Goal: Task Accomplishment & Management: Manage account settings

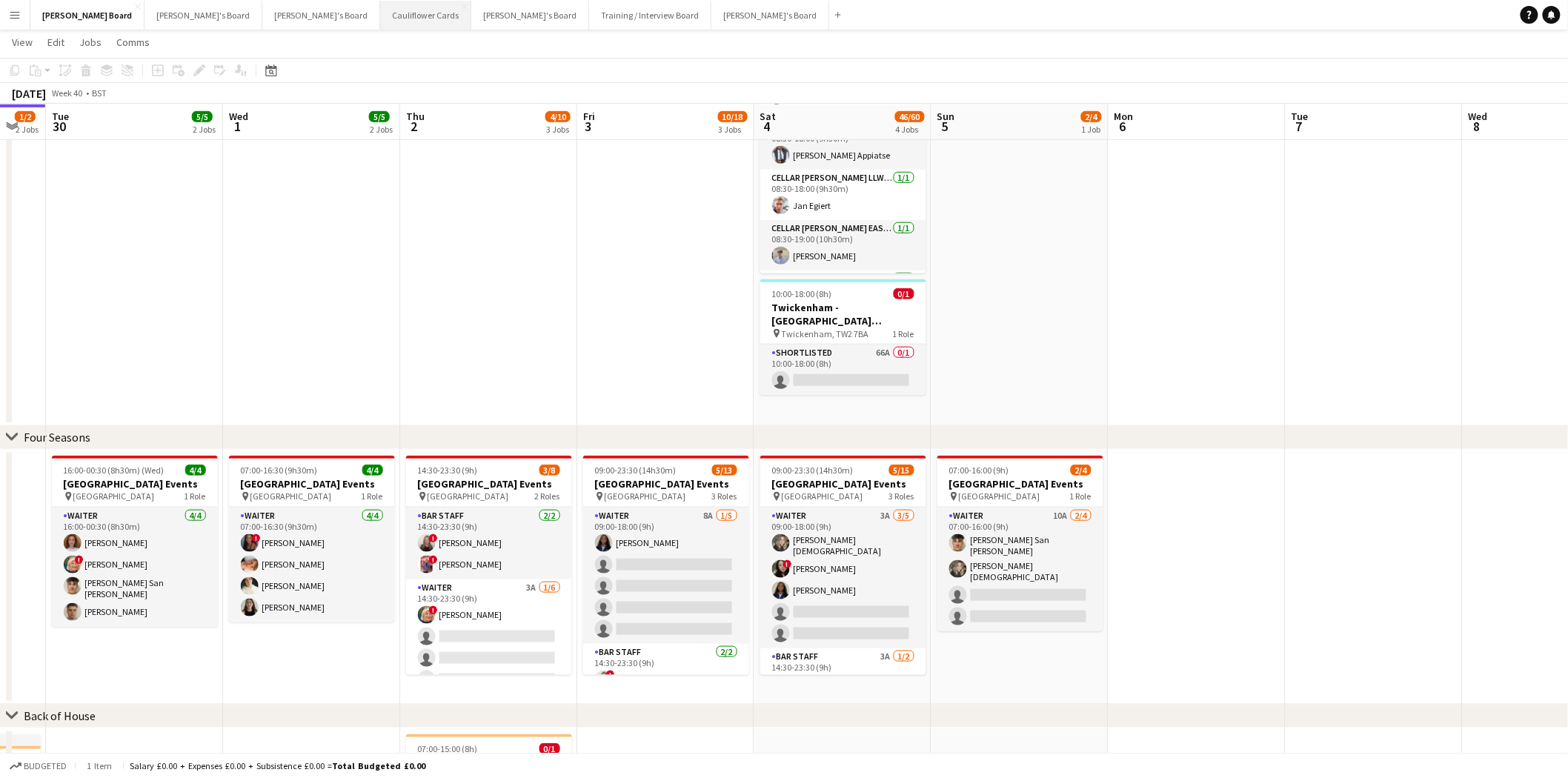
scroll to position [576, 0]
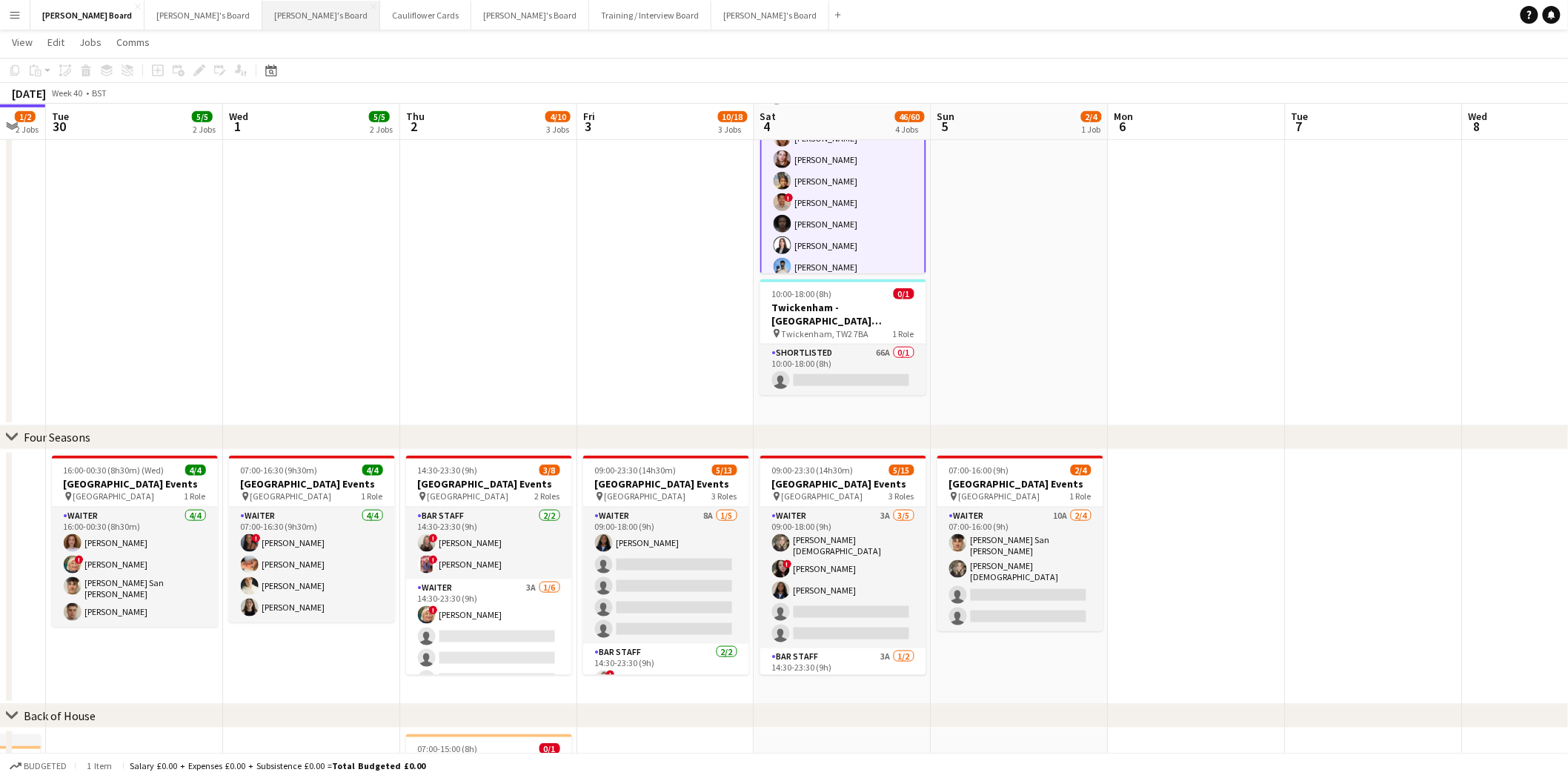
drag, startPoint x: 245, startPoint y: 13, endPoint x: 320, endPoint y: 28, distance: 76.5
click at [262, 13] on button "[PERSON_NAME]'s Board Close" at bounding box center [321, 15] width 118 height 29
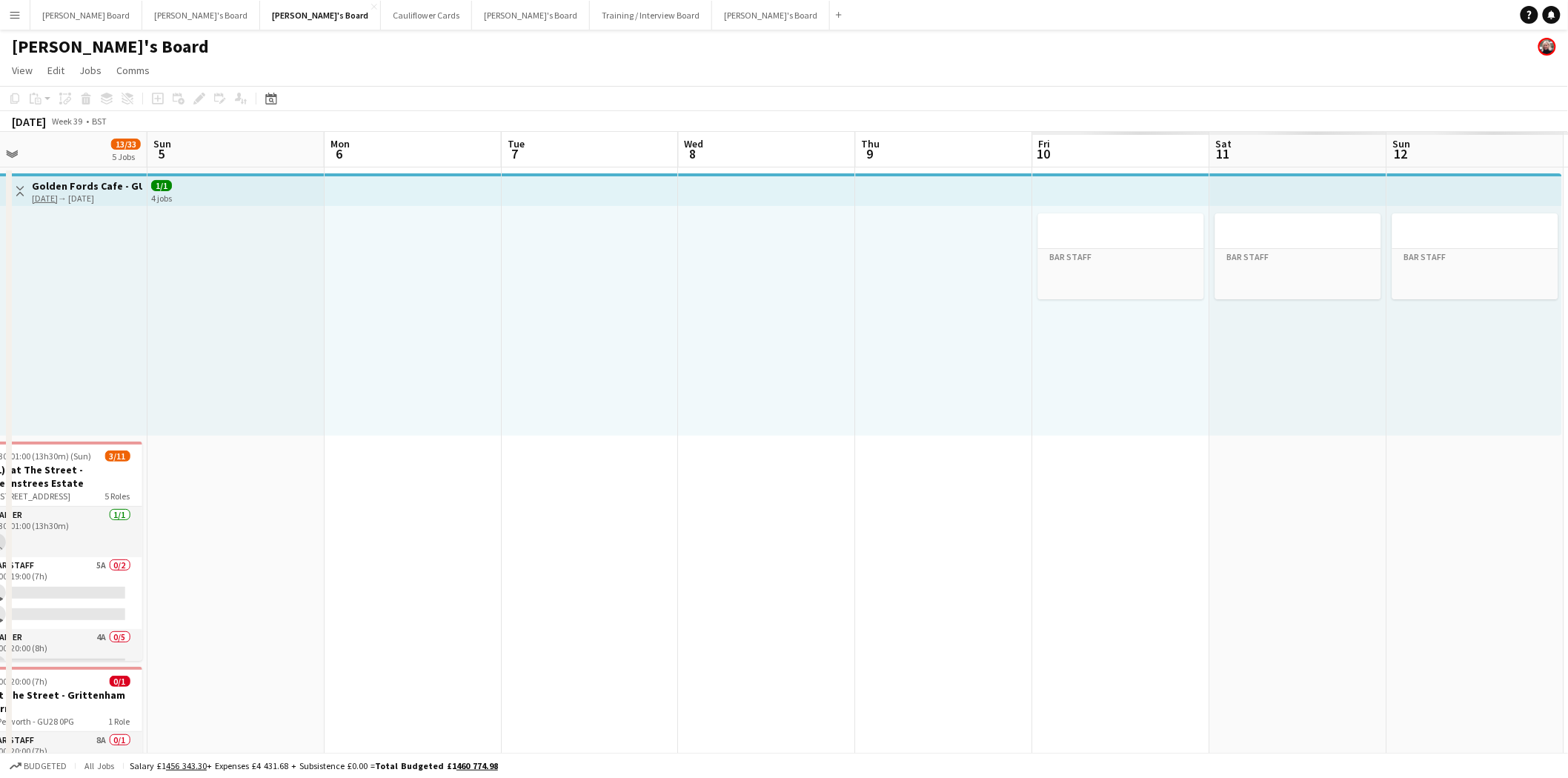
scroll to position [0, 477]
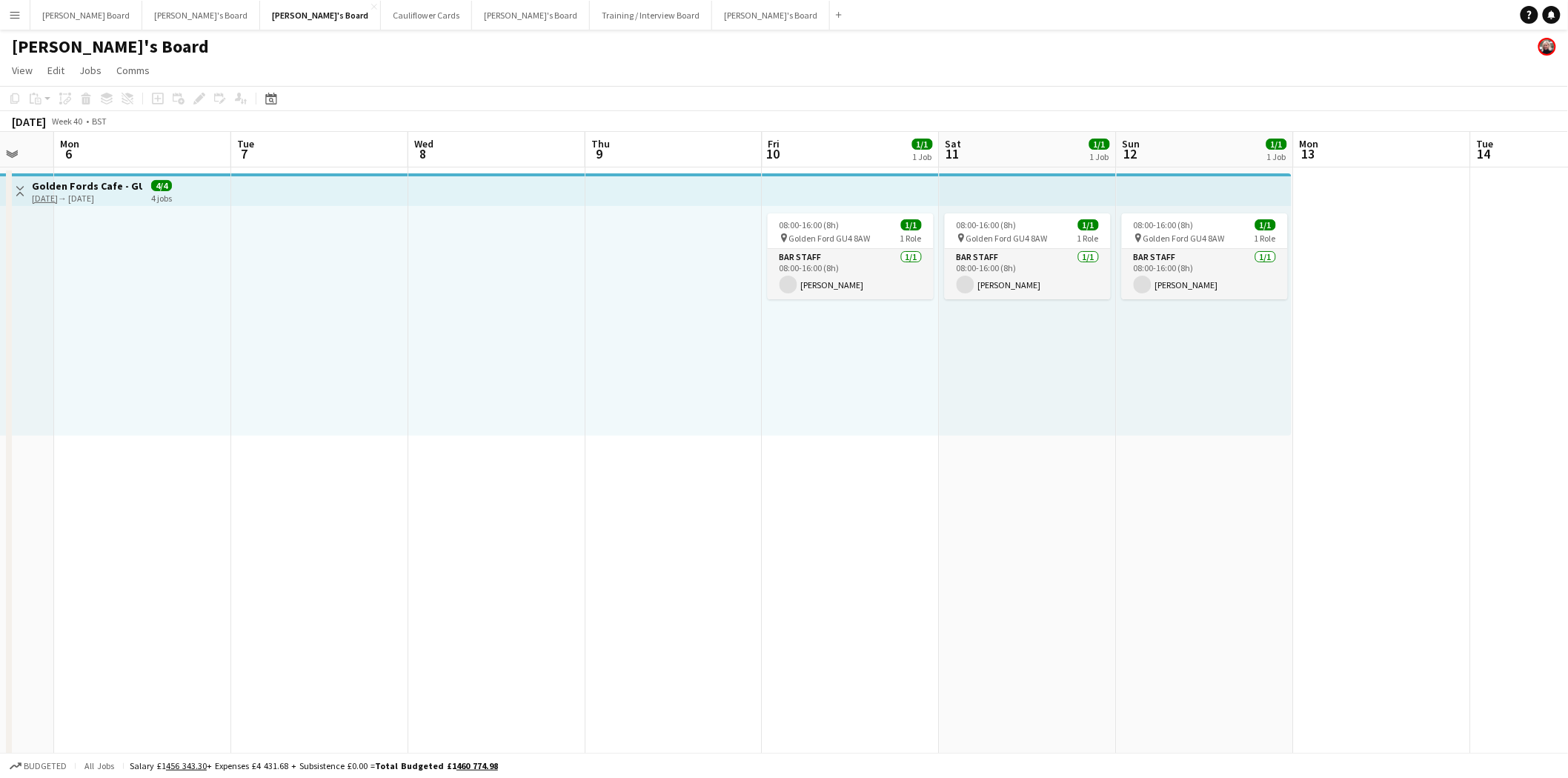
drag, startPoint x: 1404, startPoint y: 390, endPoint x: -52, endPoint y: 516, distance: 1461.4
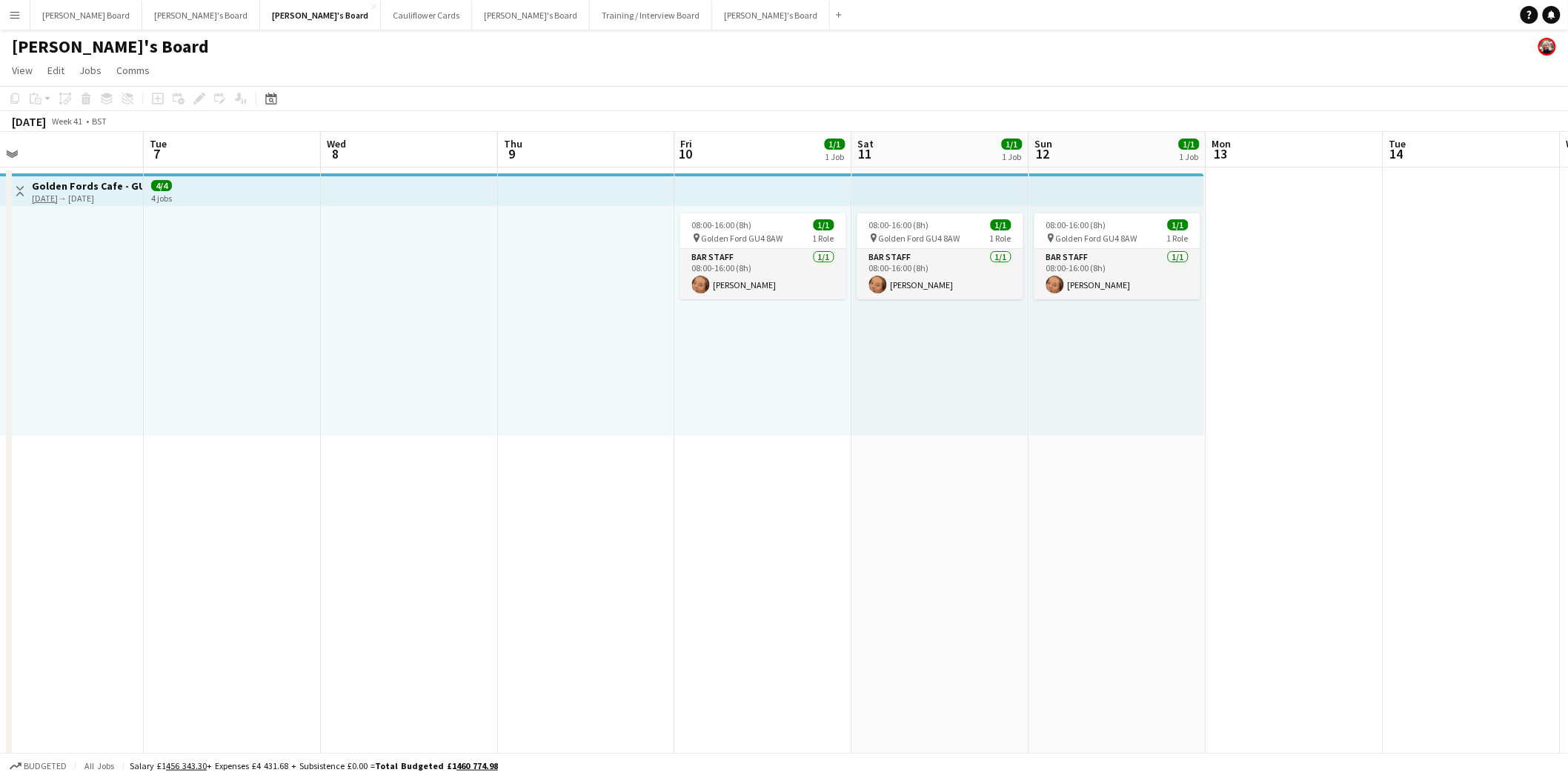
scroll to position [0, 525]
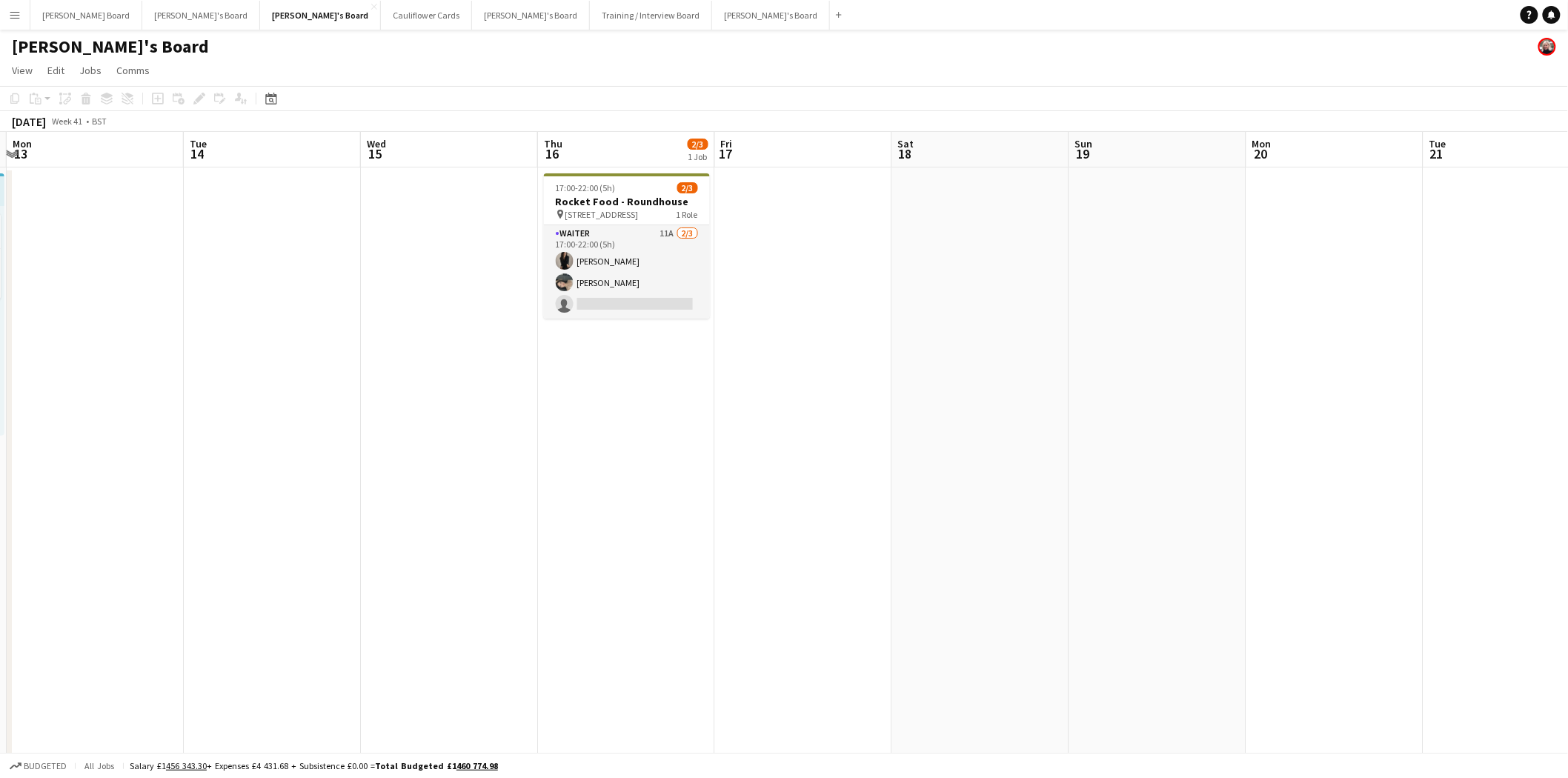
drag, startPoint x: 1410, startPoint y: 346, endPoint x: -246, endPoint y: 479, distance: 1661.3
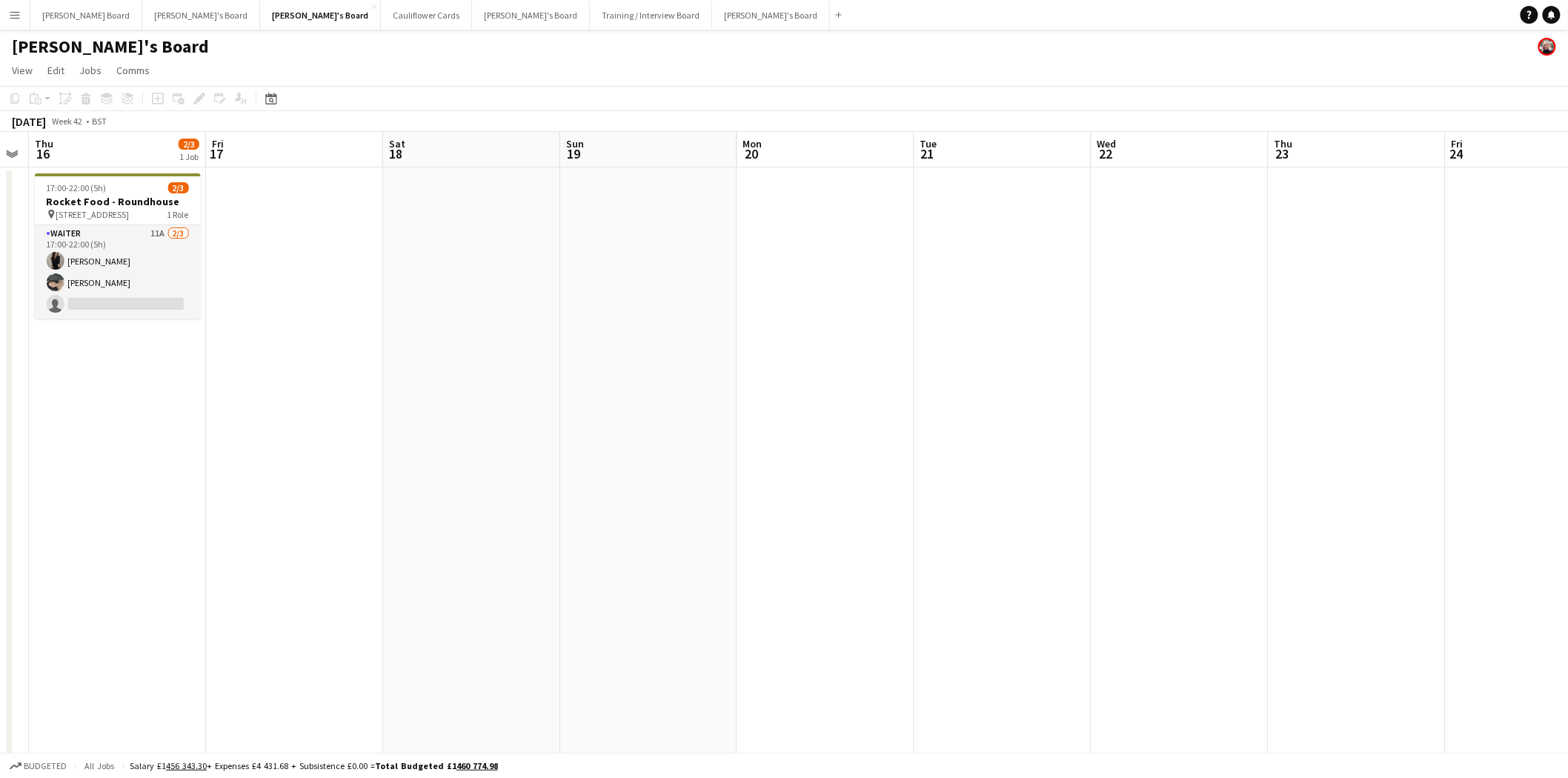
scroll to position [0, 468]
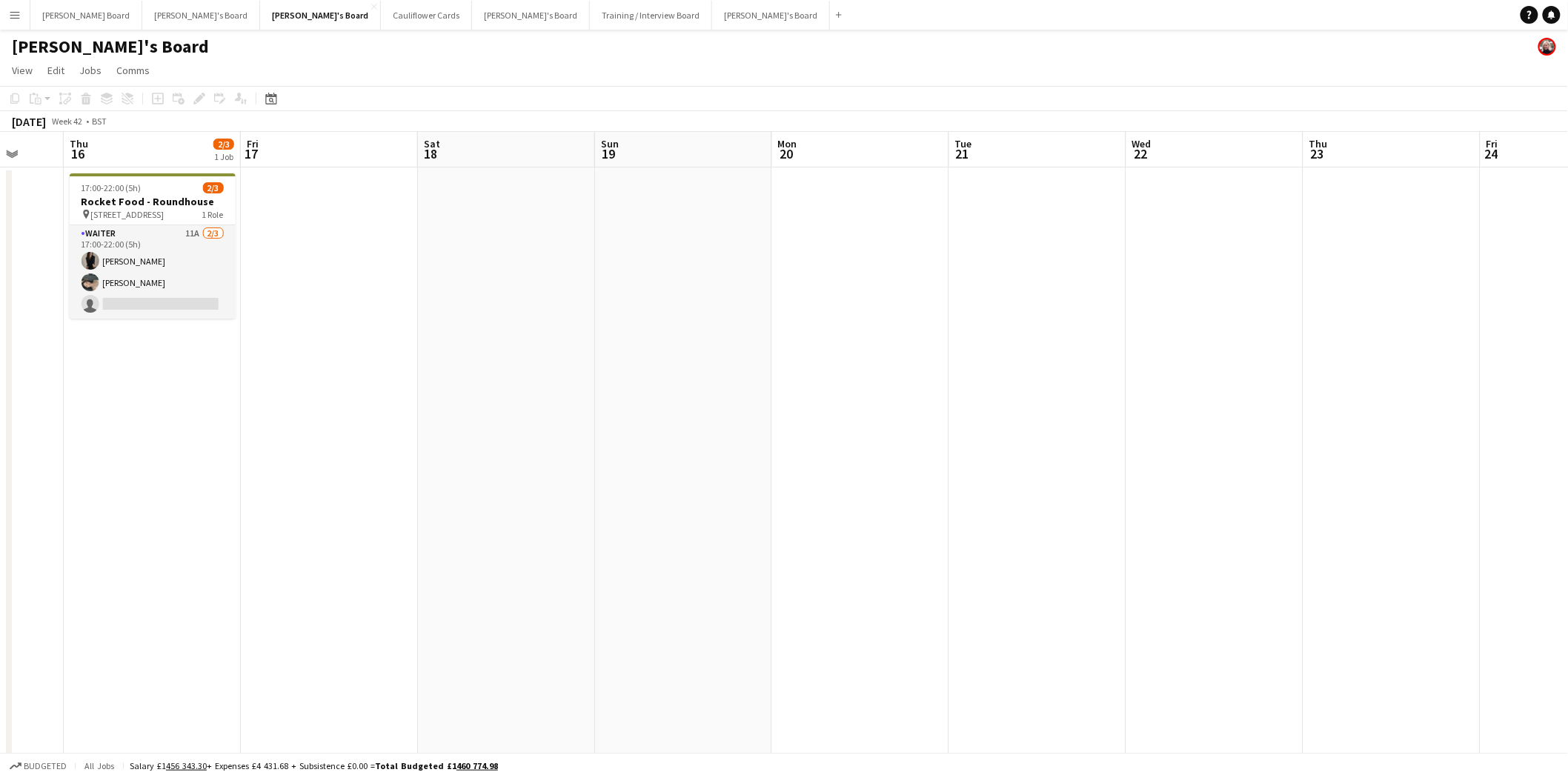
drag, startPoint x: 818, startPoint y: 368, endPoint x: 345, endPoint y: 382, distance: 473.2
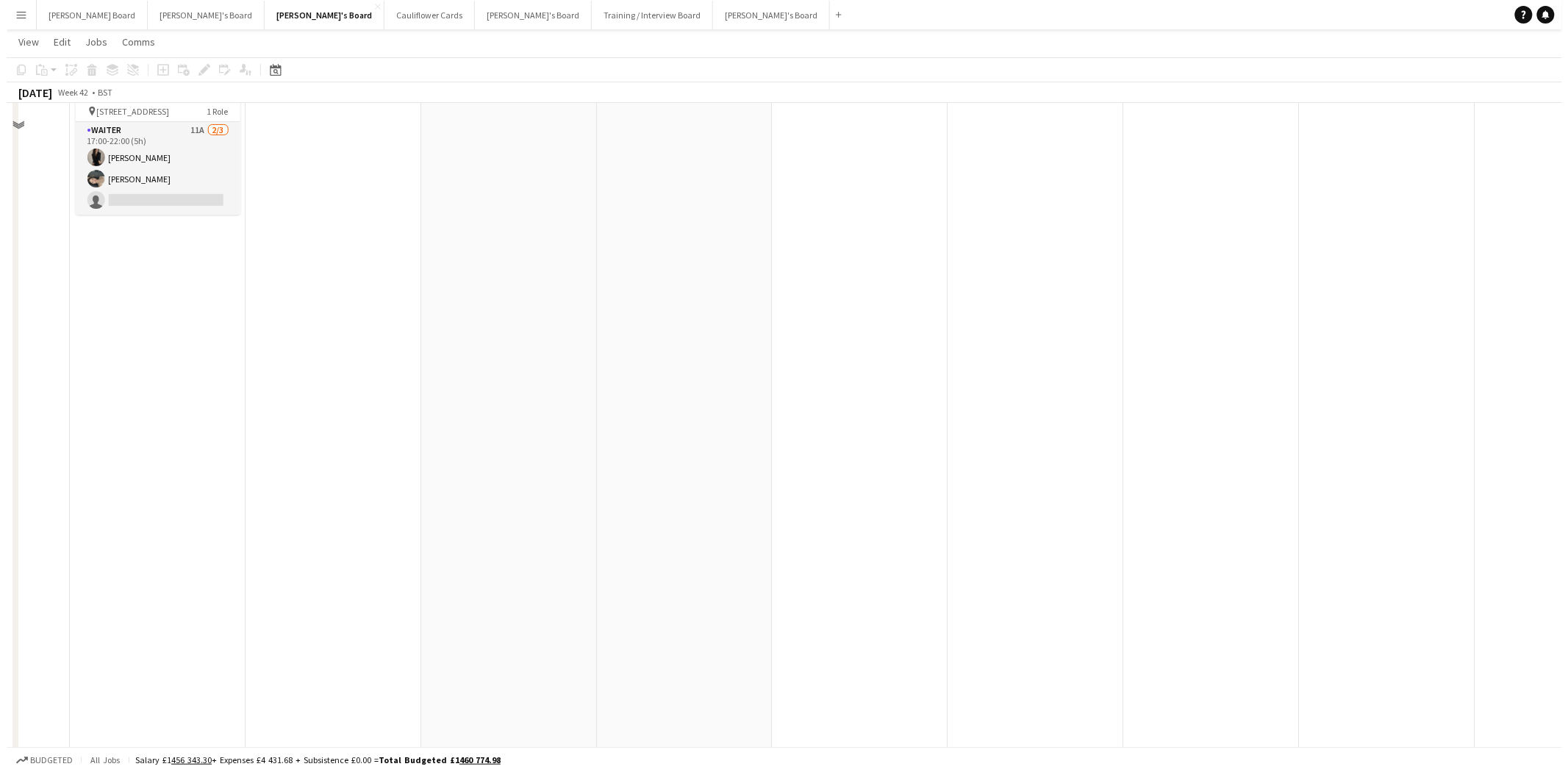
scroll to position [0, 0]
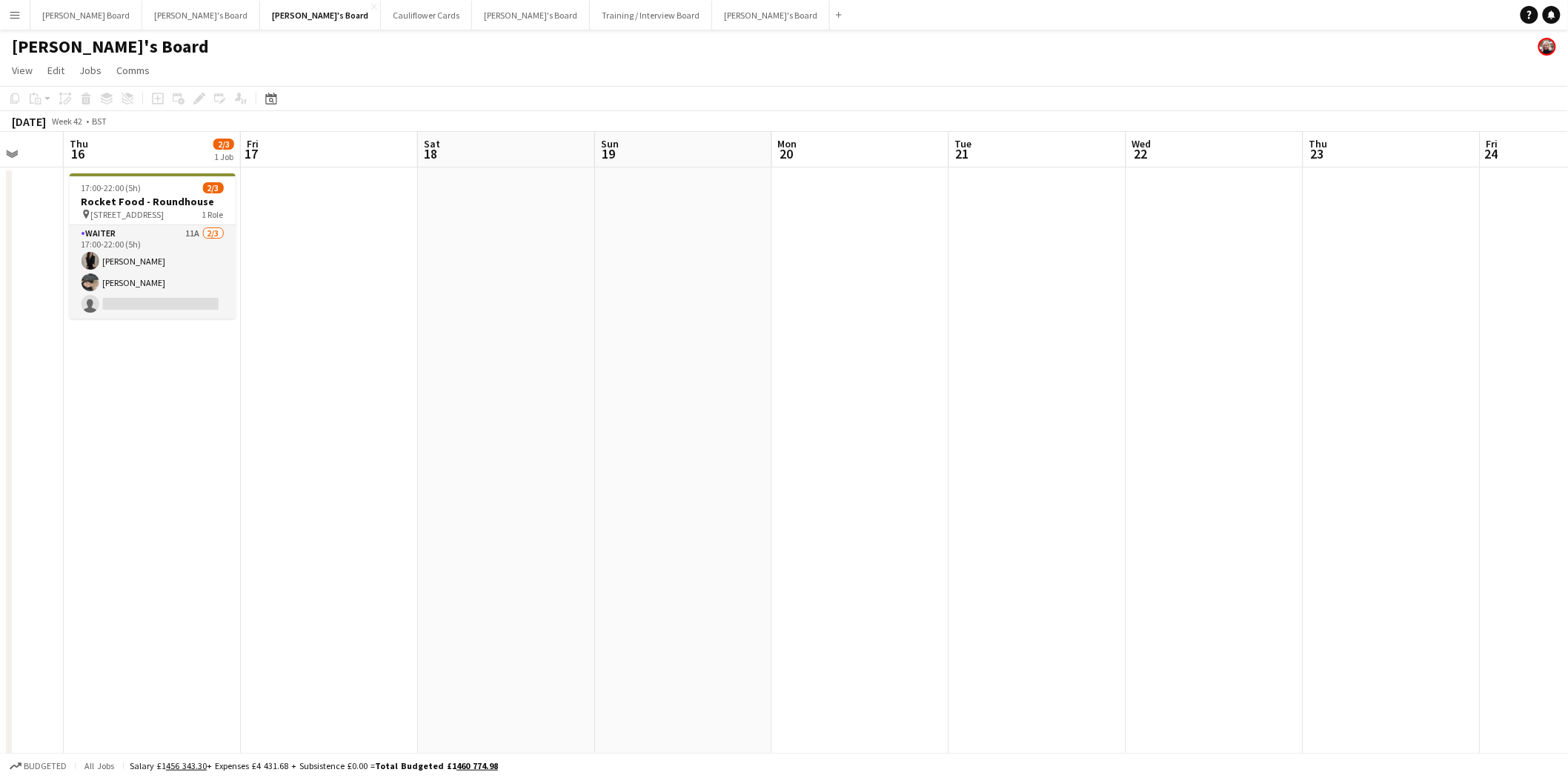
click at [6, 21] on button "Menu" at bounding box center [15, 15] width 30 height 30
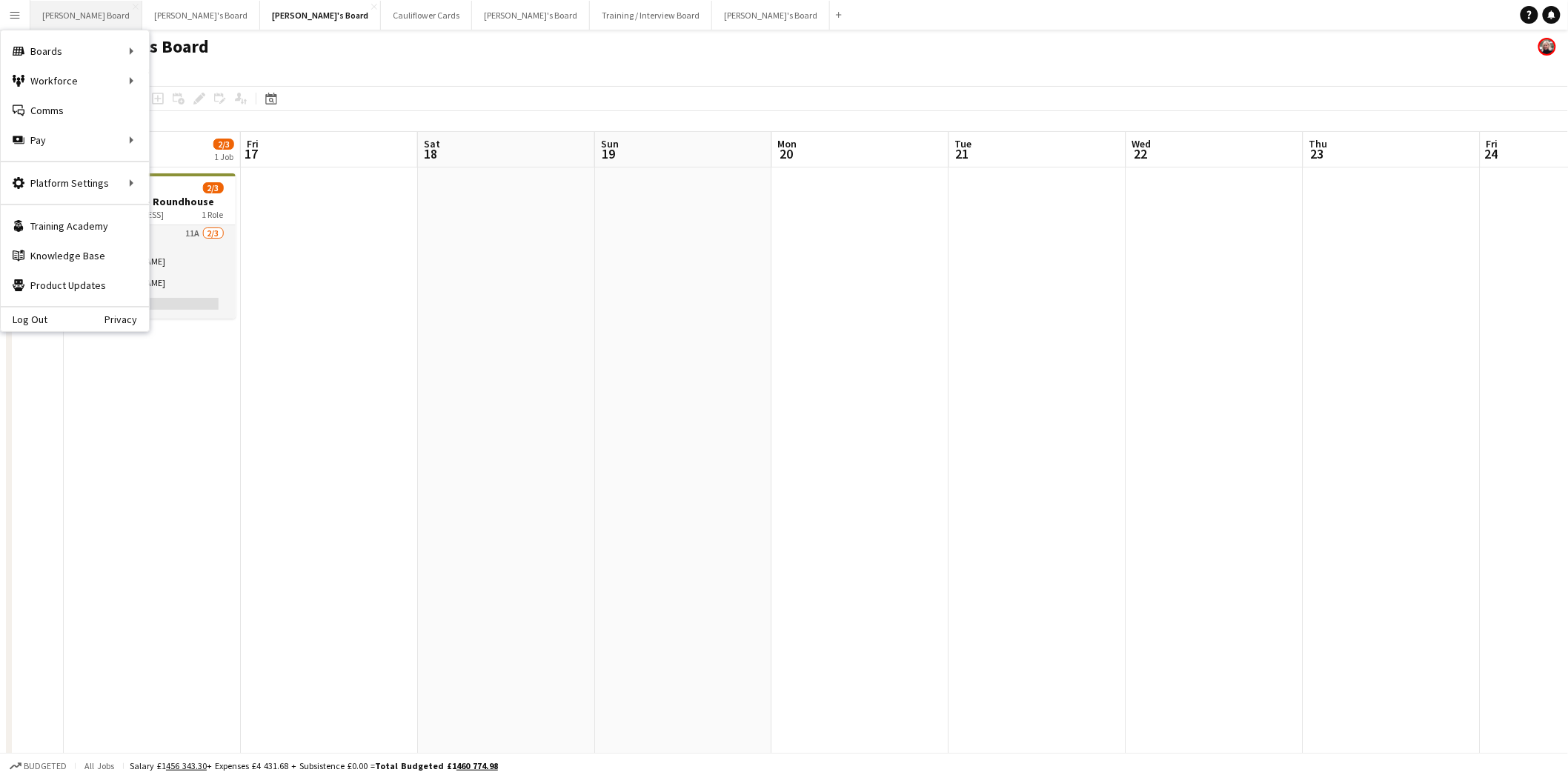
click at [65, 11] on button "[PERSON_NAME] Board Close" at bounding box center [86, 15] width 112 height 29
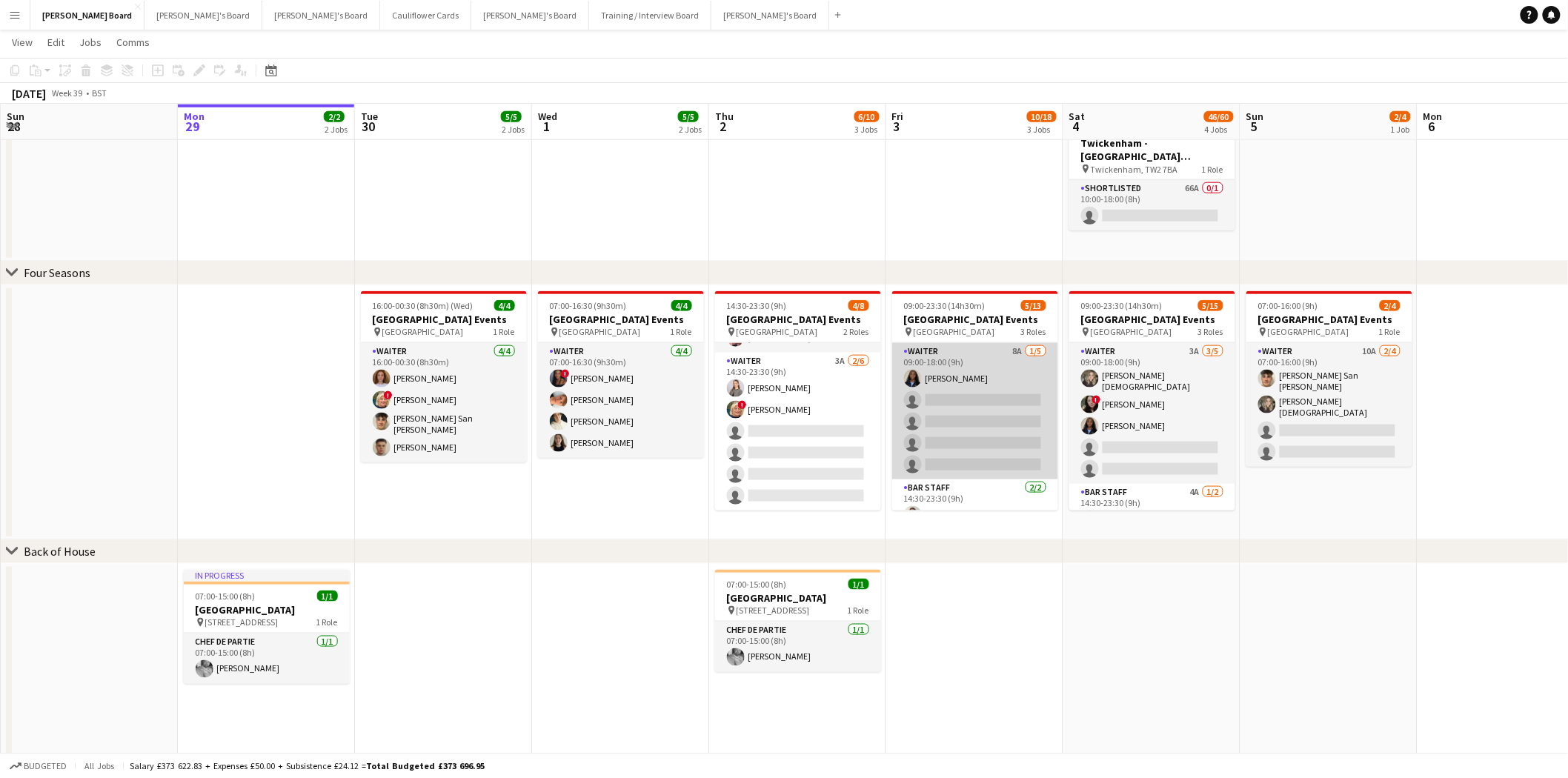
click at [992, 417] on app-card-role "Waiter 8A [DATE] 09:00-18:00 (9h) [PERSON_NAME] single-neutral-actions single-n…" at bounding box center [974, 411] width 166 height 136
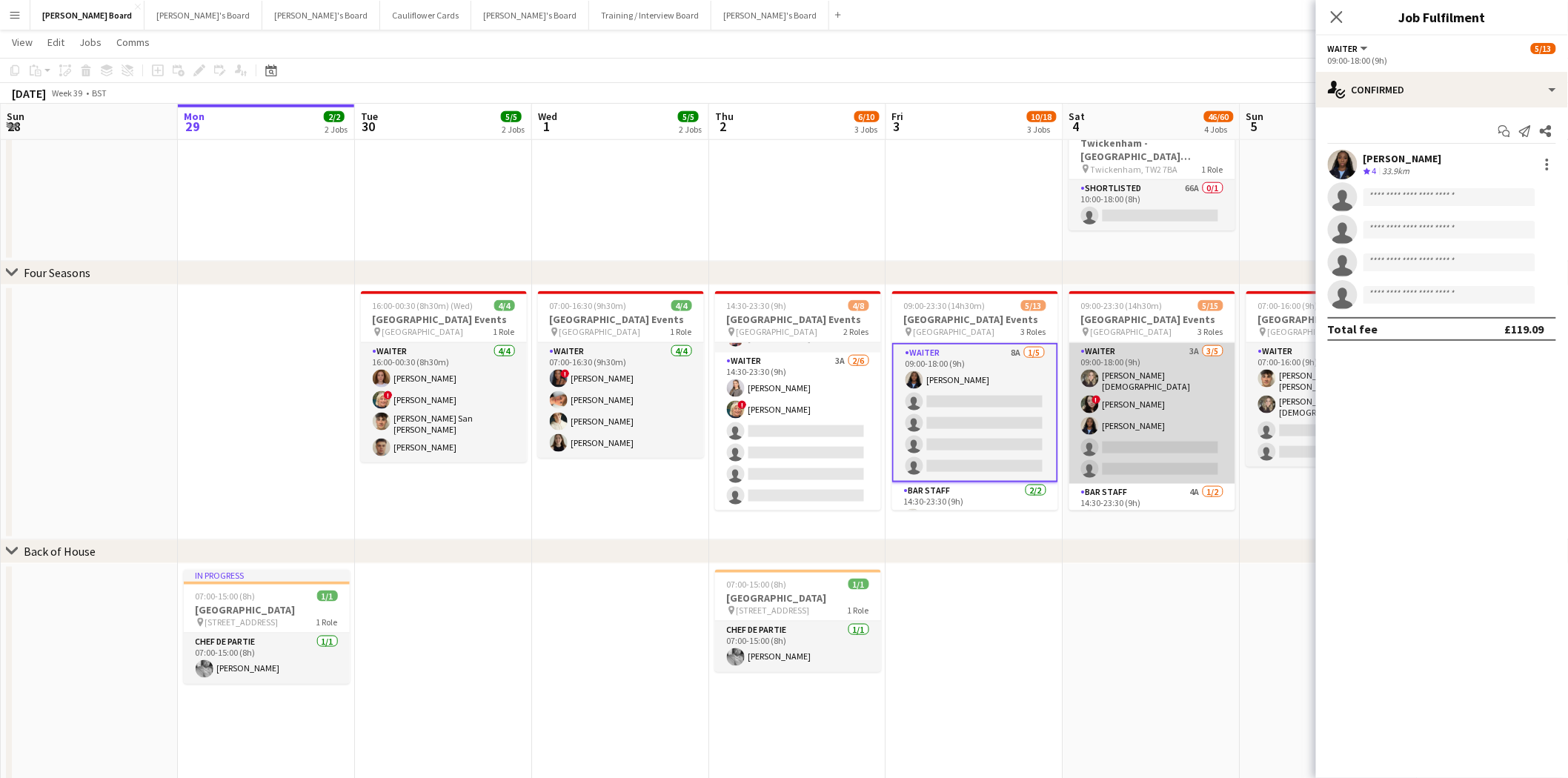
click at [1172, 406] on app-card-role "Waiter 3A [DATE] 09:00-18:00 (9h) [PERSON_NAME][DEMOGRAPHIC_DATA] ! [PERSON_NAM…" at bounding box center [1152, 414] width 166 height 141
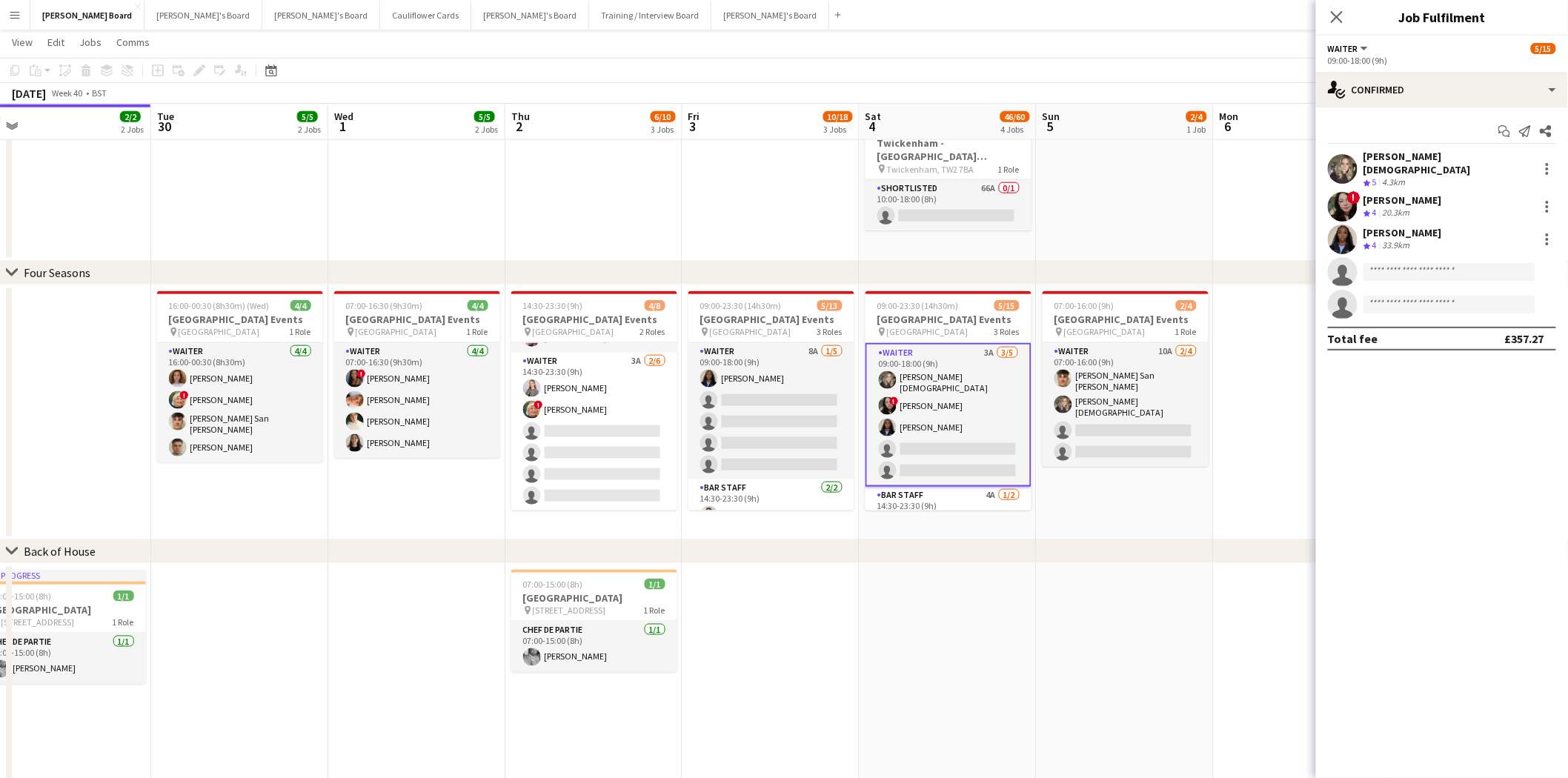
scroll to position [0, 583]
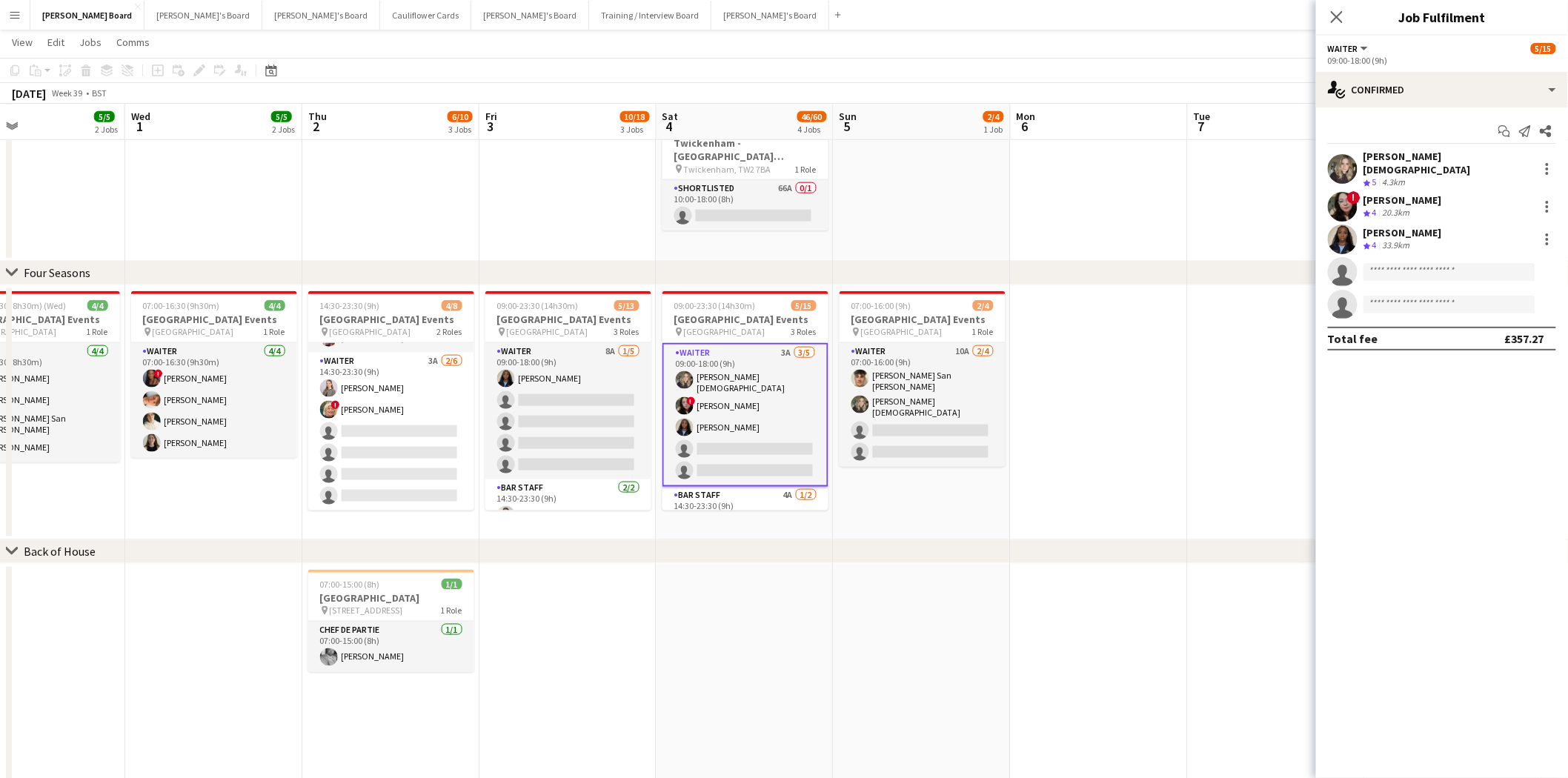
drag, startPoint x: 1217, startPoint y: 616, endPoint x: 811, endPoint y: 613, distance: 406.0
click at [811, 613] on app-calendar-viewport "Sat 27 45/48 7 Jobs Sun 28 Mon 29 2/2 2 Jobs Tue 30 5/5 2 Jobs Wed 1 5/5 2 Jobs…" at bounding box center [784, 471] width 1568 height 1978
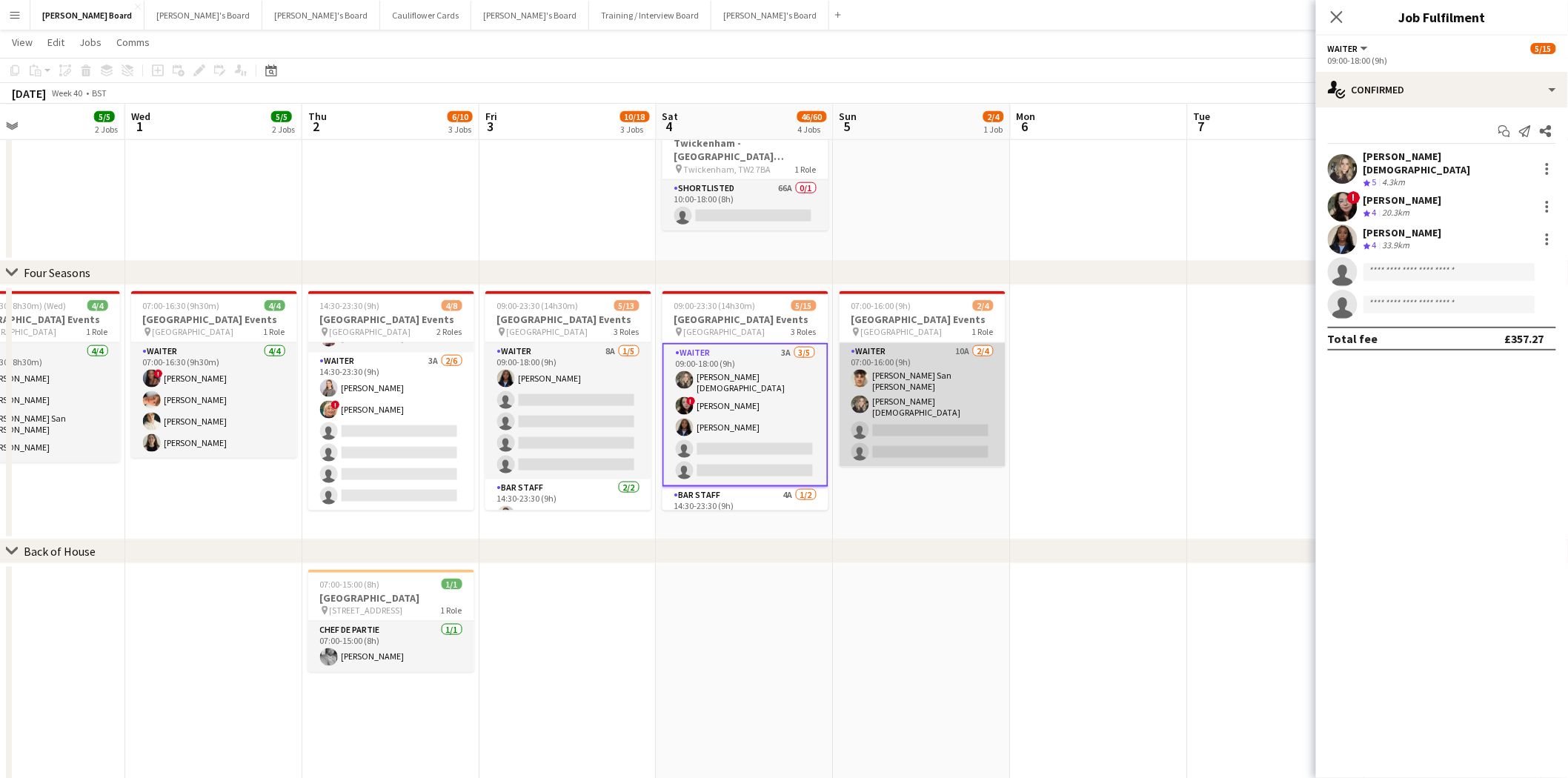
click at [965, 406] on app-card-role "Waiter 10A [DATE] 07:00-16:00 (9h) [PERSON_NAME] San [PERSON_NAME] [DEMOGRAPHIC…" at bounding box center [922, 405] width 166 height 124
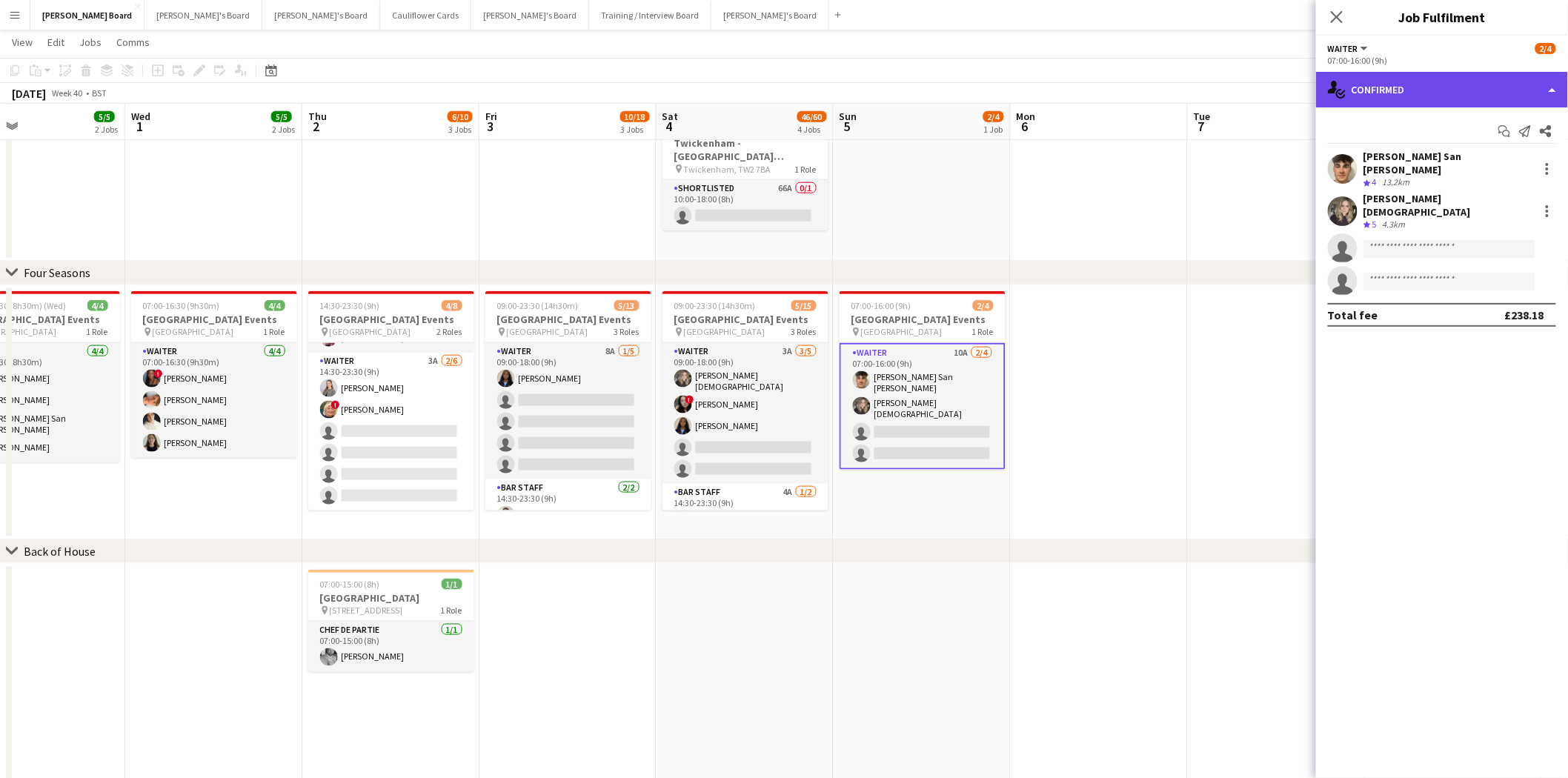
click at [1415, 78] on div "single-neutral-actions-check-2 Confirmed" at bounding box center [1442, 89] width 252 height 35
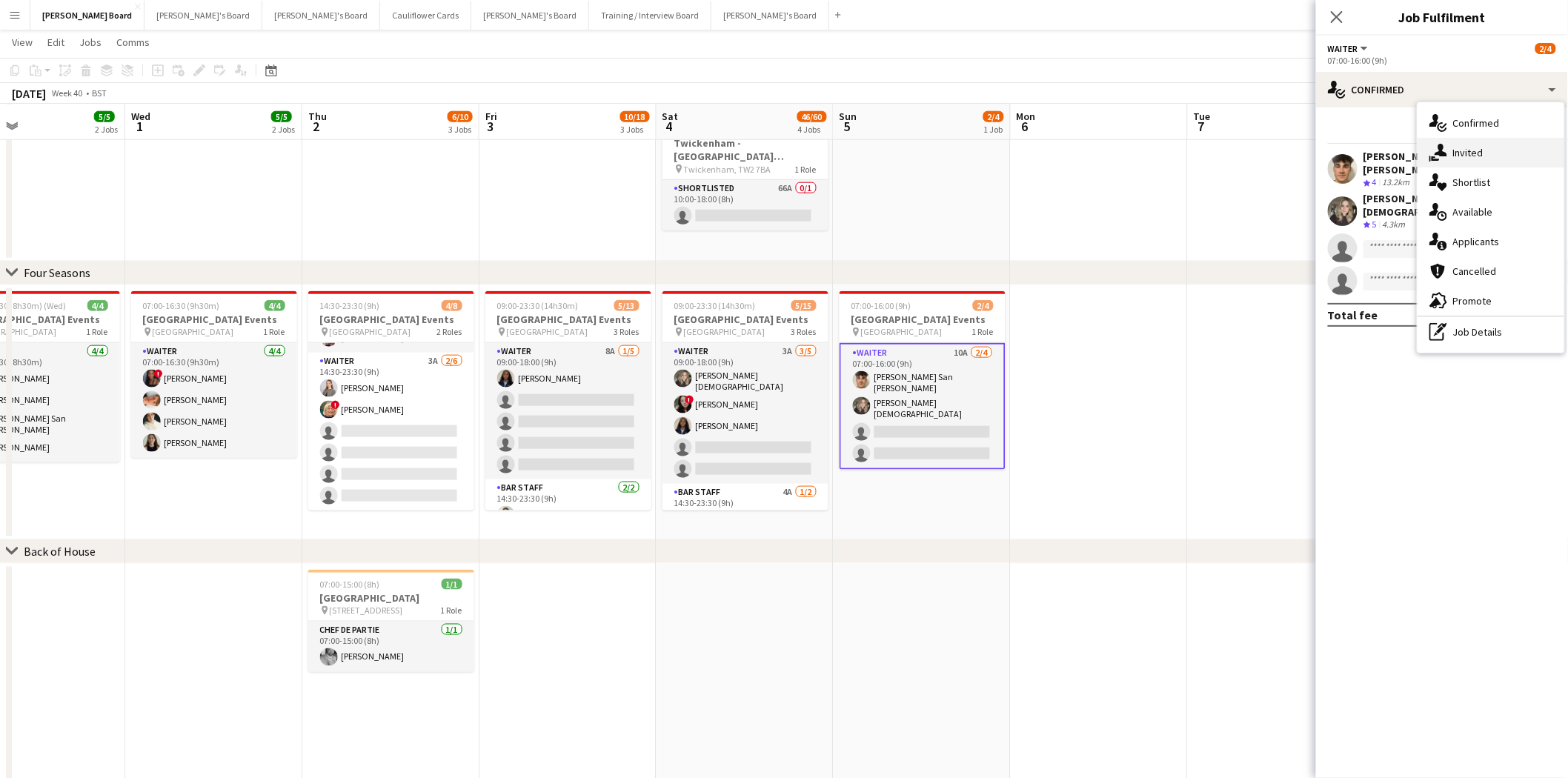
click at [1469, 146] on span "Invited" at bounding box center [1468, 153] width 31 height 13
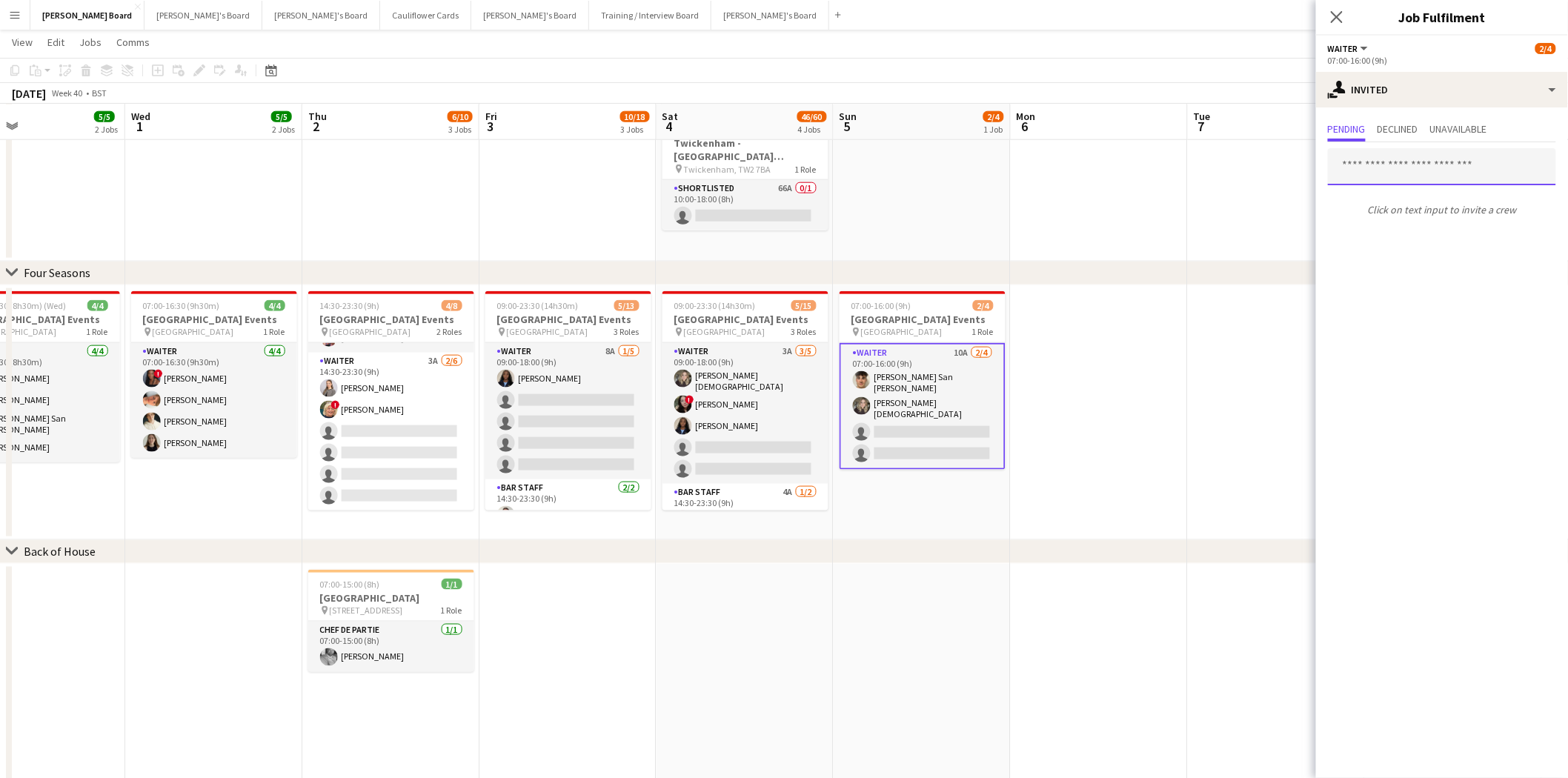
click at [1360, 167] on input "text" at bounding box center [1442, 166] width 228 height 37
type input "*******"
click at [1394, 205] on span "[PERSON_NAME]" at bounding box center [1383, 202] width 85 height 13
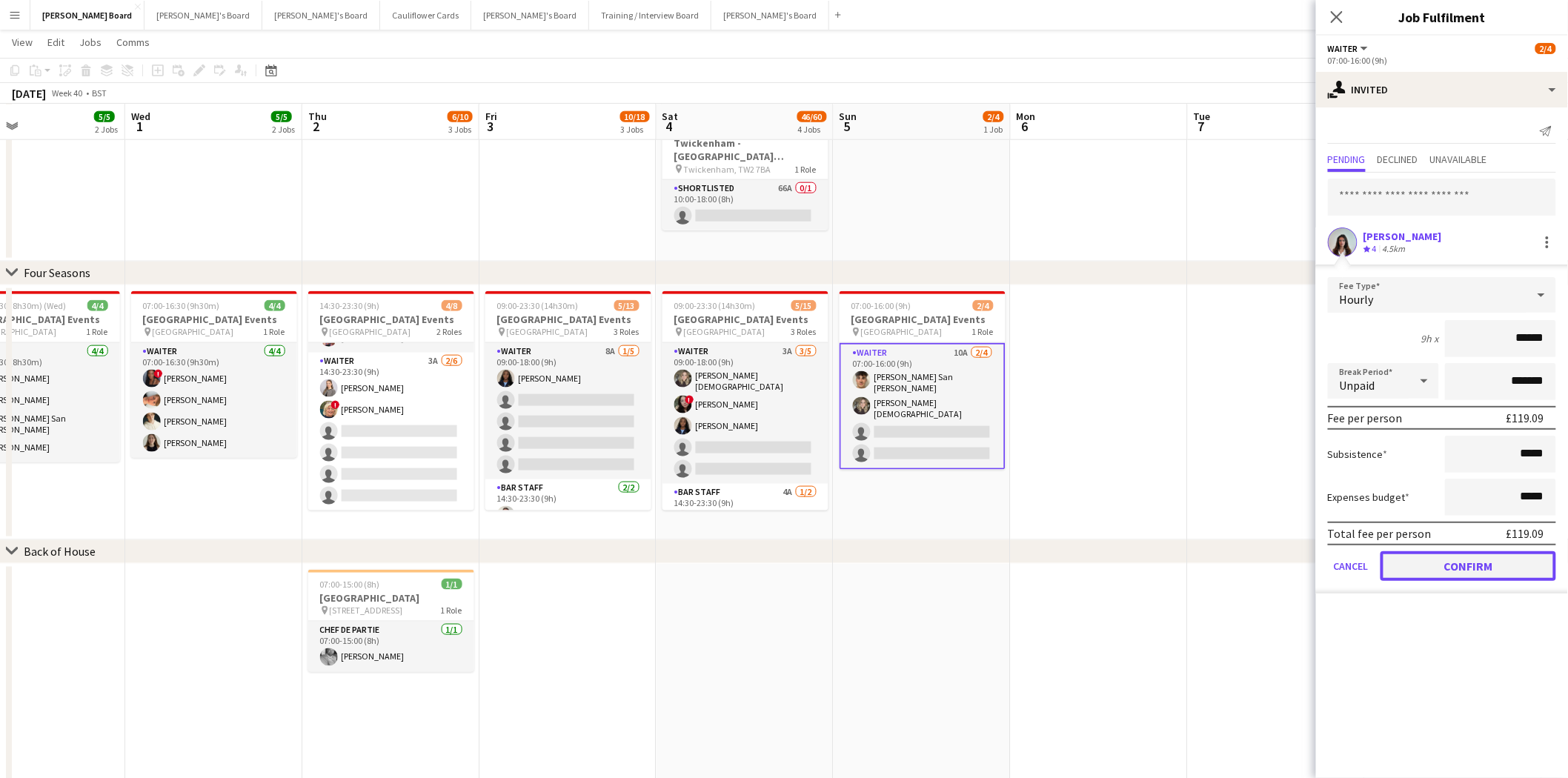
click at [1480, 561] on button "Confirm" at bounding box center [1468, 567] width 175 height 30
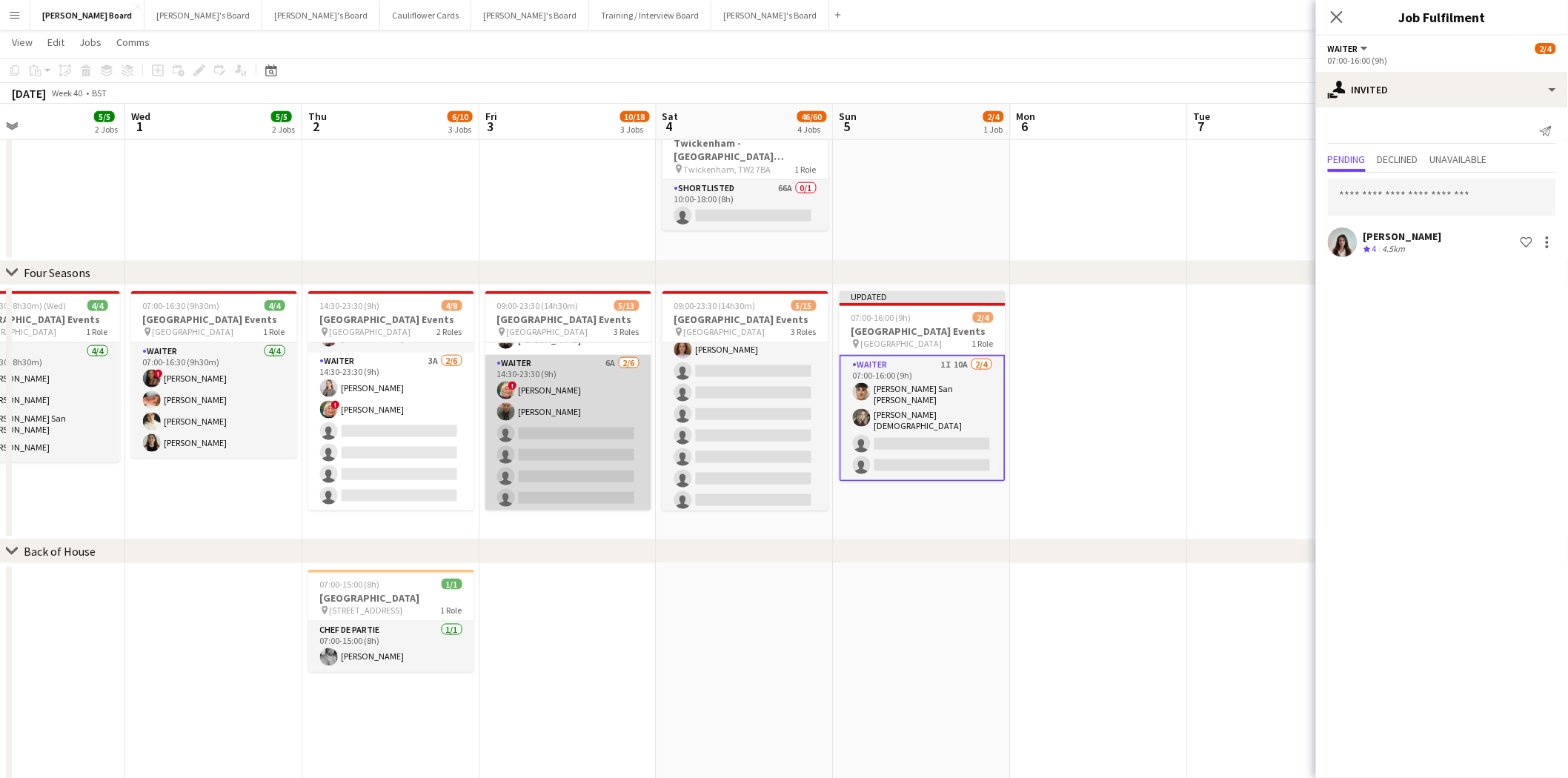
scroll to position [198, 0]
click at [574, 429] on app-card-role "Waiter 6A [DATE] 14:30-23:30 (9h) ! [PERSON_NAME] [PERSON_NAME] single-neutral-…" at bounding box center [568, 432] width 166 height 158
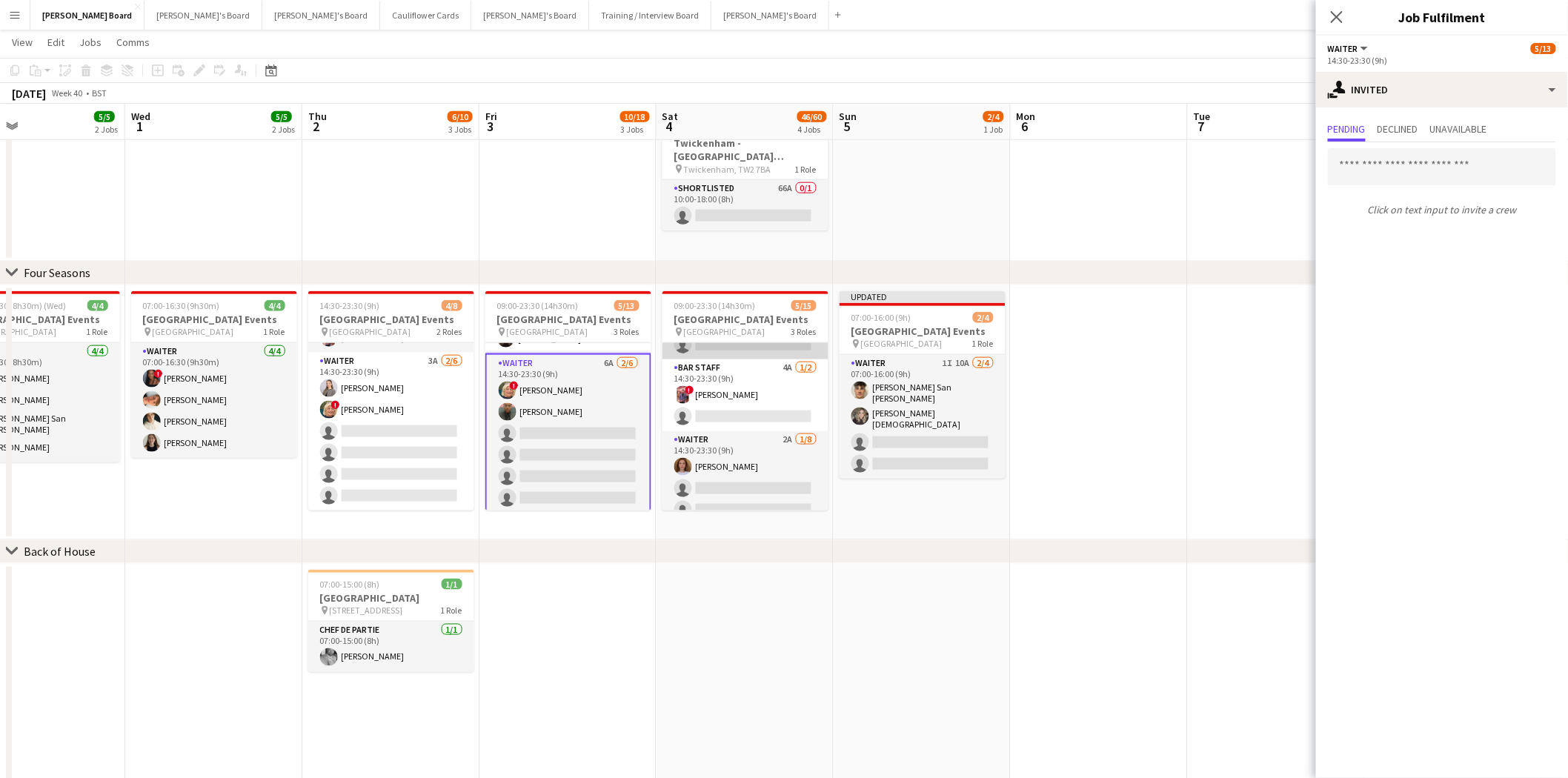
scroll to position [0, 0]
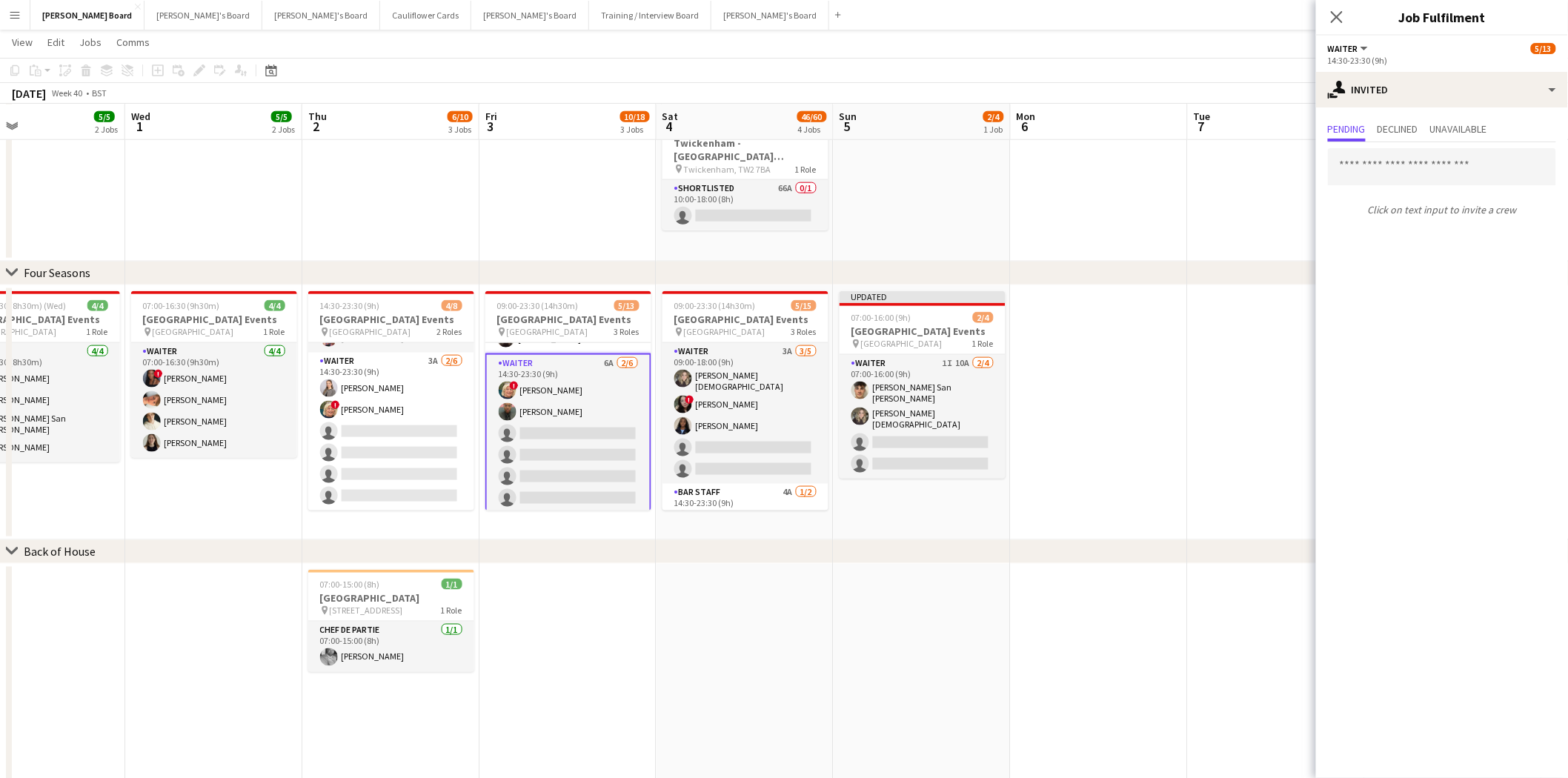
drag, startPoint x: 762, startPoint y: 405, endPoint x: 1055, endPoint y: 304, distance: 309.9
click at [763, 405] on app-card-role "Waiter 3A [DATE] 09:00-18:00 (9h) [PERSON_NAME][DEMOGRAPHIC_DATA] ! [PERSON_NAM…" at bounding box center [745, 414] width 166 height 141
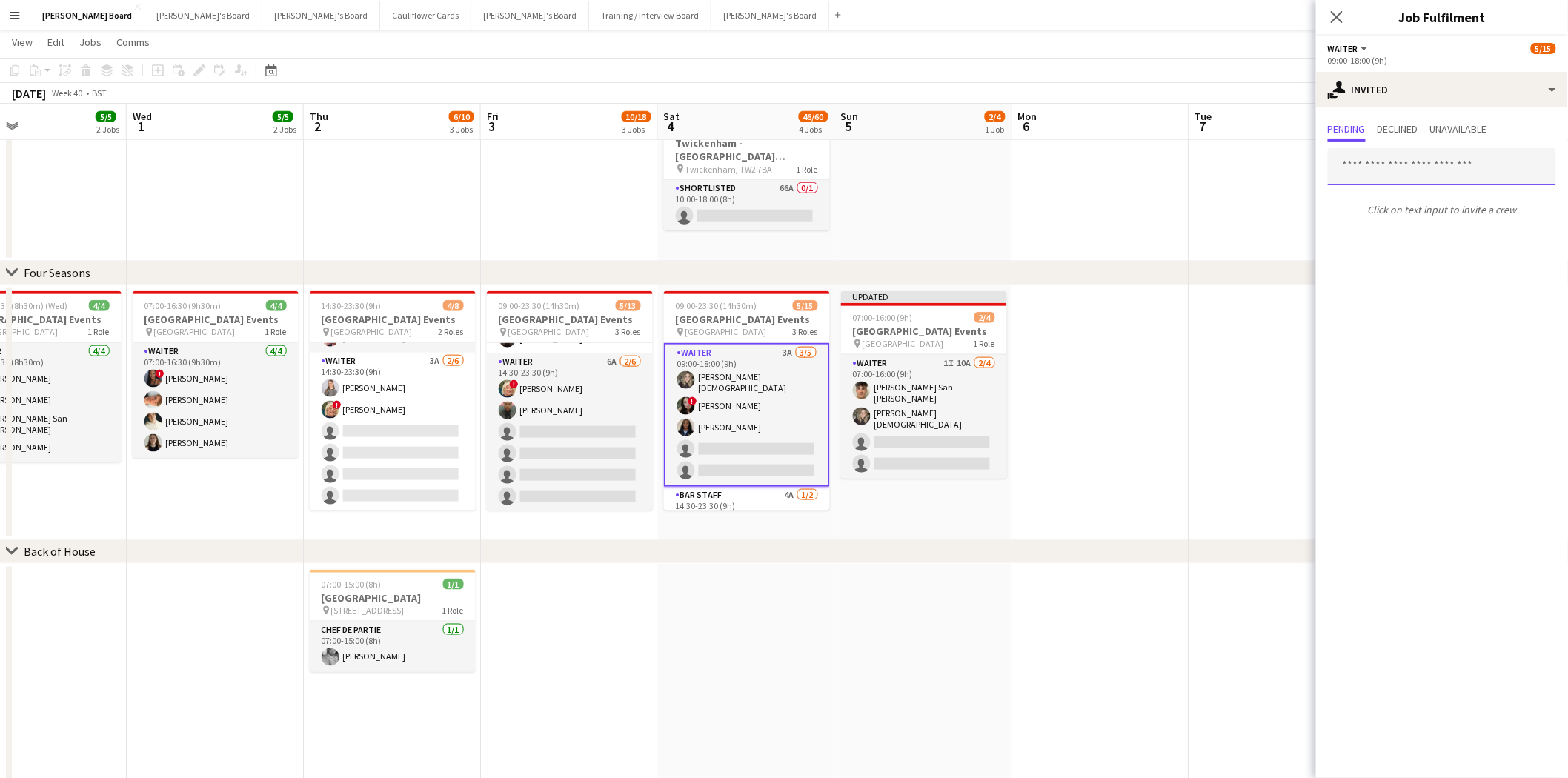
click at [1390, 159] on input "text" at bounding box center [1442, 166] width 228 height 37
type input "**********"
drag, startPoint x: 1402, startPoint y: 199, endPoint x: 1401, endPoint y: 208, distance: 9.1
click at [1402, 200] on span "[PERSON_NAME]" at bounding box center [1383, 202] width 85 height 13
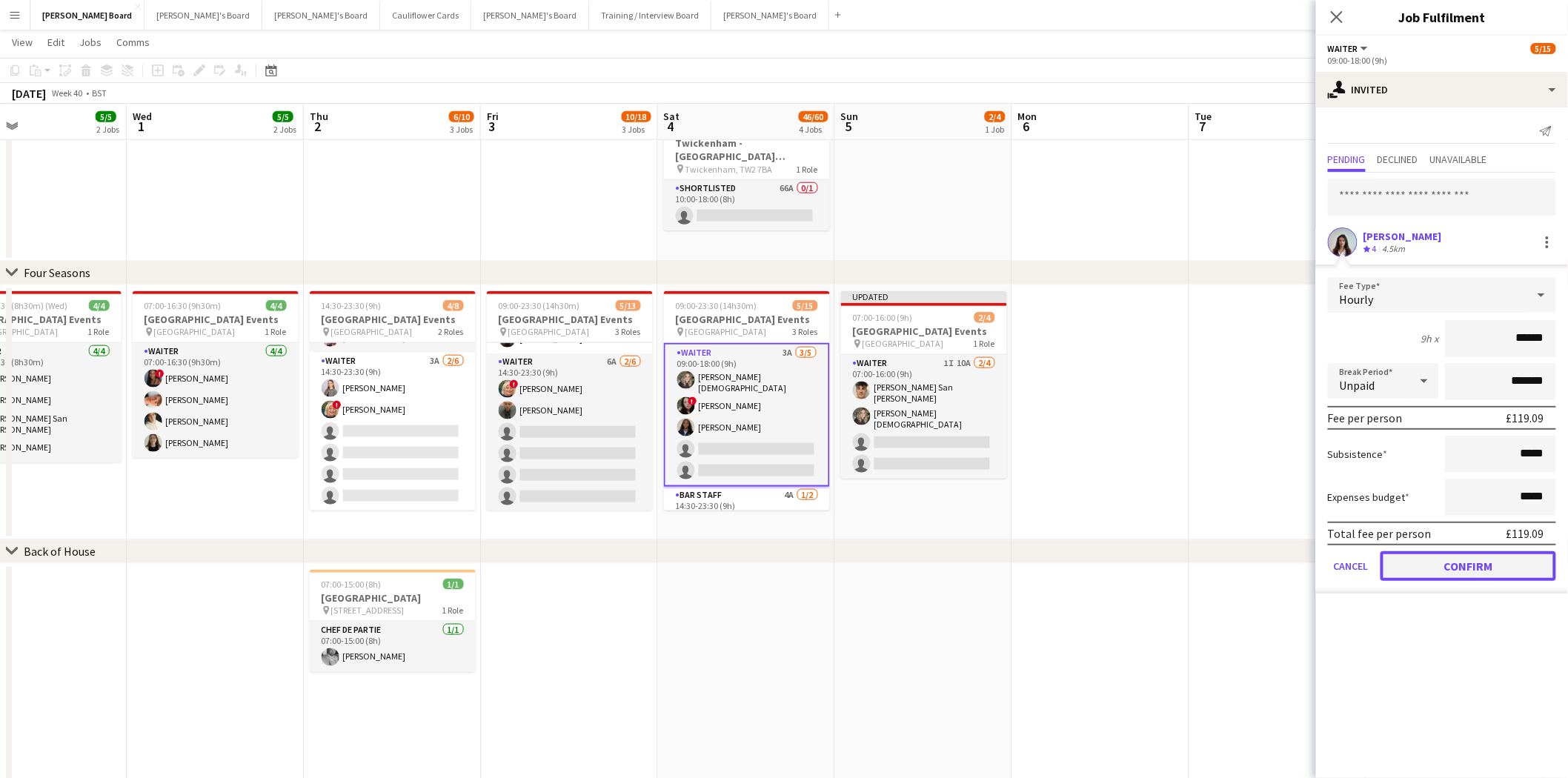
click at [1494, 557] on button "Confirm" at bounding box center [1468, 567] width 175 height 30
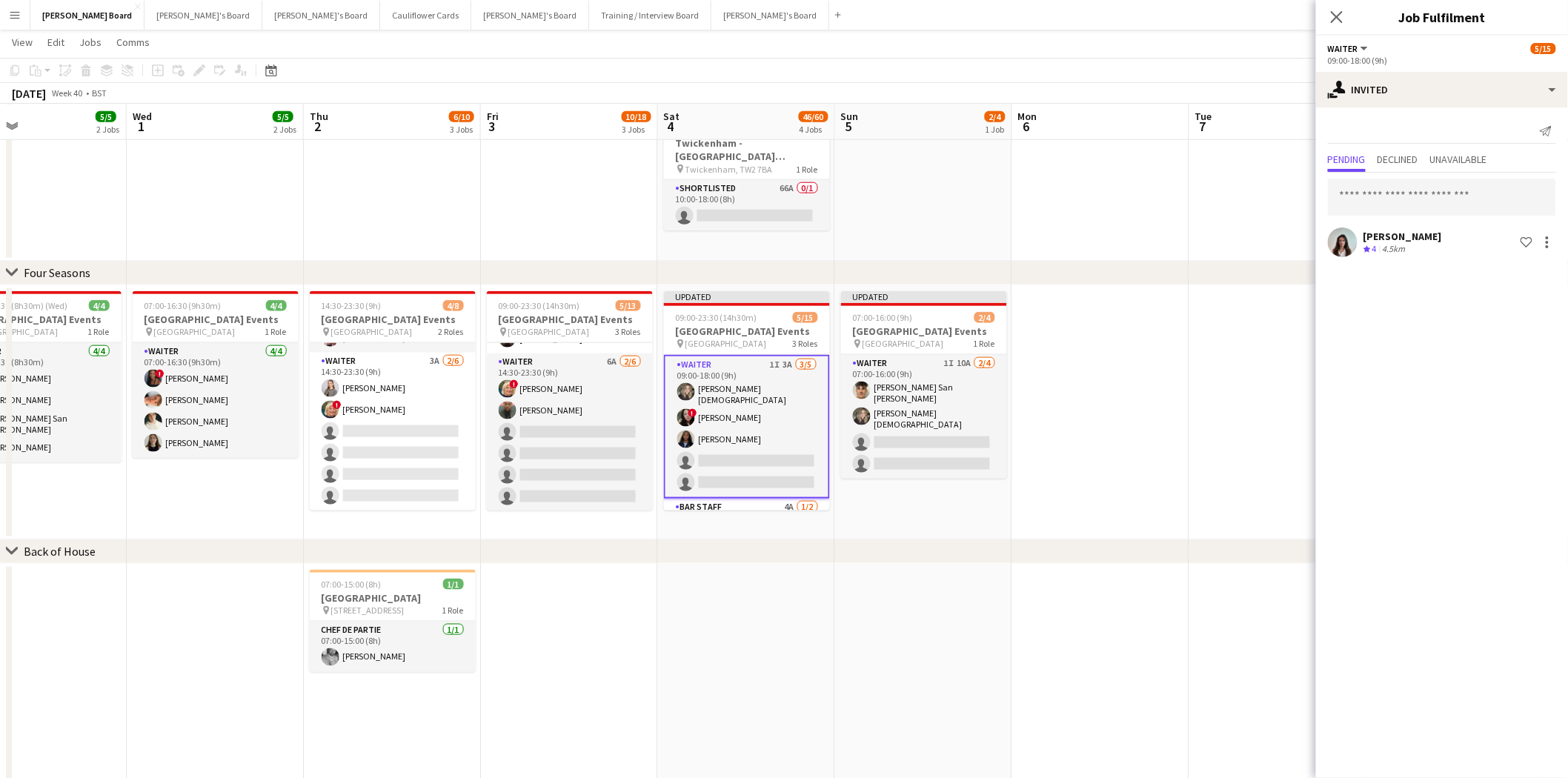
click at [1066, 230] on app-date-cell at bounding box center [1100, 73] width 177 height 378
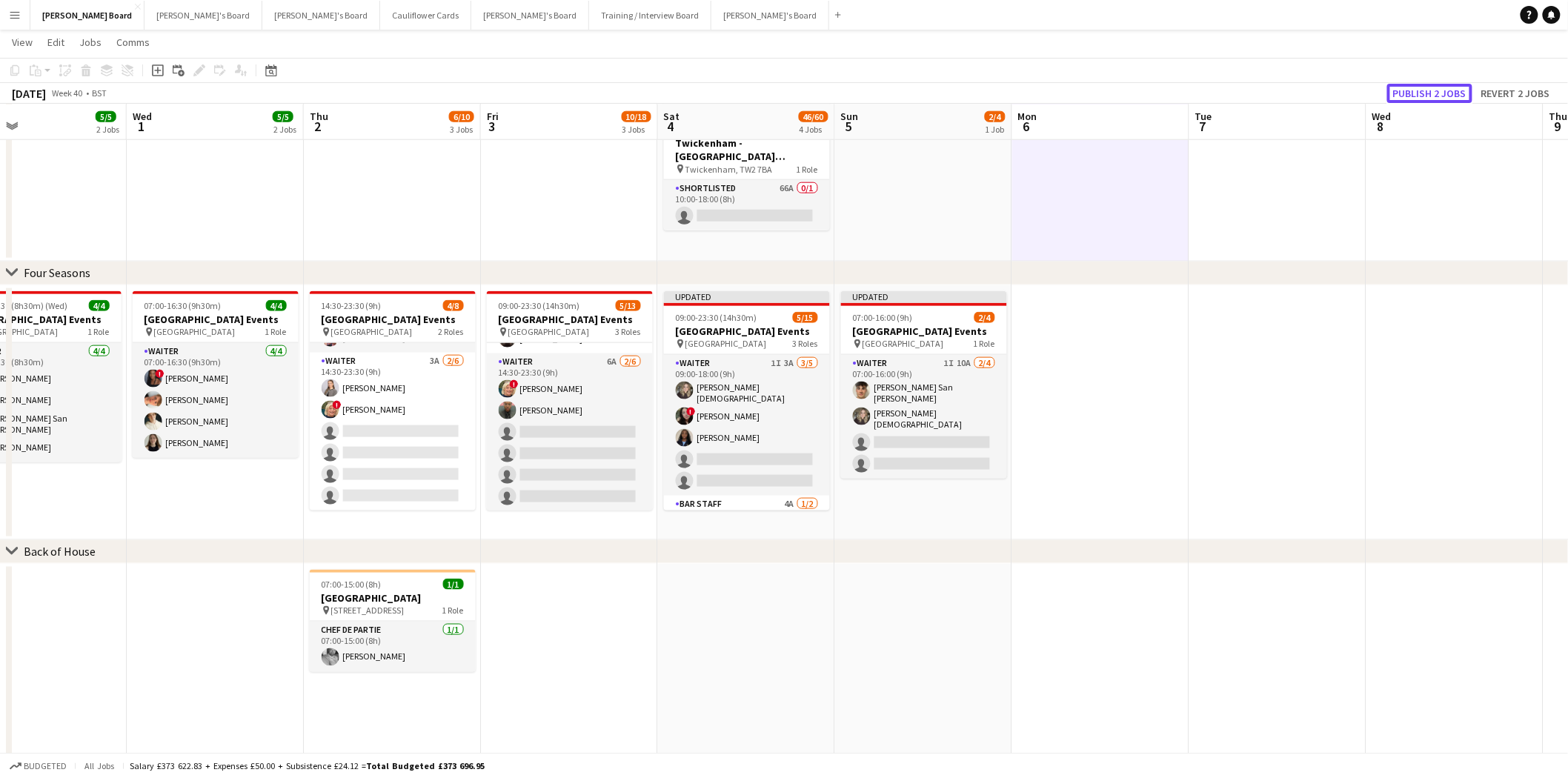
click at [1447, 85] on button "Publish 2 jobs" at bounding box center [1430, 94] width 85 height 19
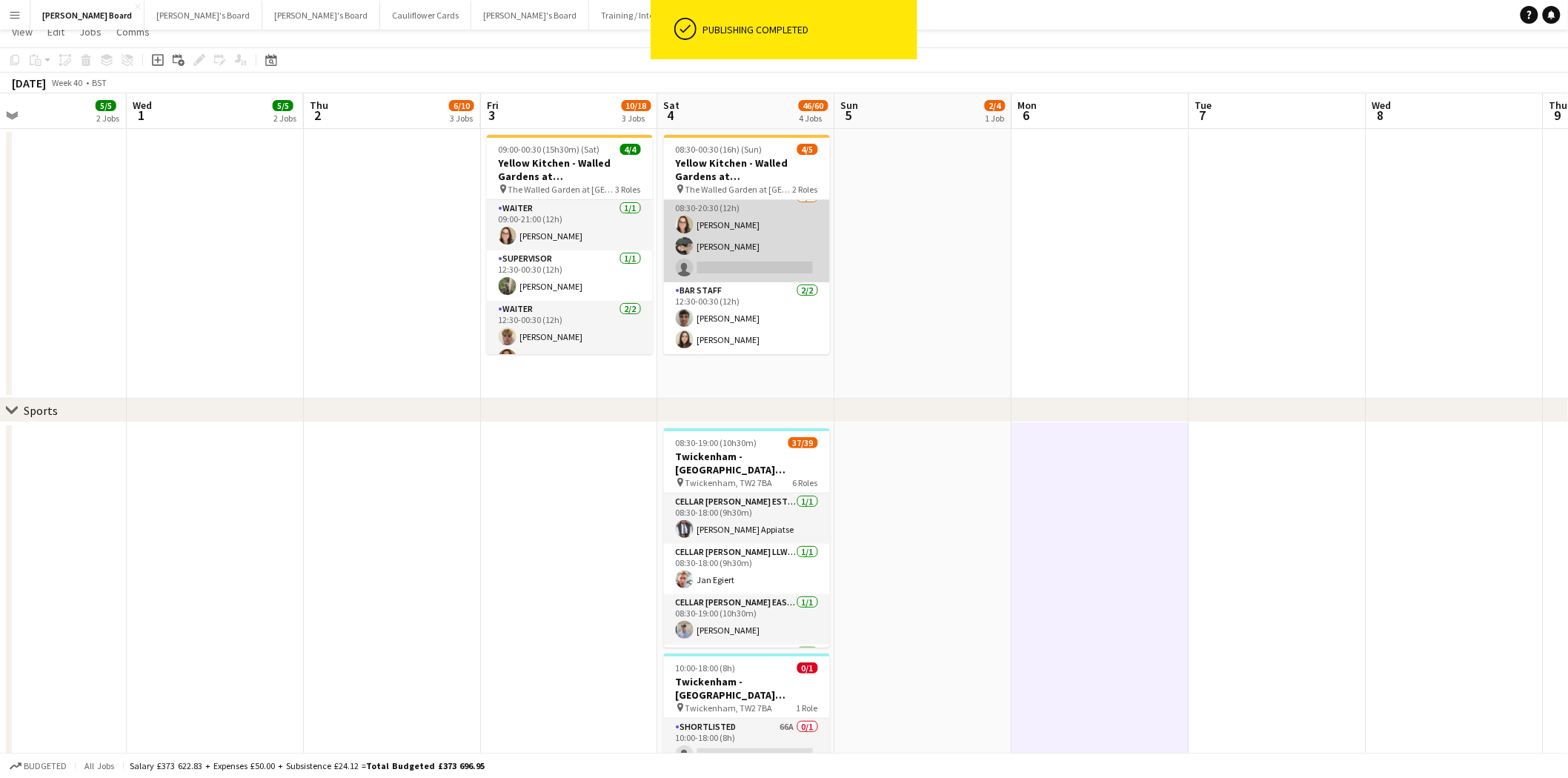
scroll to position [0, 0]
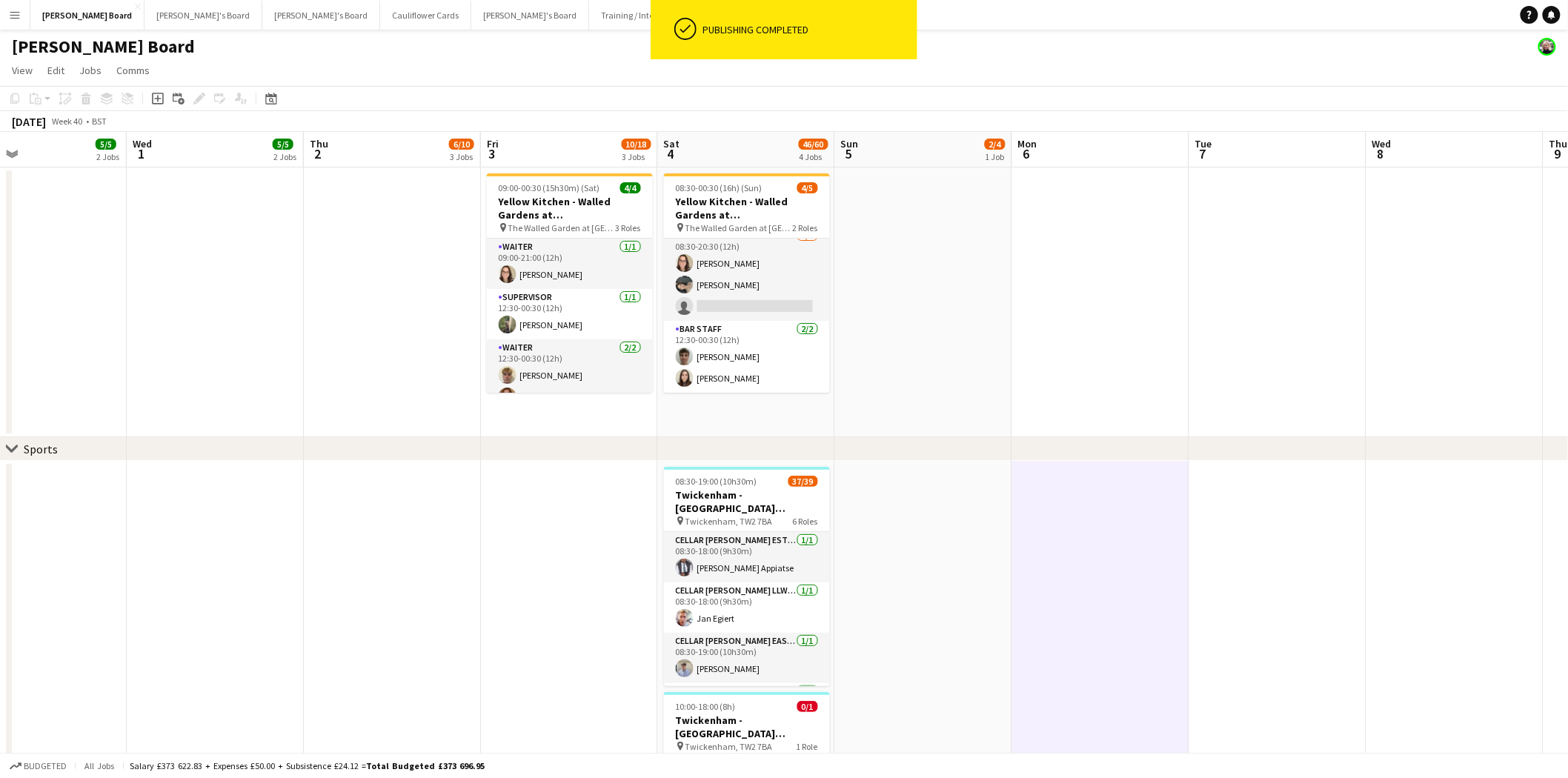
drag, startPoint x: 742, startPoint y: 290, endPoint x: 1219, endPoint y: 171, distance: 491.6
click at [743, 290] on app-card-role "Waiter 9A [DATE] 08:30-20:30 (12h) [PERSON_NAME] Neo [PERSON_NAME] single-neutr…" at bounding box center [747, 274] width 166 height 94
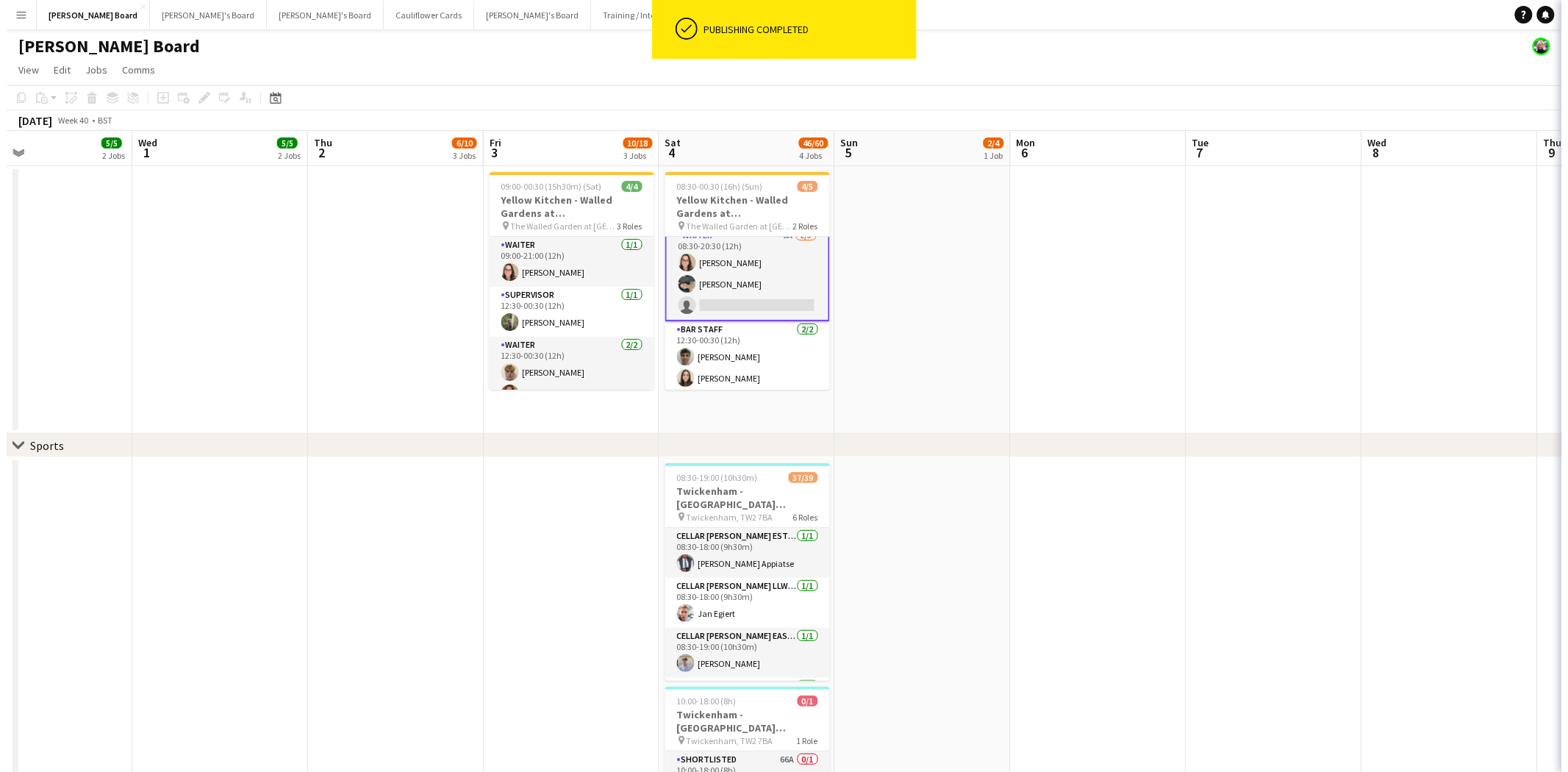
scroll to position [12, 0]
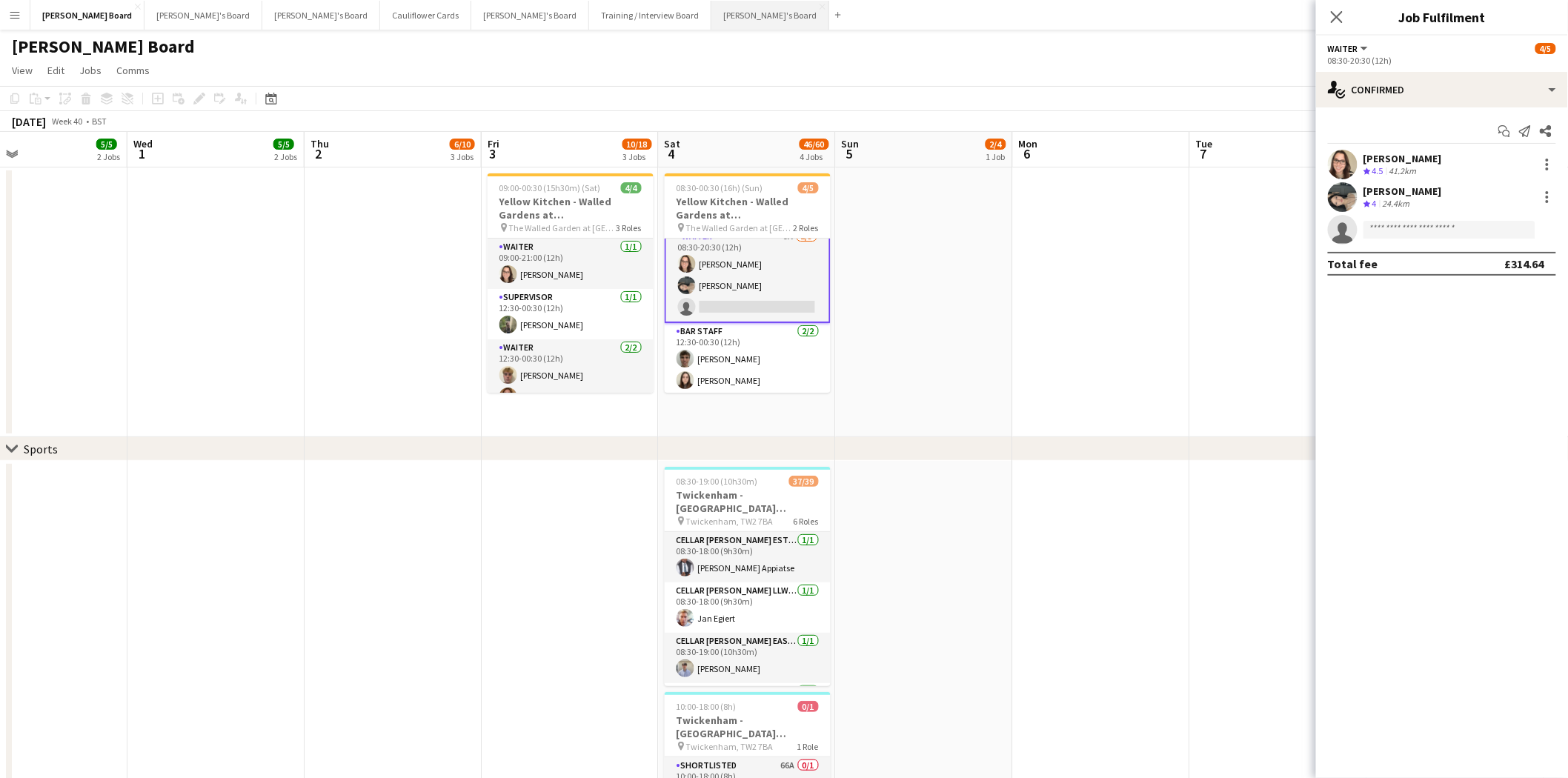
click at [711, 16] on button "[PERSON_NAME]'s Board Close" at bounding box center [770, 15] width 118 height 29
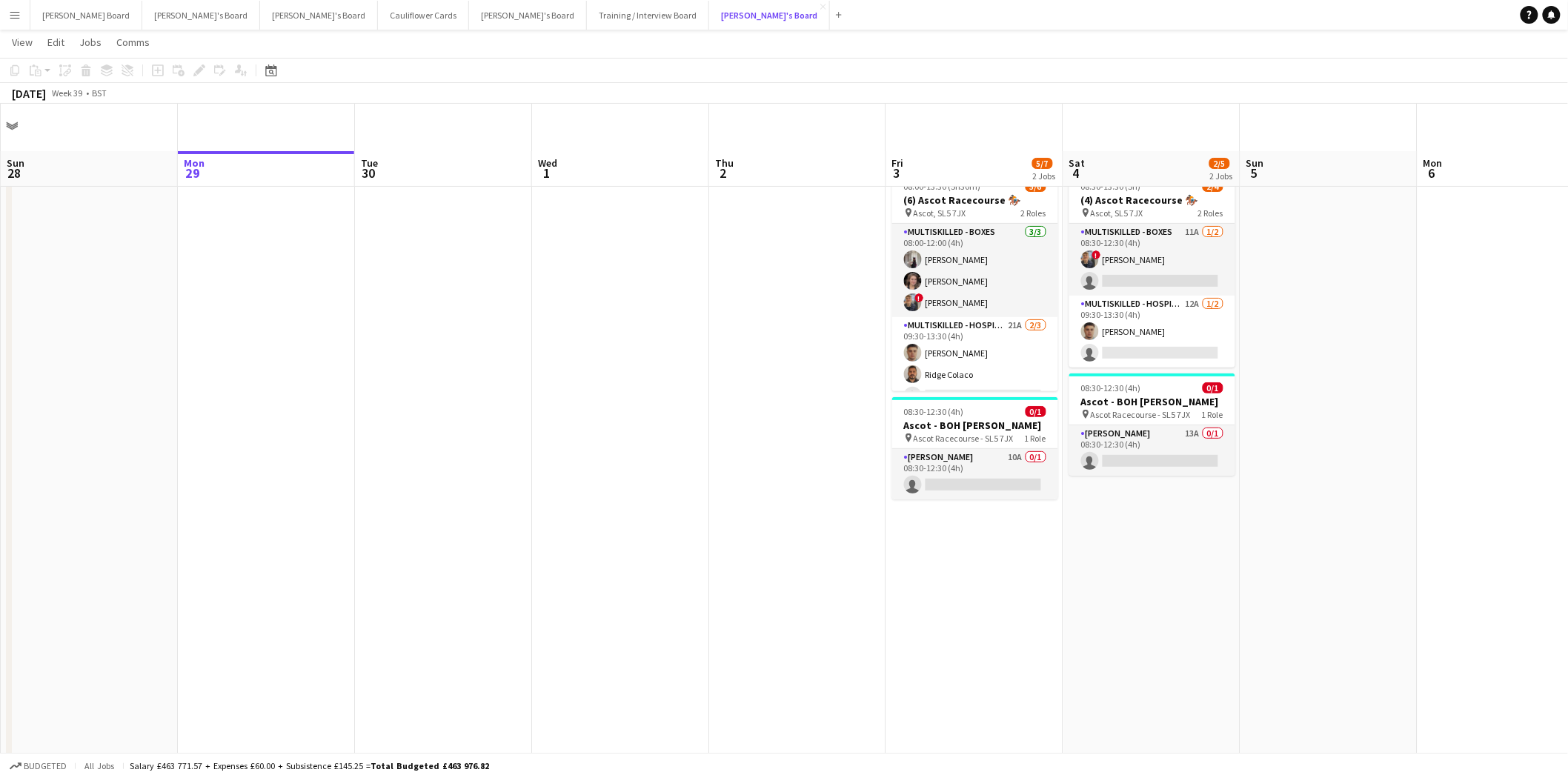
scroll to position [247, 0]
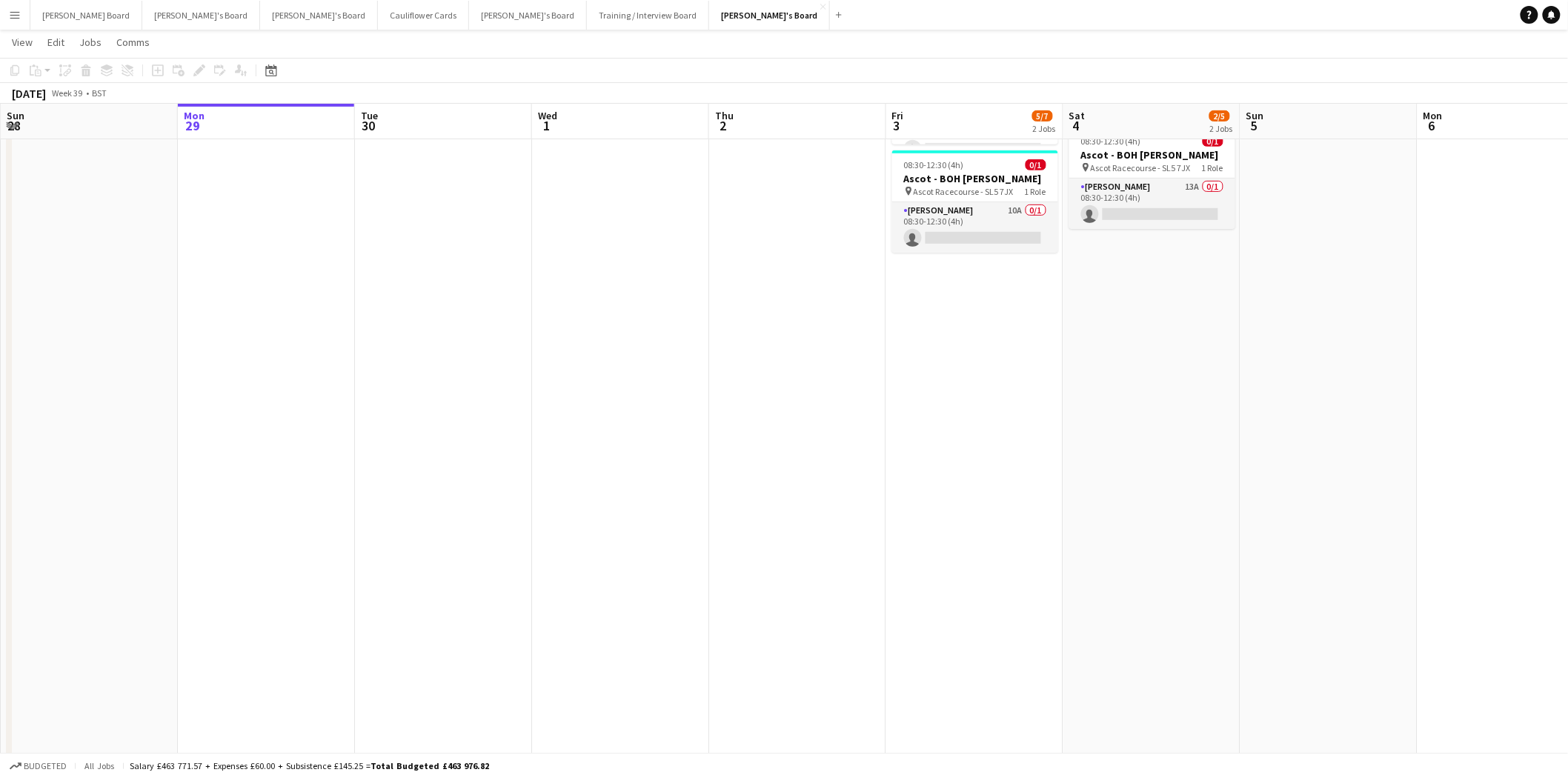
click at [4, 13] on button "Menu" at bounding box center [15, 15] width 30 height 30
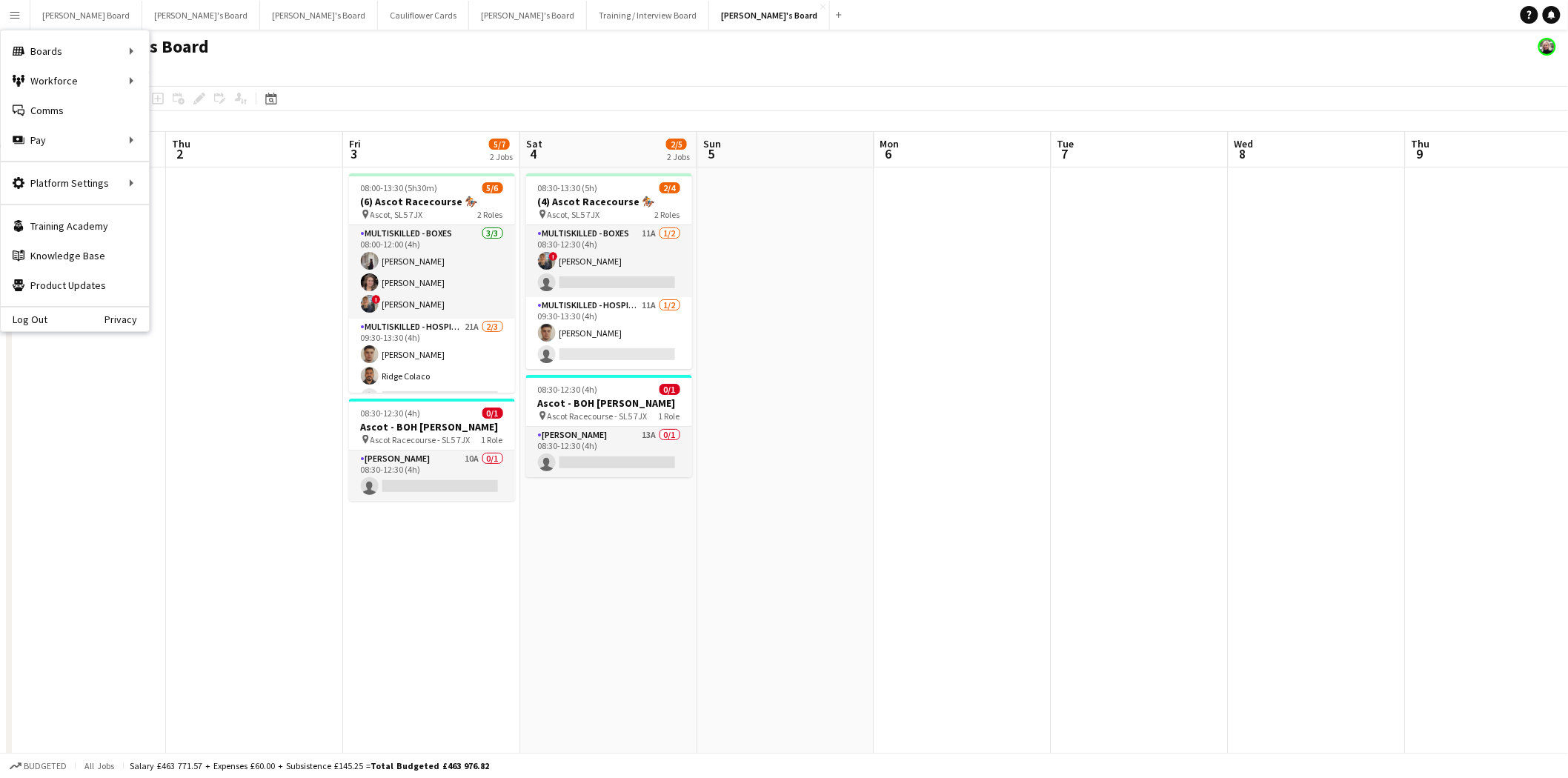
scroll to position [0, 302]
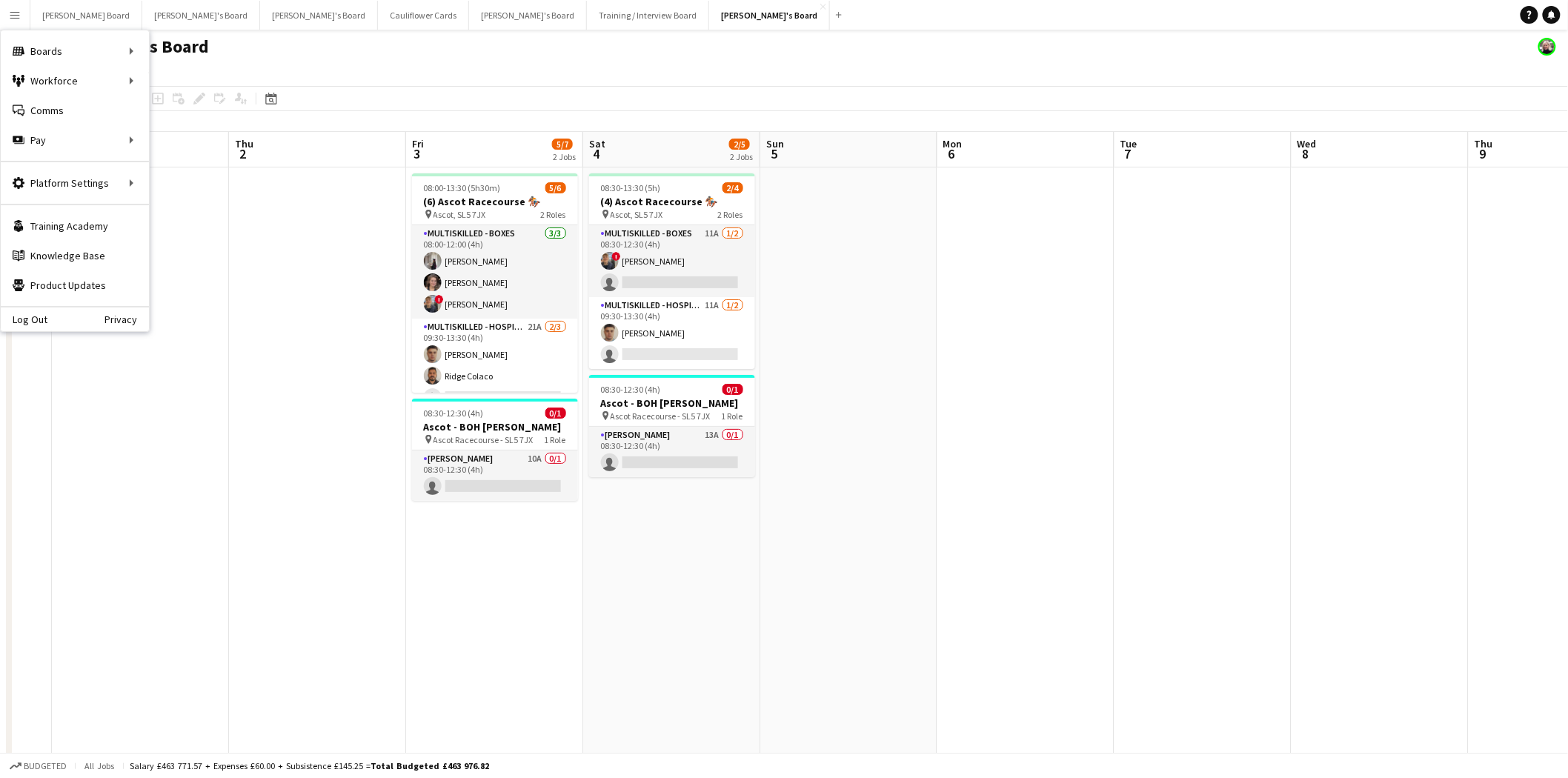
drag, startPoint x: 1172, startPoint y: 561, endPoint x: 797, endPoint y: 635, distance: 382.2
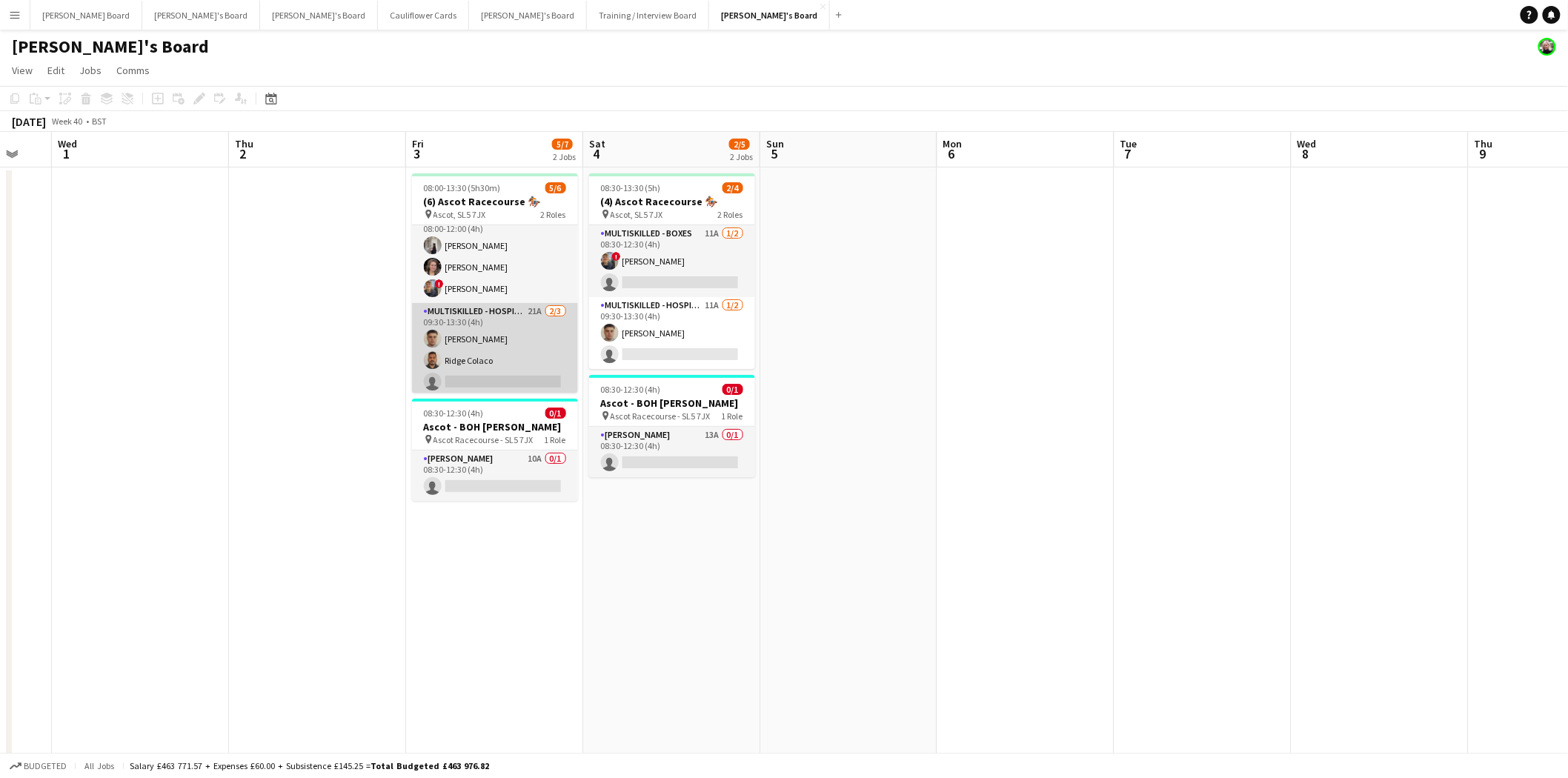
scroll to position [19, 0]
click at [486, 363] on app-card-role "Multiskilled - Hospitality 21A [DATE] 09:30-13:30 (4h) [PERSON_NAME] Ridge [PER…" at bounding box center [495, 346] width 166 height 94
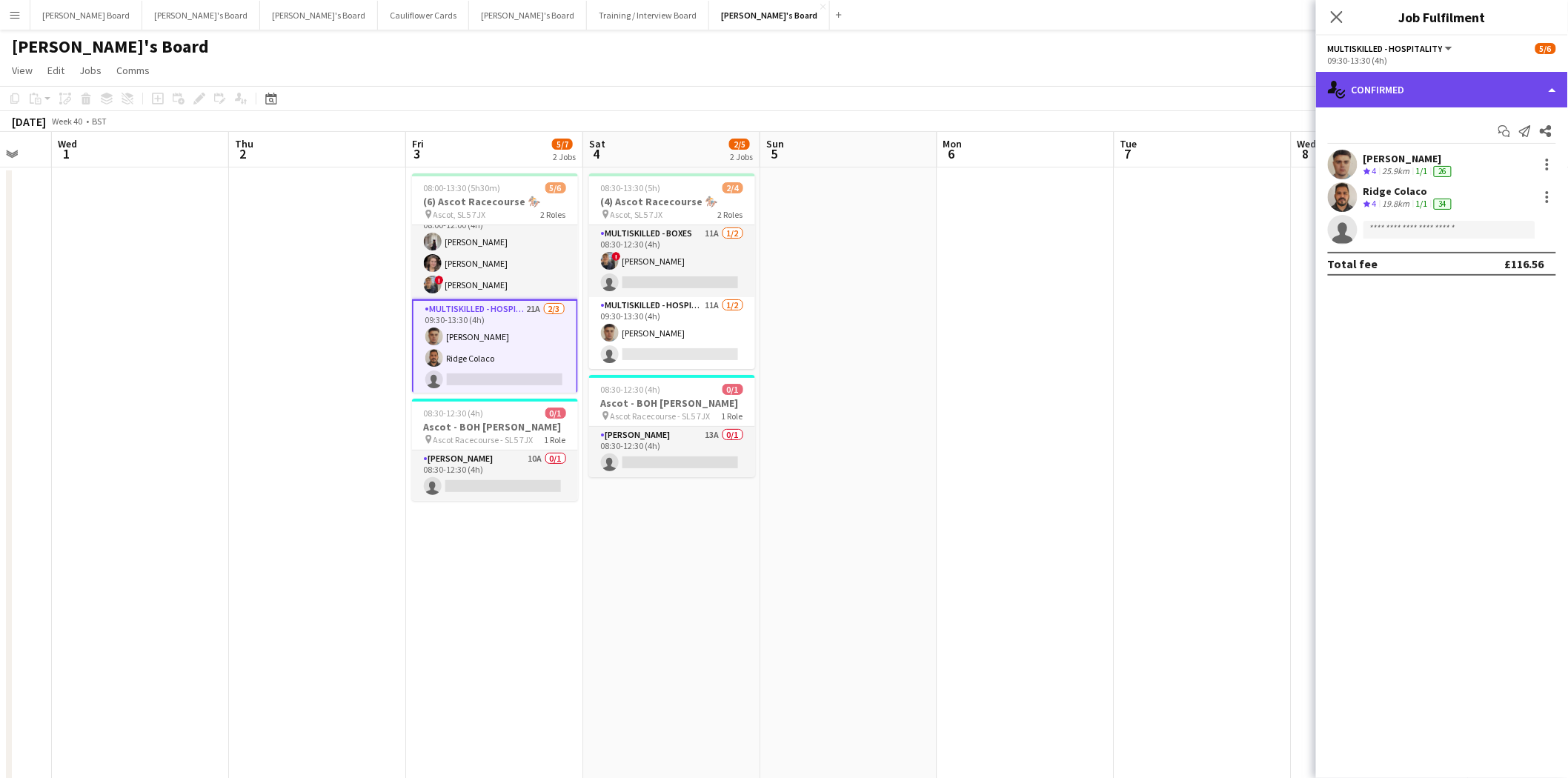
click at [1417, 89] on div "single-neutral-actions-check-2 Confirmed" at bounding box center [1442, 89] width 252 height 35
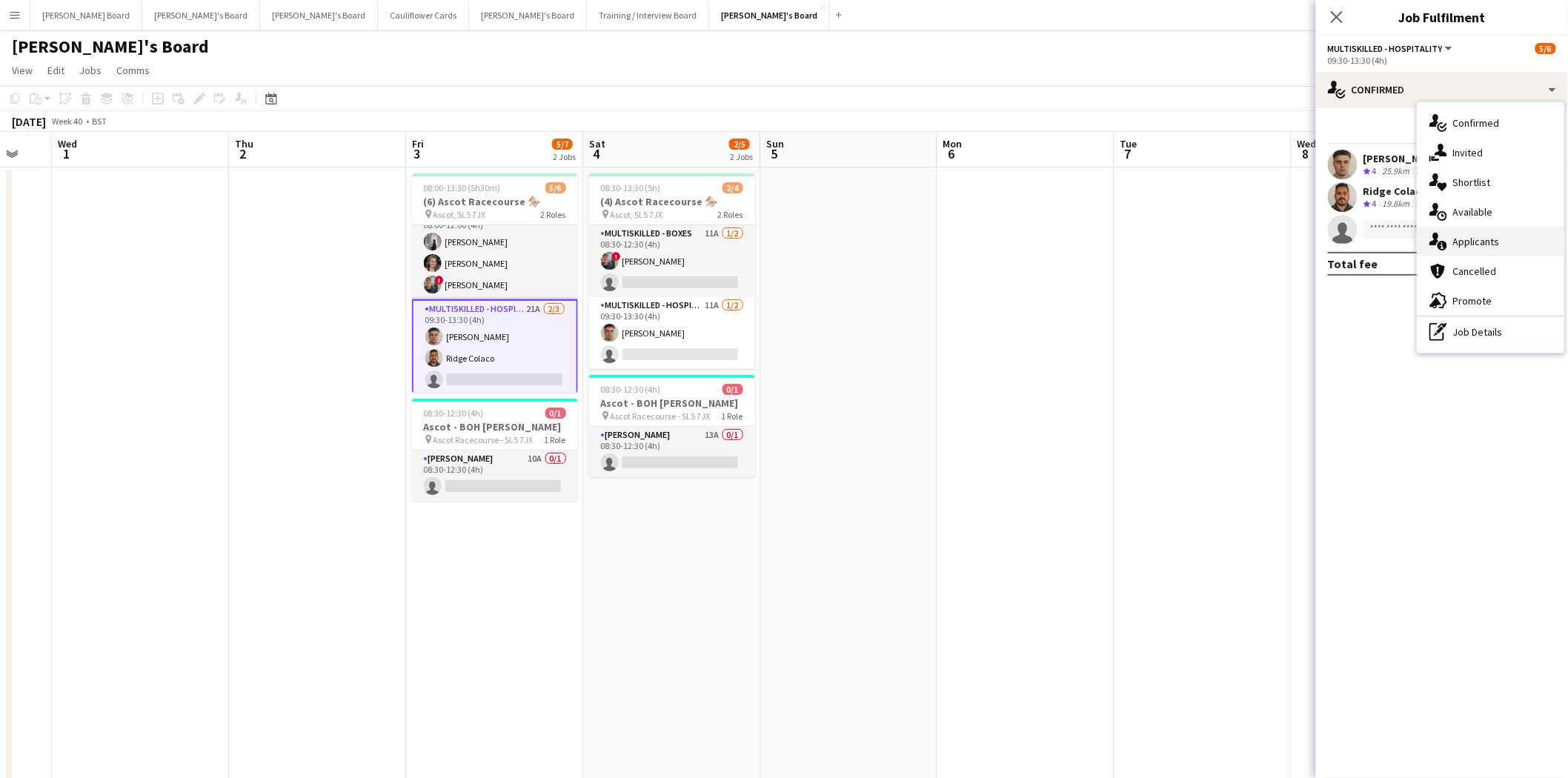
click at [1500, 250] on div "single-neutral-actions-information Applicants" at bounding box center [1491, 242] width 147 height 30
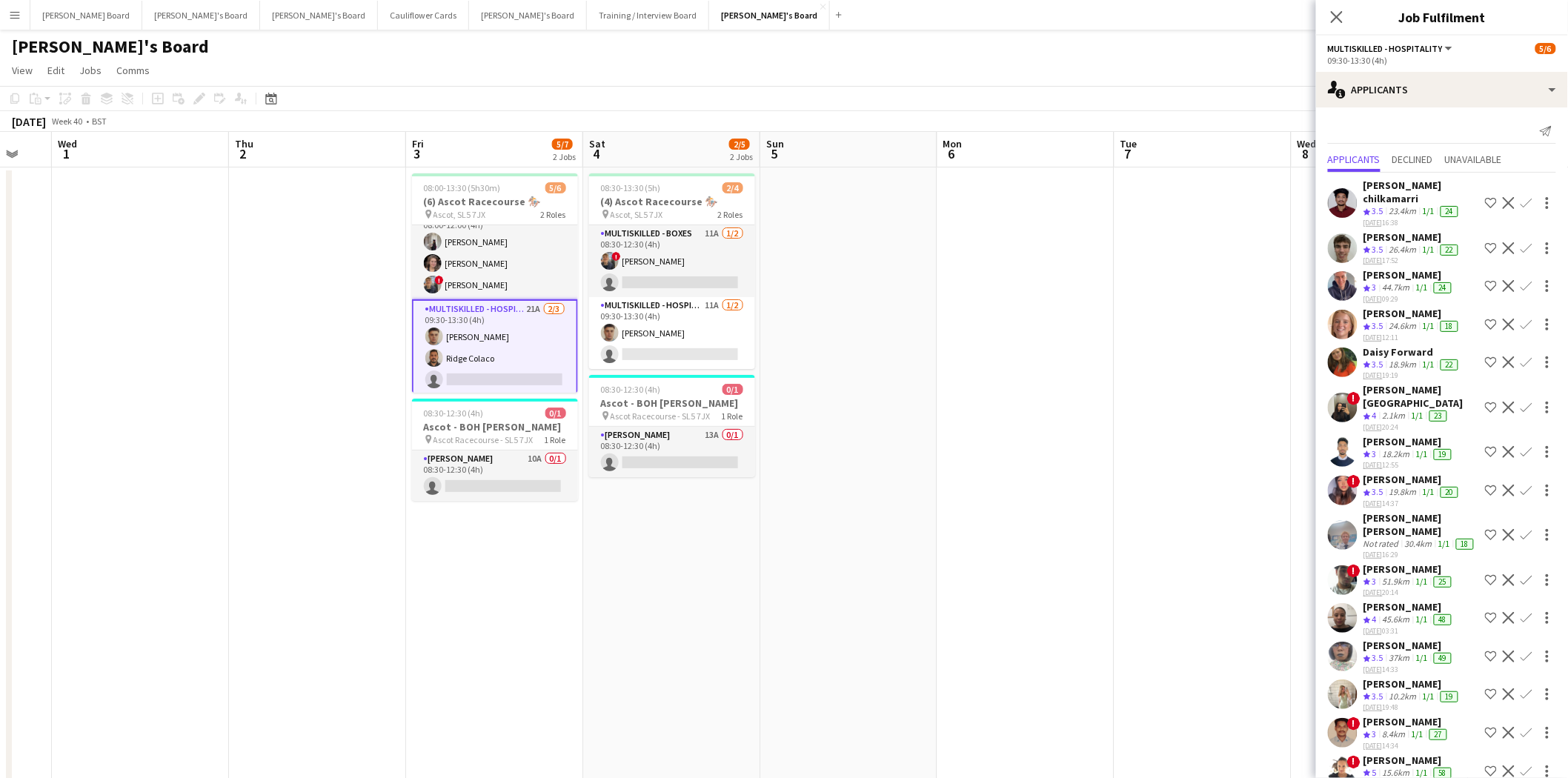
scroll to position [306, 0]
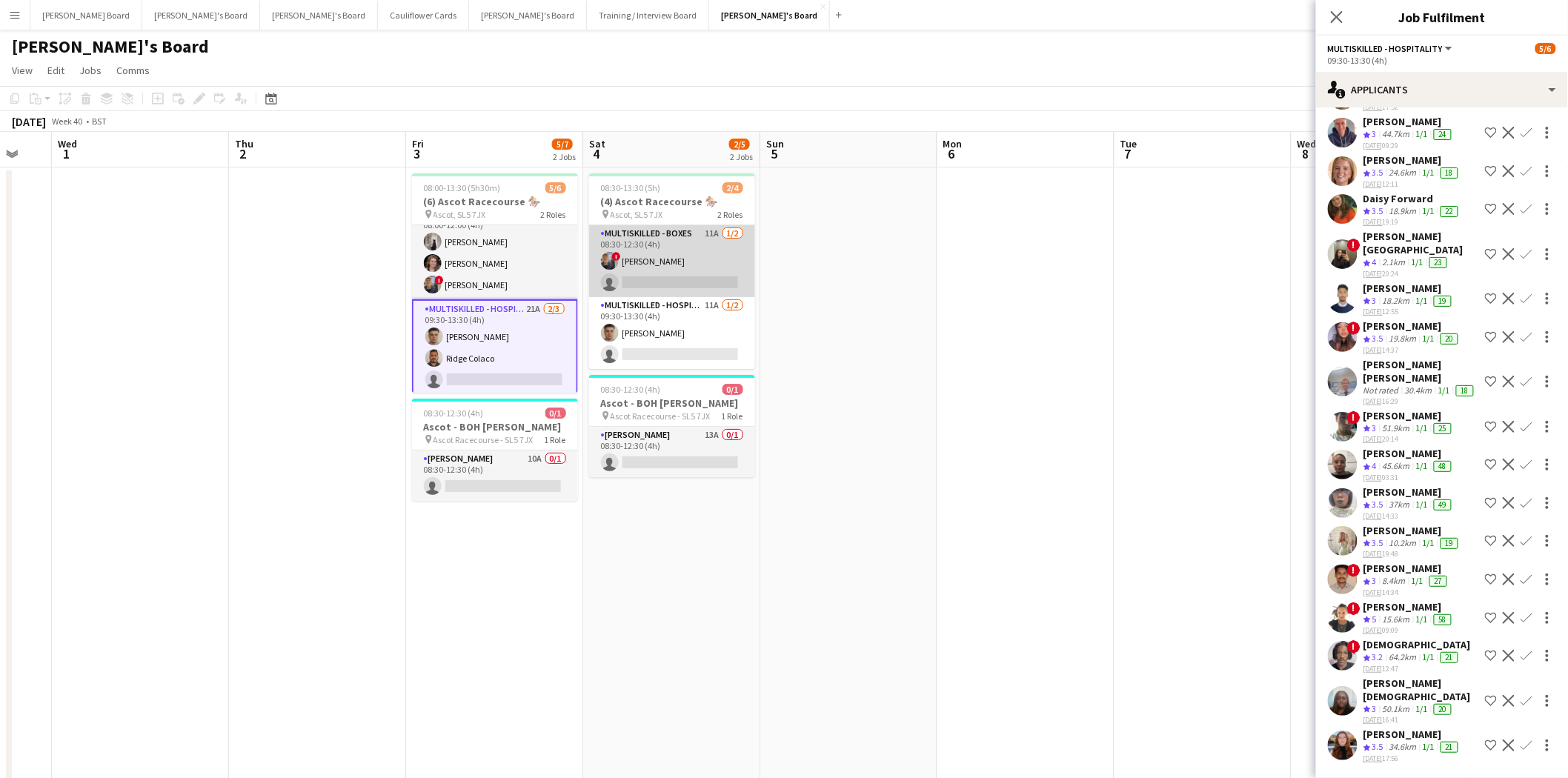
click at [660, 239] on app-card-role "Multiskilled - Boxes 11A [DATE] 08:30-12:30 (4h) ! [PERSON_NAME] single-neutral…" at bounding box center [672, 262] width 166 height 72
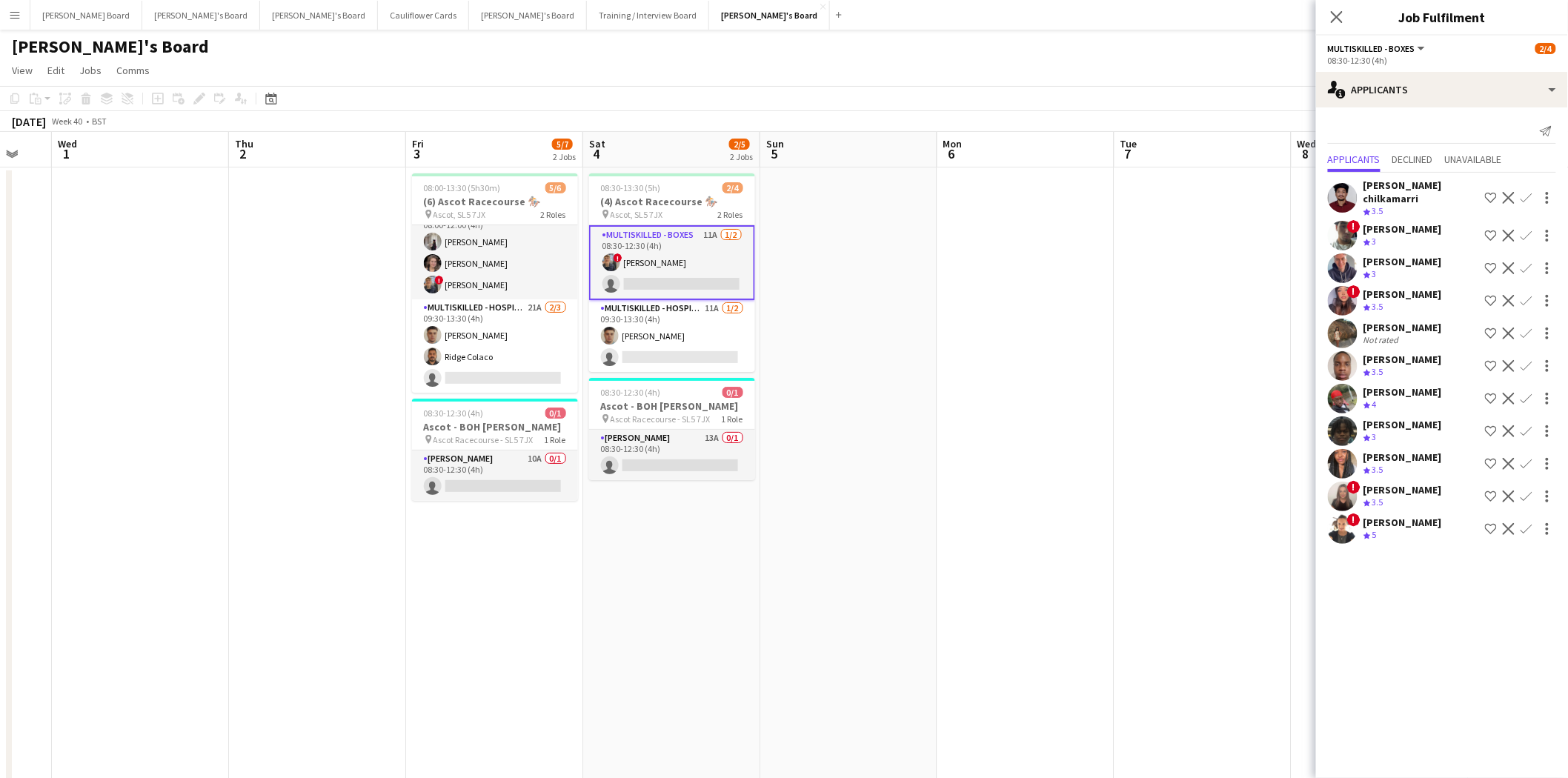
scroll to position [0, 0]
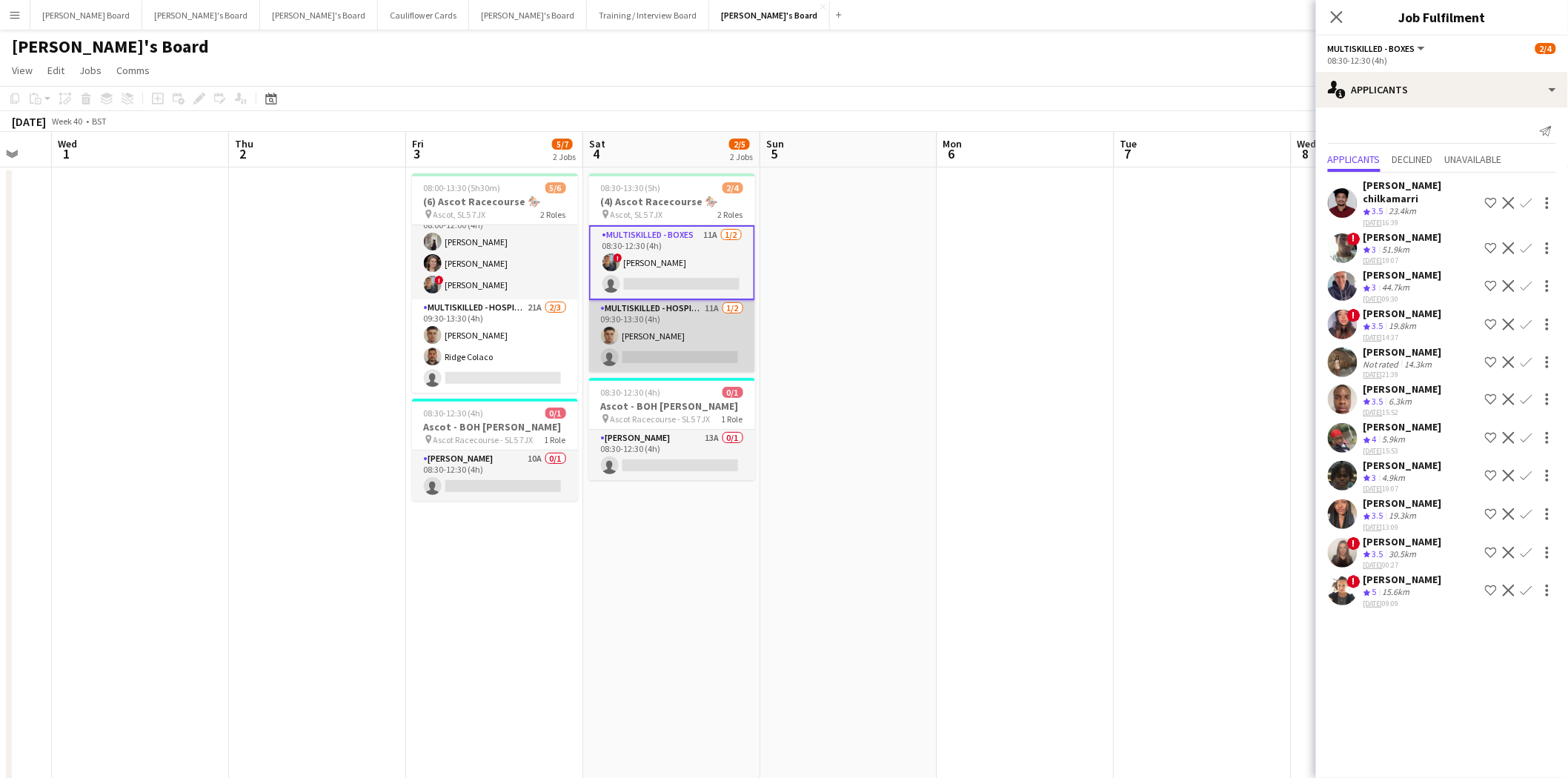
drag, startPoint x: 662, startPoint y: 349, endPoint x: 701, endPoint y: 349, distance: 39.0
click at [662, 349] on app-card-role "Multiskilled - Hospitality 11A [DATE] 09:30-13:30 (4h) [PERSON_NAME] single-neu…" at bounding box center [672, 336] width 166 height 72
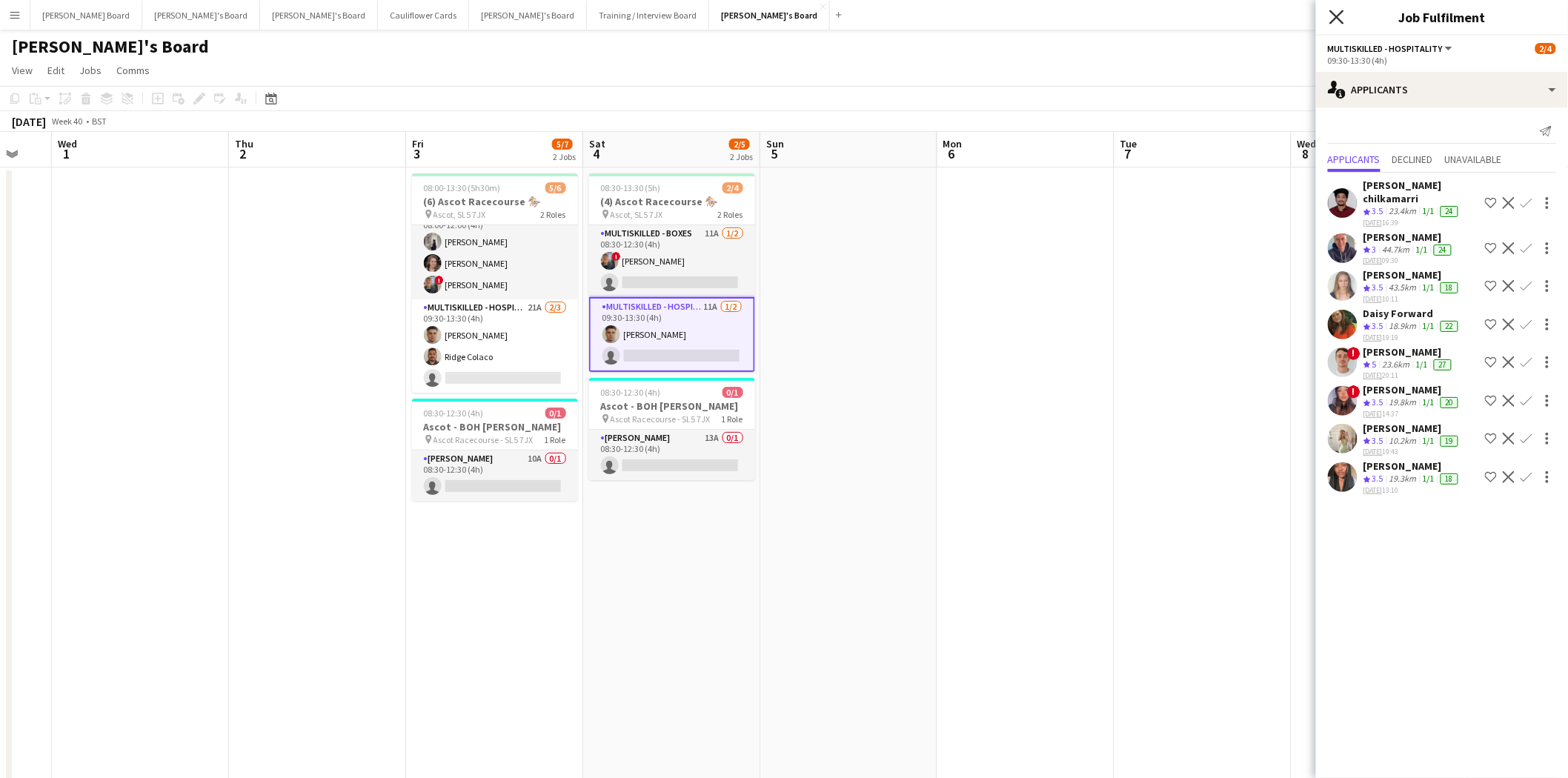
click at [1337, 13] on icon "Close pop-in" at bounding box center [1336, 16] width 14 height 14
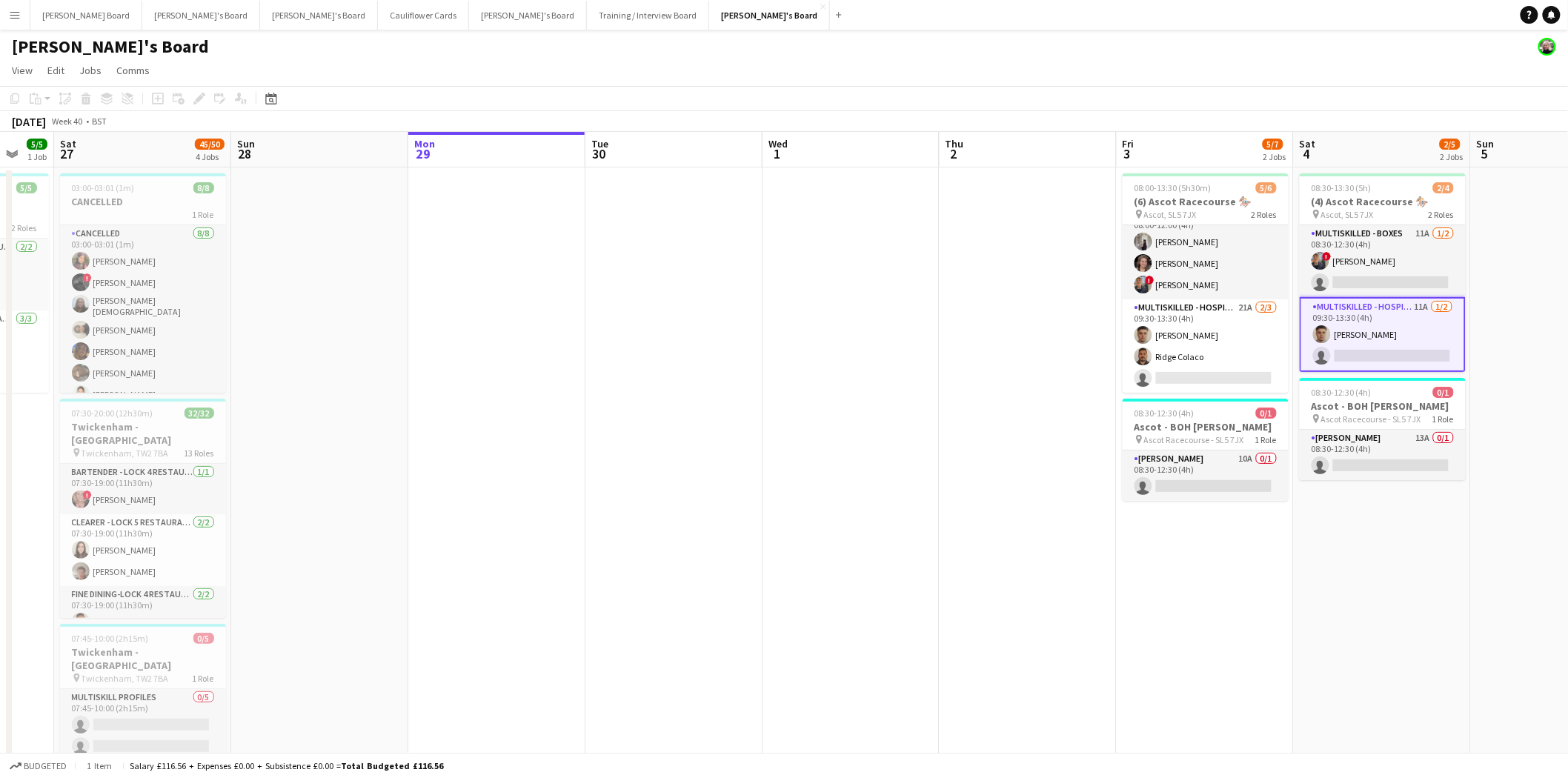
drag, startPoint x: 278, startPoint y: 512, endPoint x: 739, endPoint y: 346, distance: 490.0
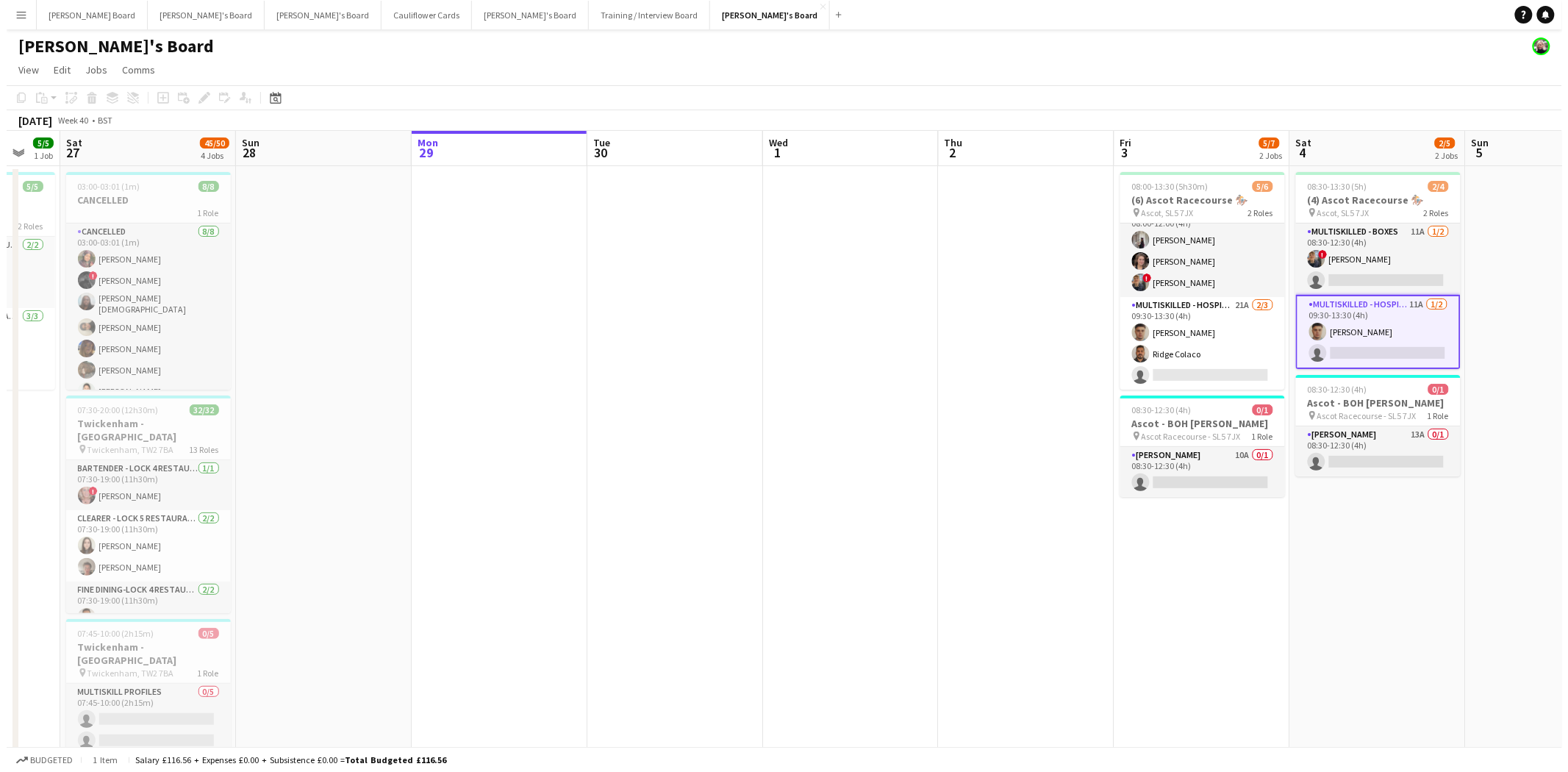
scroll to position [0, 303]
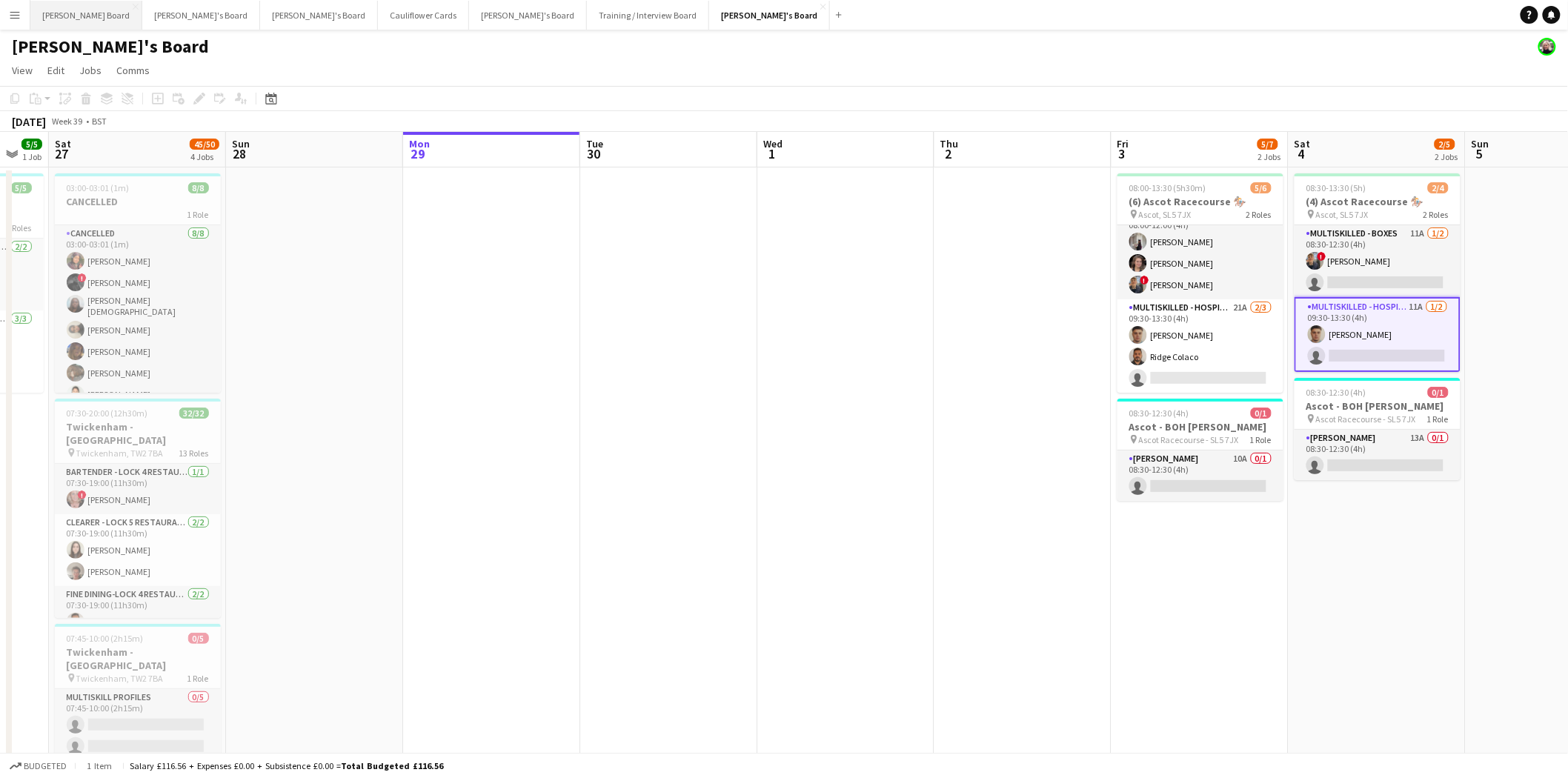
click at [46, 10] on button "[PERSON_NAME] Board Close" at bounding box center [86, 15] width 112 height 29
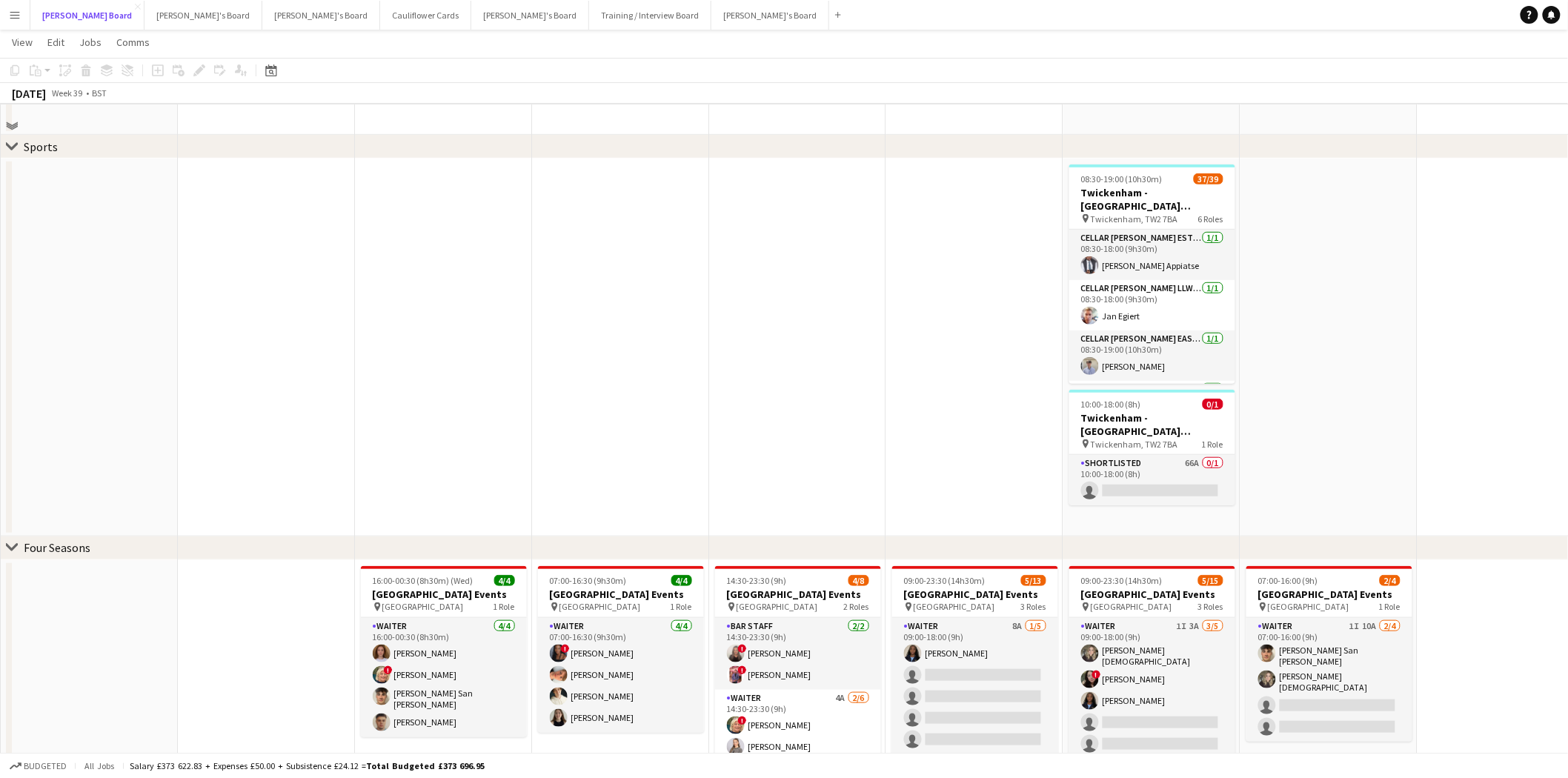
scroll to position [164, 0]
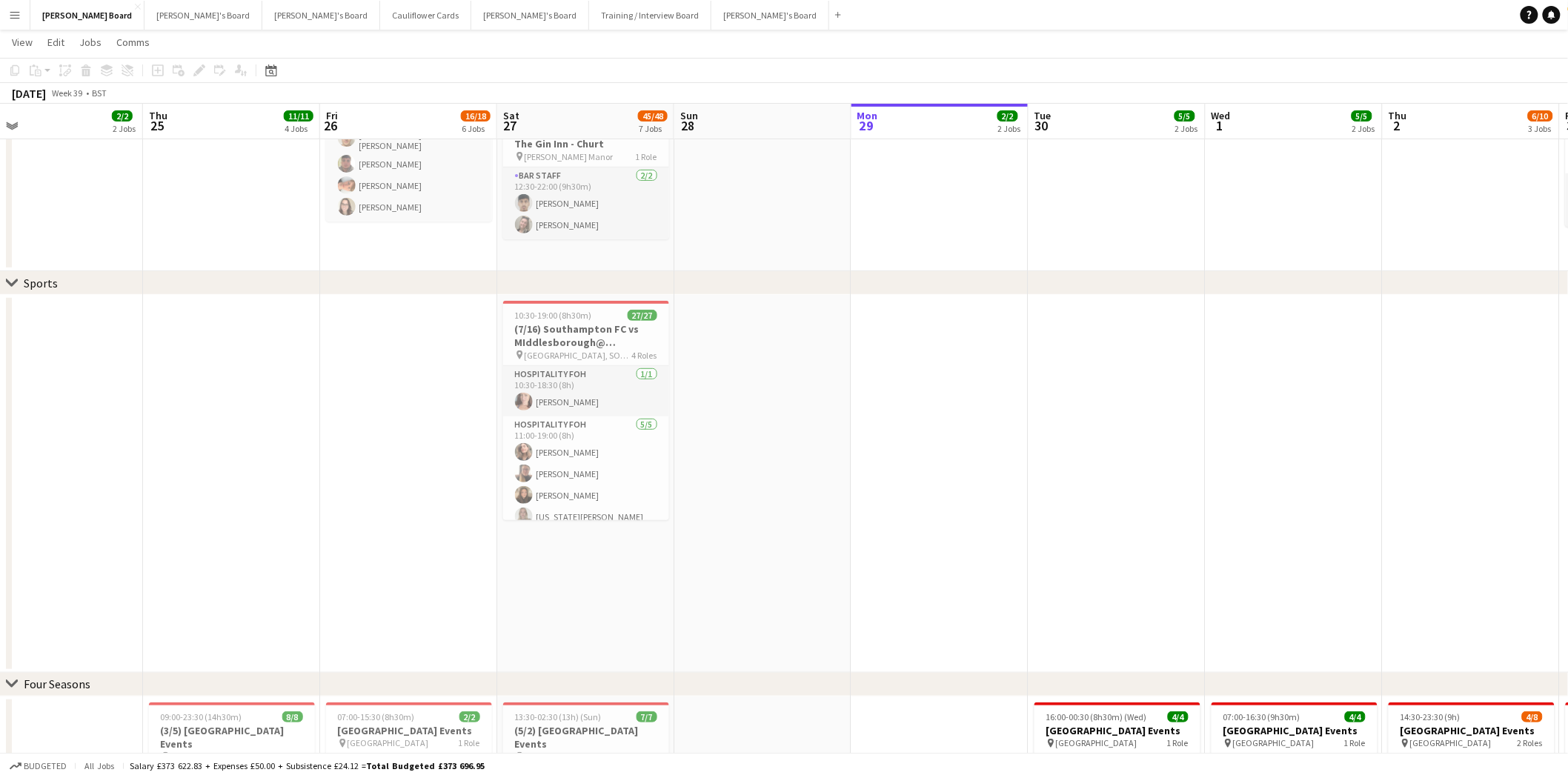
drag, startPoint x: 391, startPoint y: 441, endPoint x: 956, endPoint y: 462, distance: 565.4
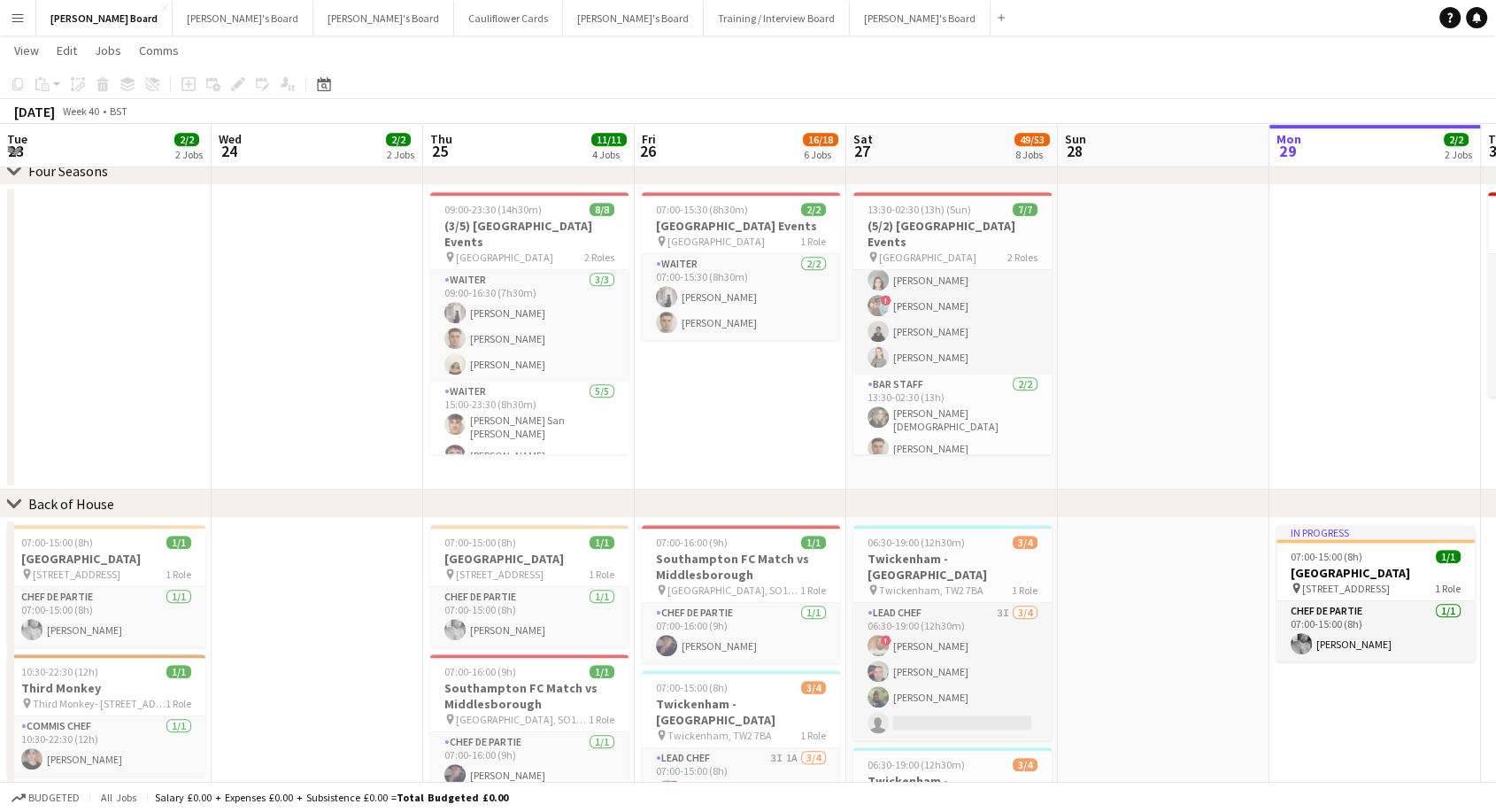
scroll to position [0, 383]
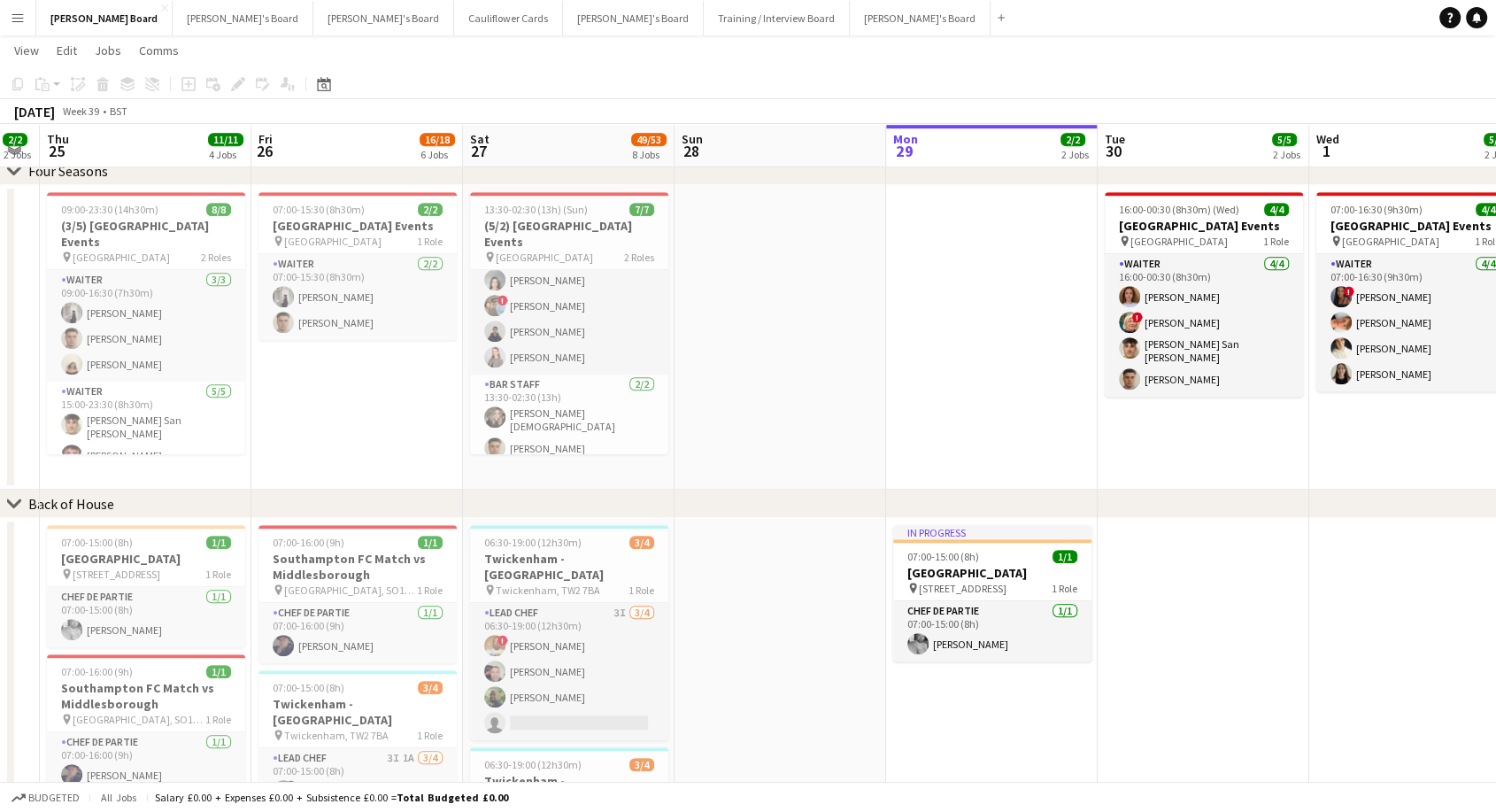
drag, startPoint x: 1372, startPoint y: 602, endPoint x: 1249, endPoint y: 683, distance: 147.3
click at [1249, 683] on app-calendar-viewport "Tue 23 2/2 2 Jobs Wed 24 2/2 2 Jobs Thu 25 11/11 4 Jobs Fri 26 16/18 6 Jobs Sat…" at bounding box center [748, 282] width 1496 height 2611
click at [850, 23] on button "[PERSON_NAME]'s Board Close" at bounding box center [919, 18] width 141 height 35
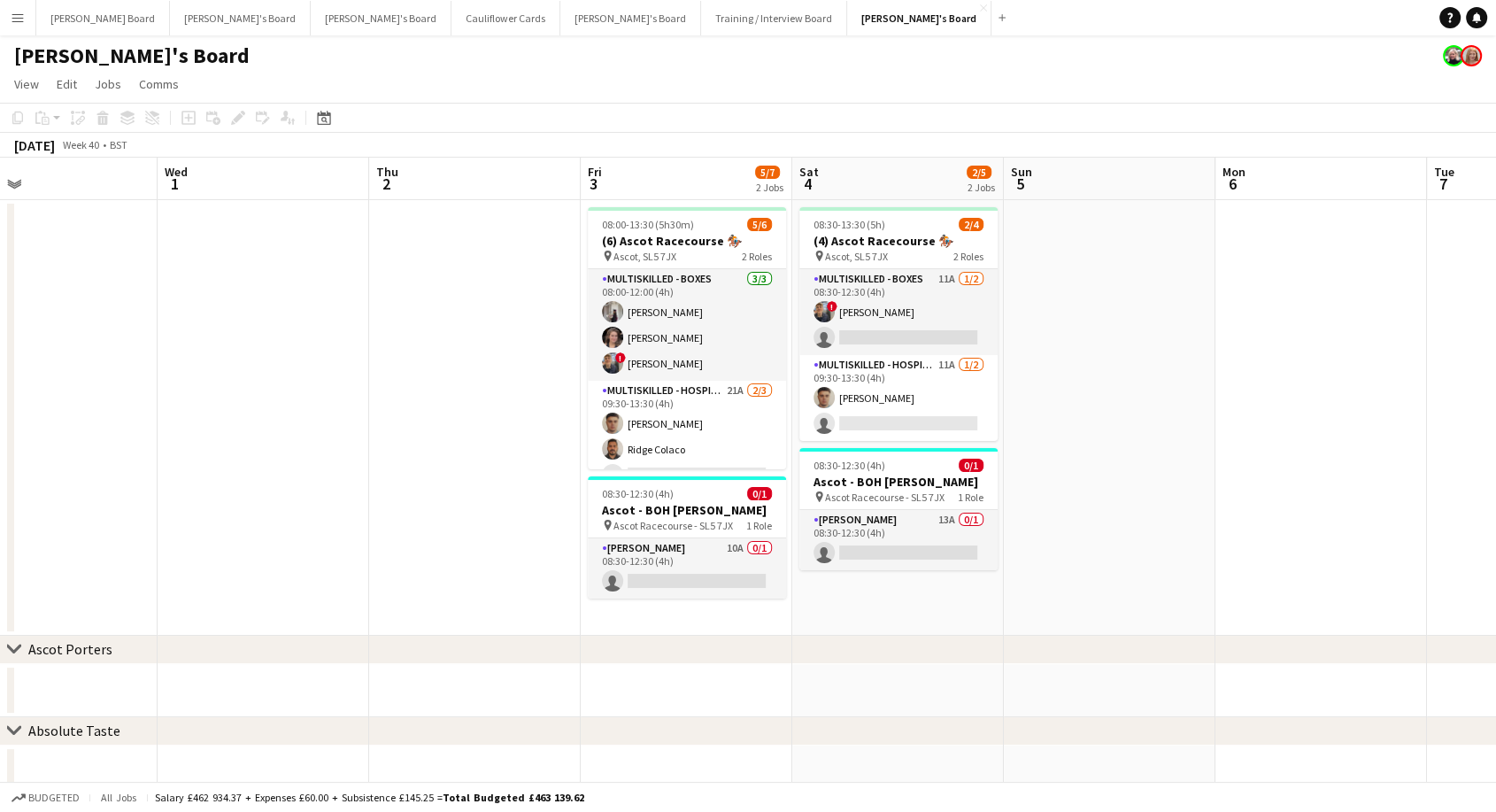
scroll to position [0, 481]
drag, startPoint x: 1378, startPoint y: 675, endPoint x: 897, endPoint y: 758, distance: 488.1
click at [897, 758] on app-calendar-viewport "Sun 28 Mon 29 Tue 30 Wed 1 Thu 2 Fri 3 5/7 2 Jobs Sat 4 2/5 2 Jobs Sun 5 Mon 6 …" at bounding box center [748, 681] width 1496 height 1047
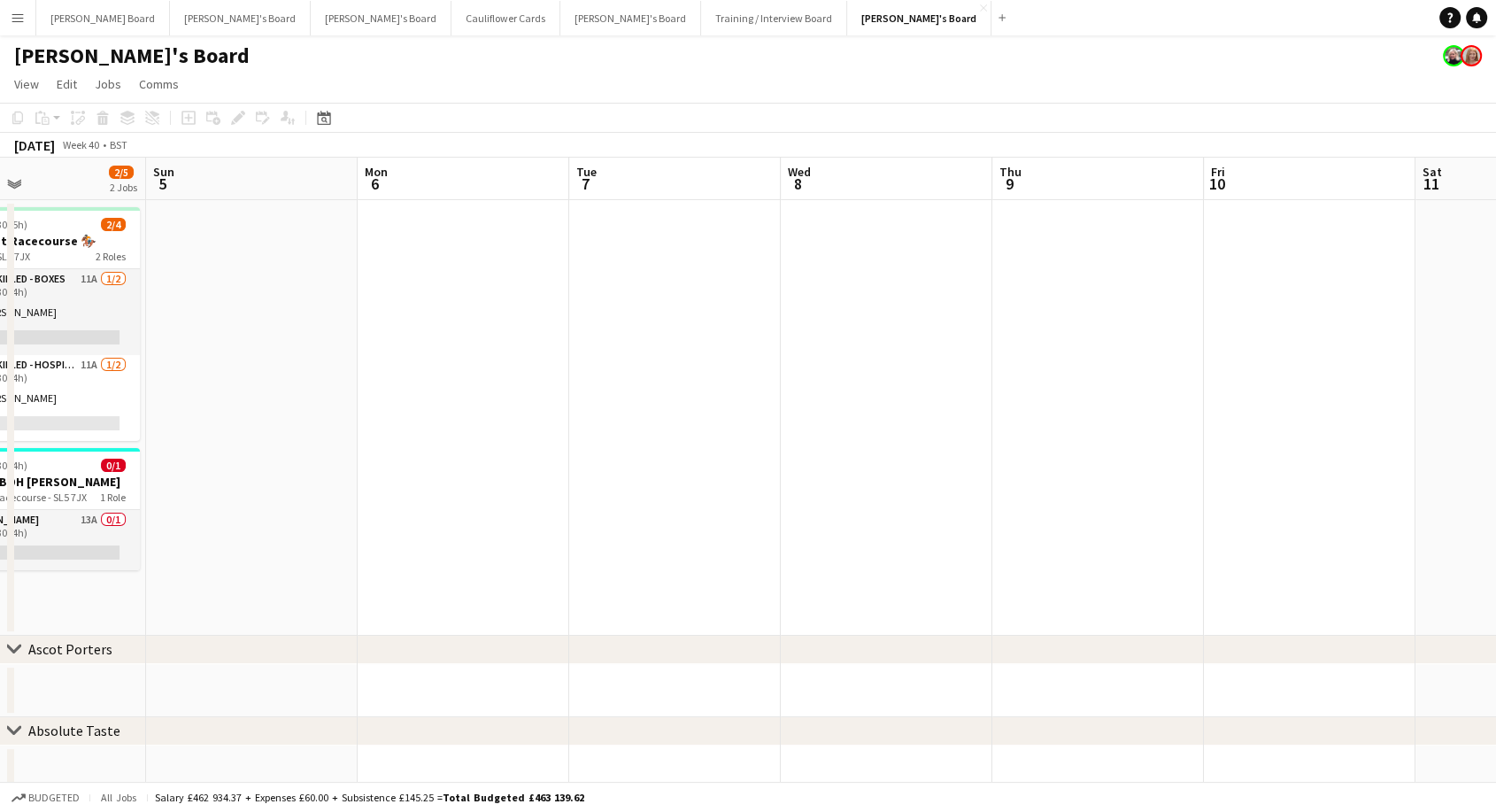
scroll to position [0, 550]
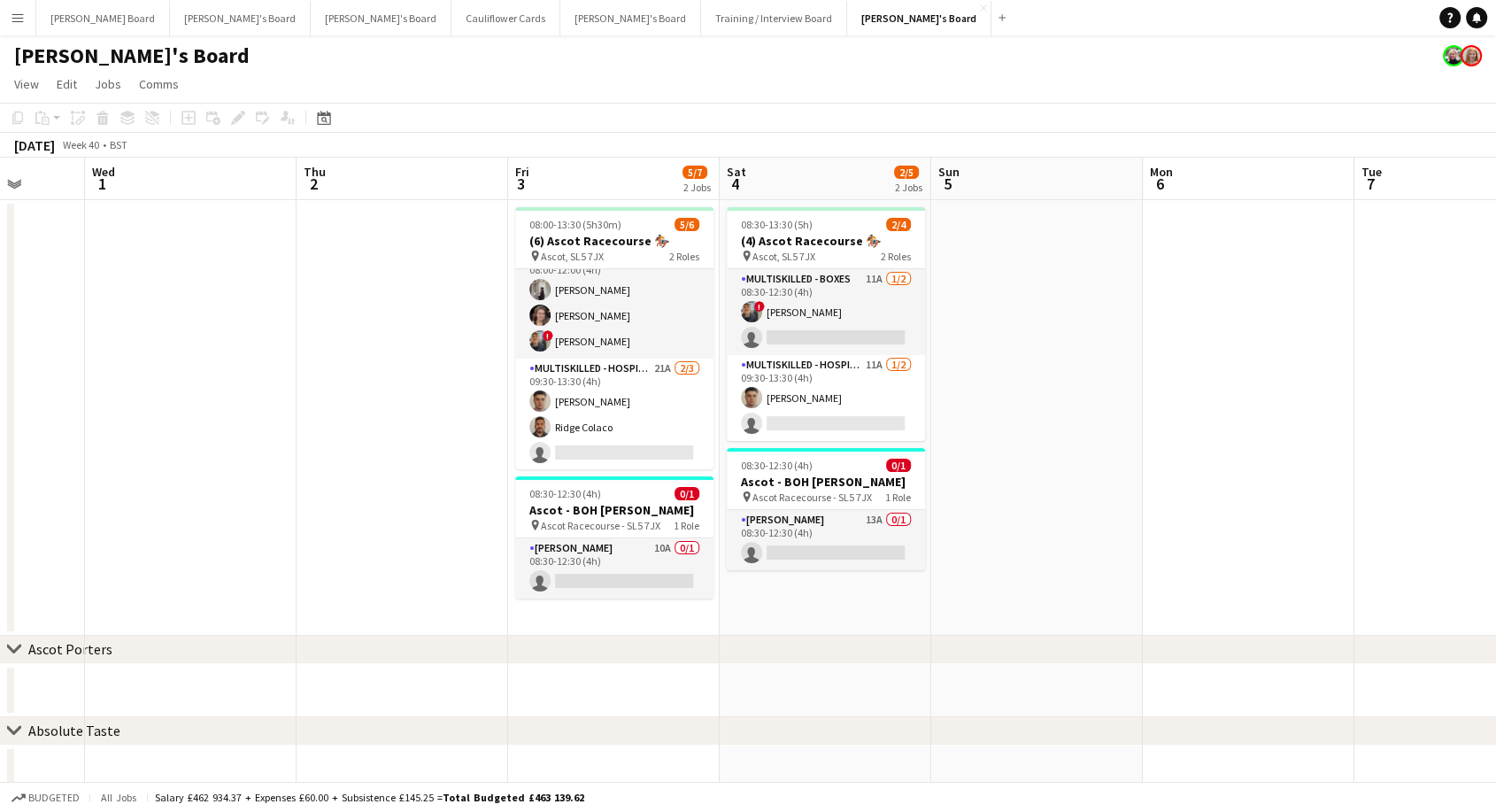
drag, startPoint x: 1493, startPoint y: 463, endPoint x: 1509, endPoint y: 102, distance: 361.4
click at [1496, 102] on html "Menu Boards Boards Boards All jobs Status Workforce Workforce My Workforce Recr…" at bounding box center [748, 618] width 1496 height 1235
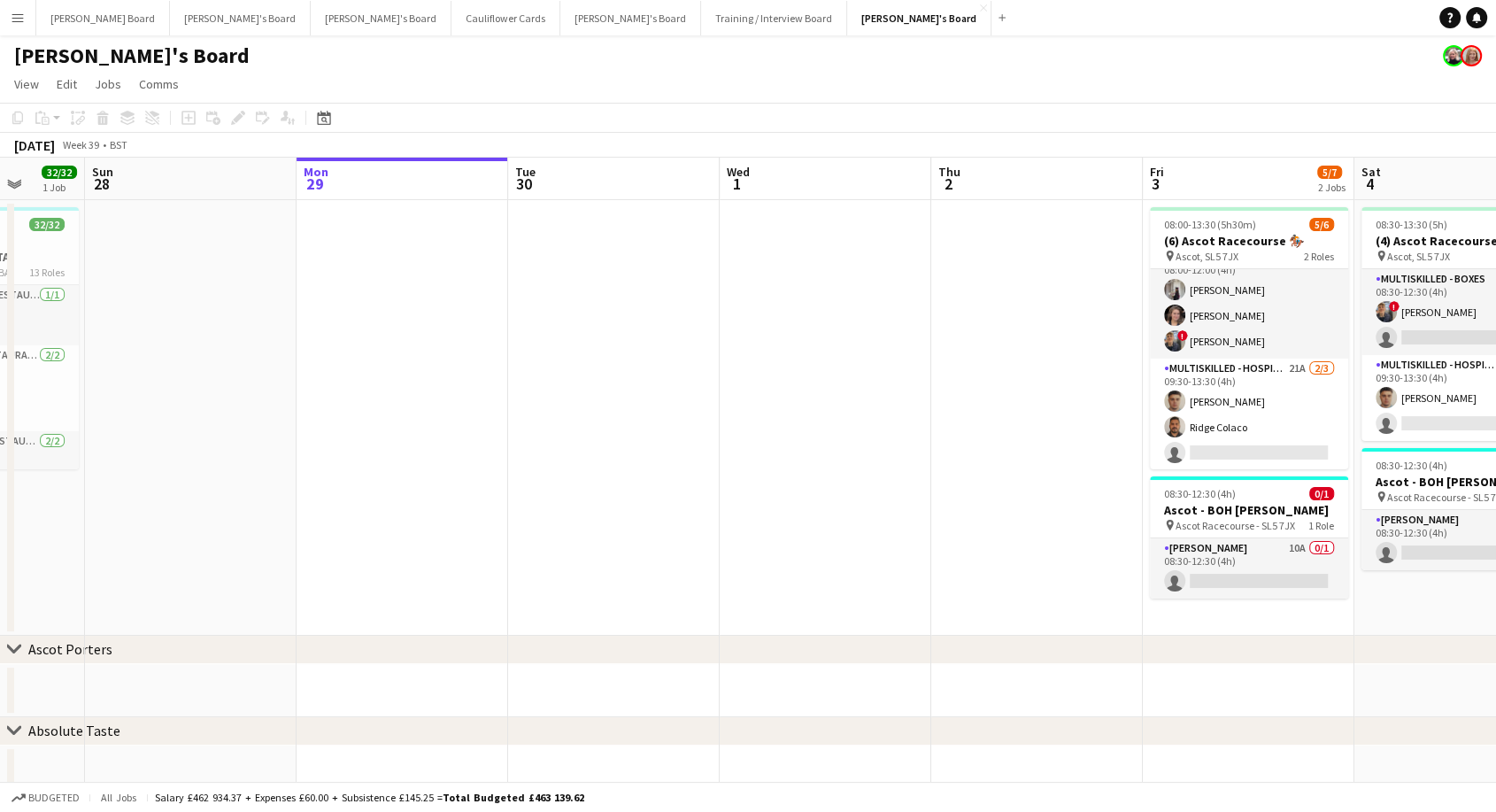
scroll to position [0, 423]
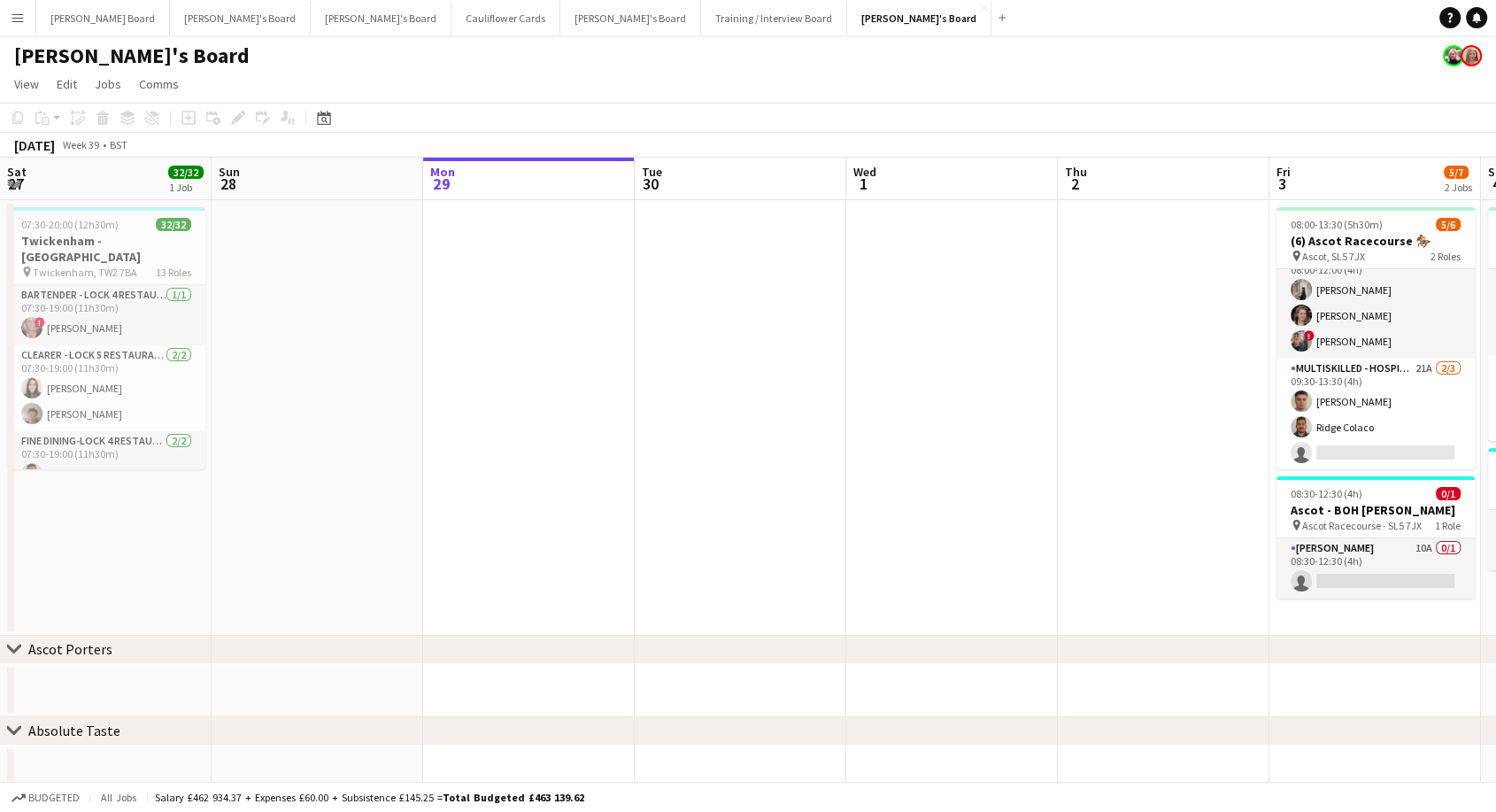
drag, startPoint x: 236, startPoint y: 292, endPoint x: 1509, endPoint y: -16, distance: 1309.7
click at [1496, 0] on html "Menu Boards Boards Boards All jobs Status Workforce Workforce My Workforce Recr…" at bounding box center [748, 618] width 1496 height 1235
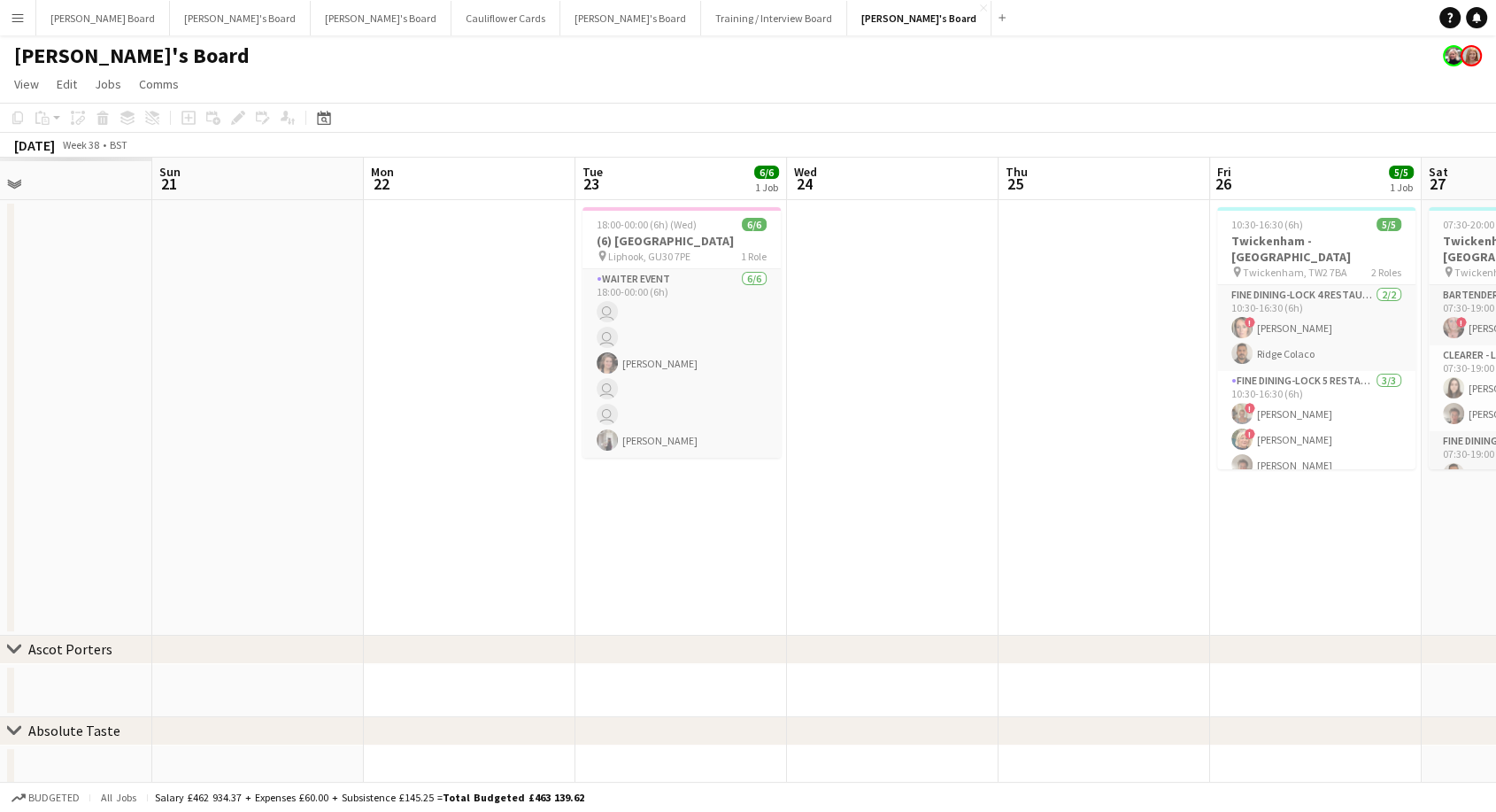
scroll to position [0, 563]
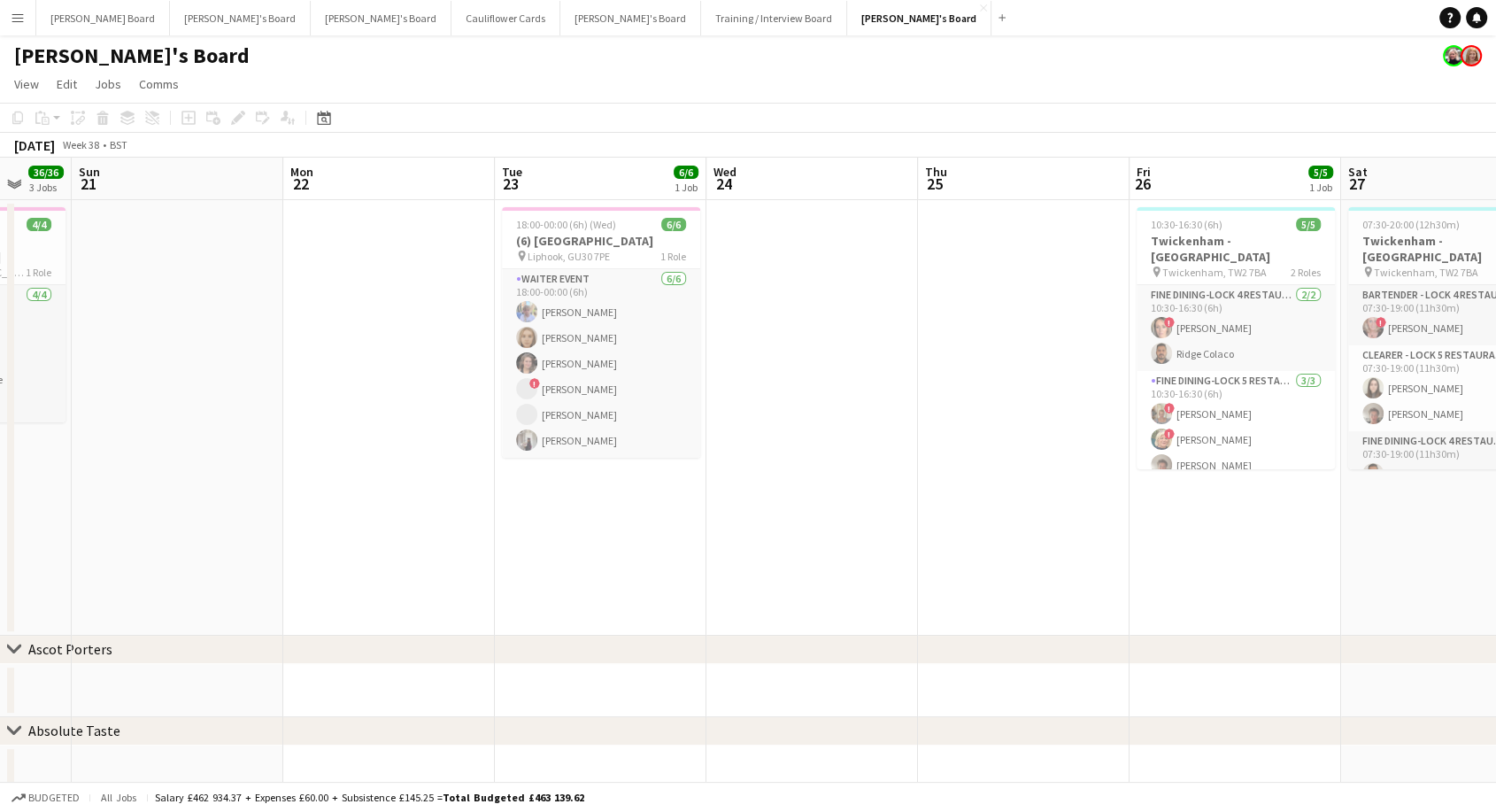
drag, startPoint x: 139, startPoint y: 553, endPoint x: 1509, endPoint y: 136, distance: 1432.1
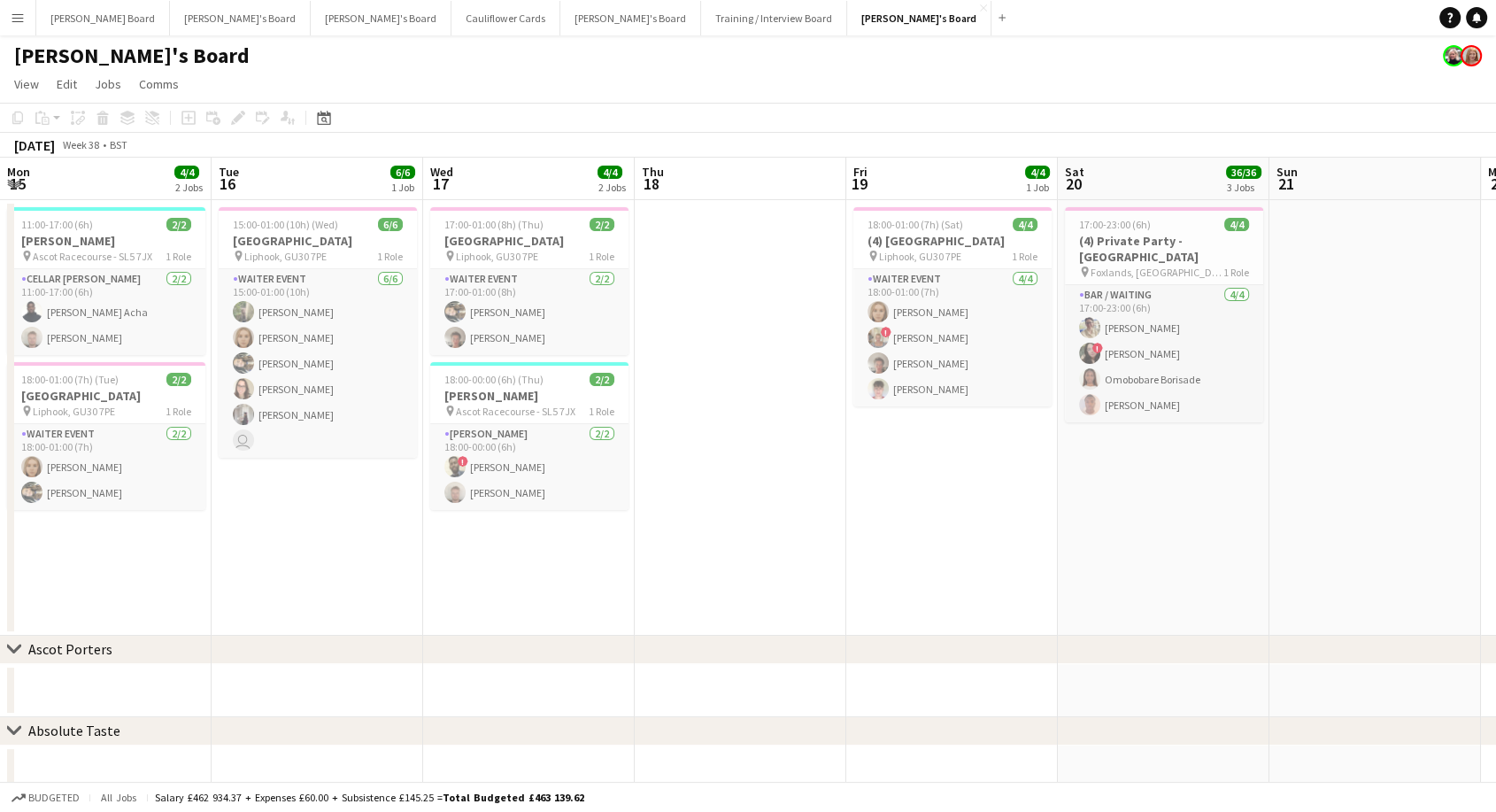
scroll to position [0, 423]
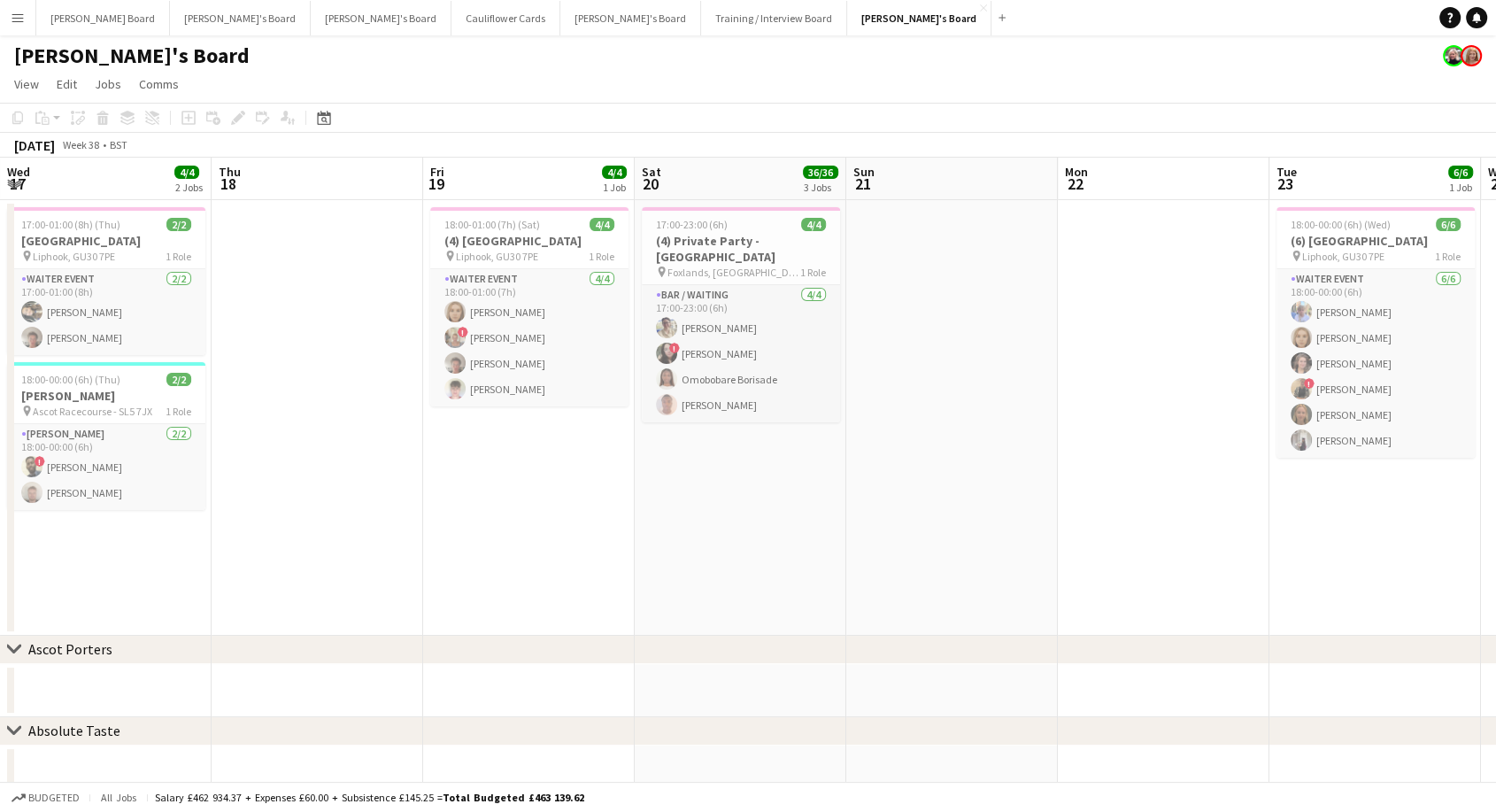
drag, startPoint x: 116, startPoint y: 397, endPoint x: 1509, endPoint y: -86, distance: 1474.4
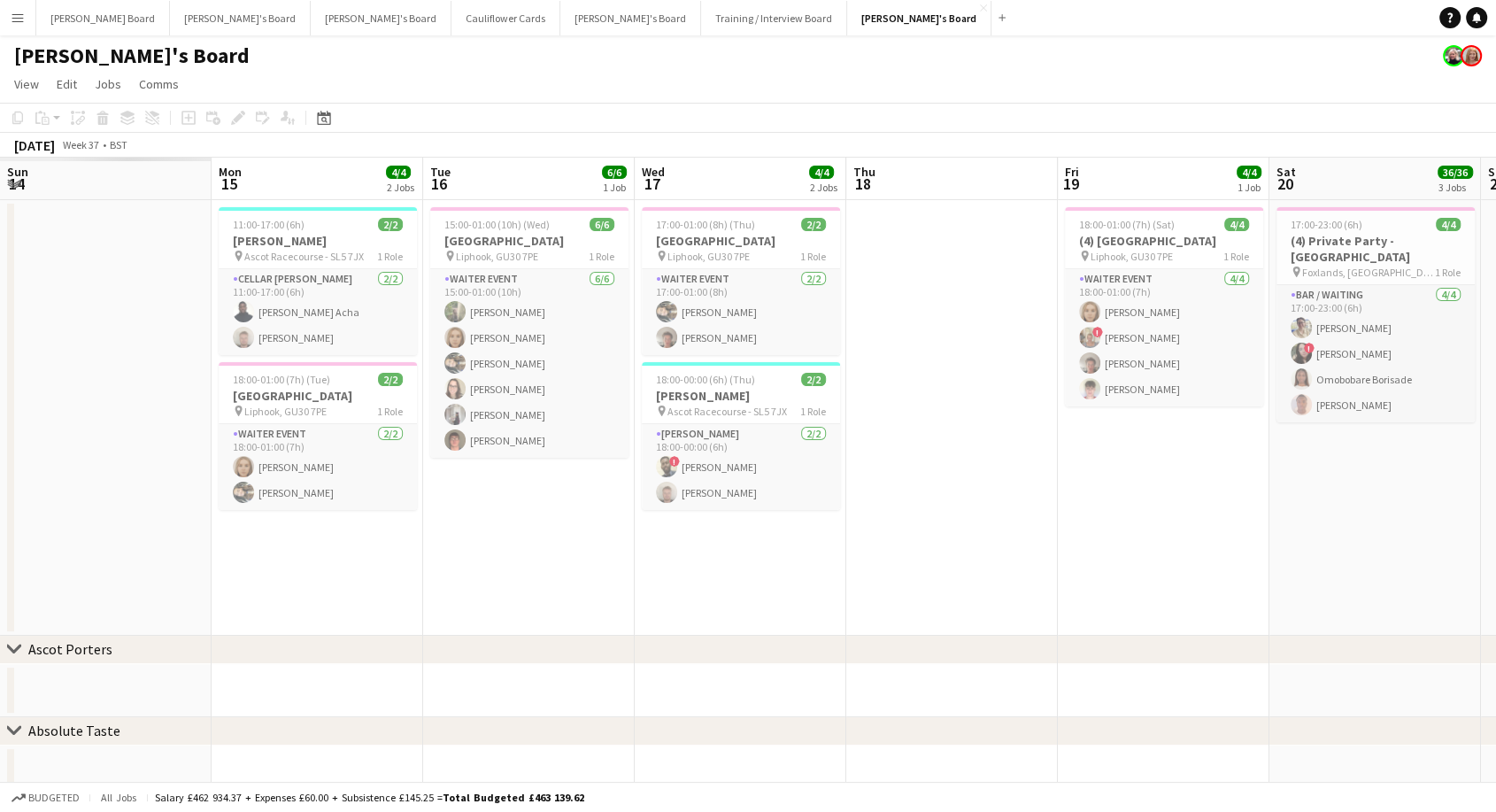
scroll to position [0, 569]
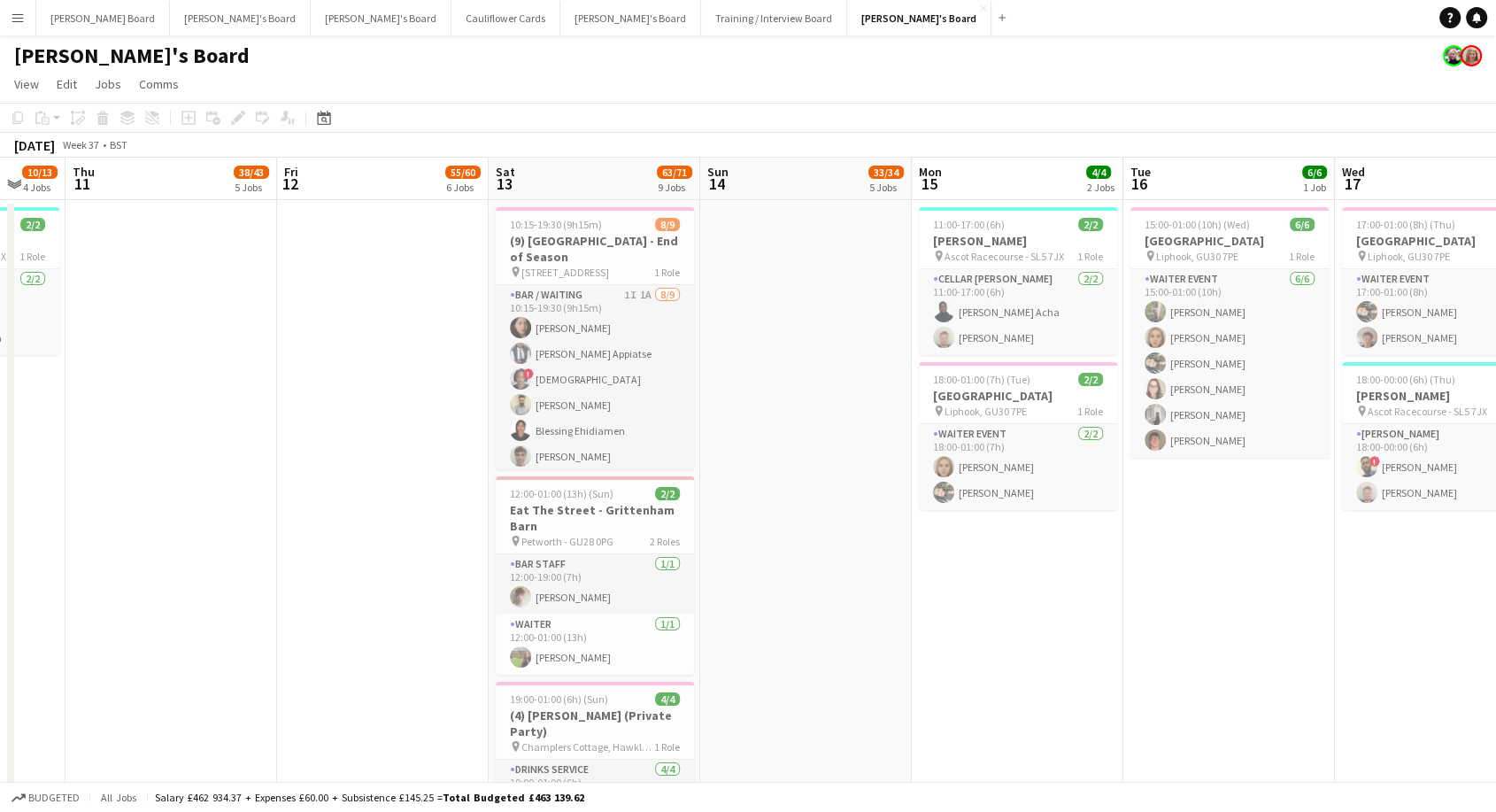
drag, startPoint x: 150, startPoint y: 564, endPoint x: 1509, endPoint y: 271, distance: 1390.2
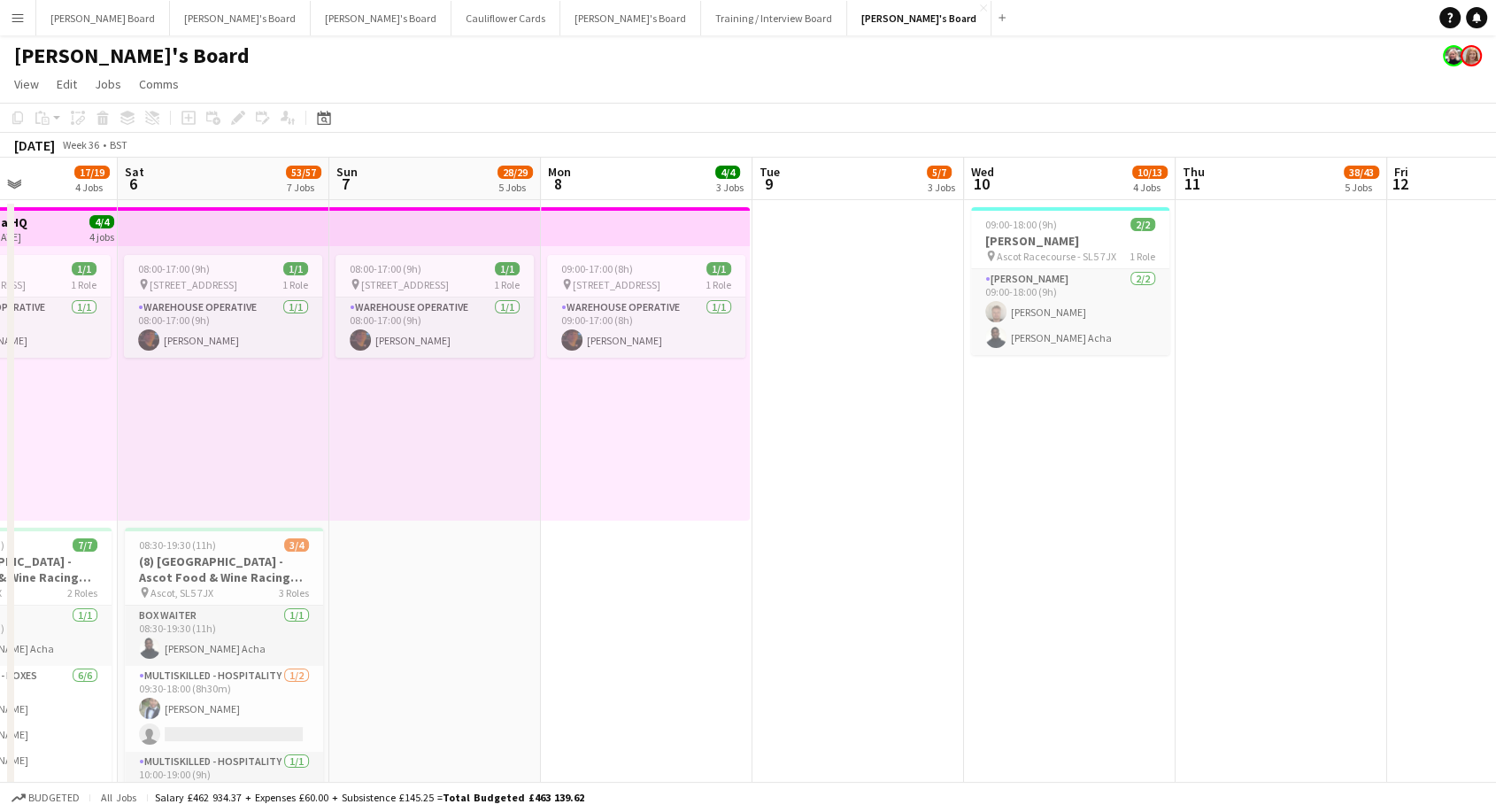
scroll to position [0, 389]
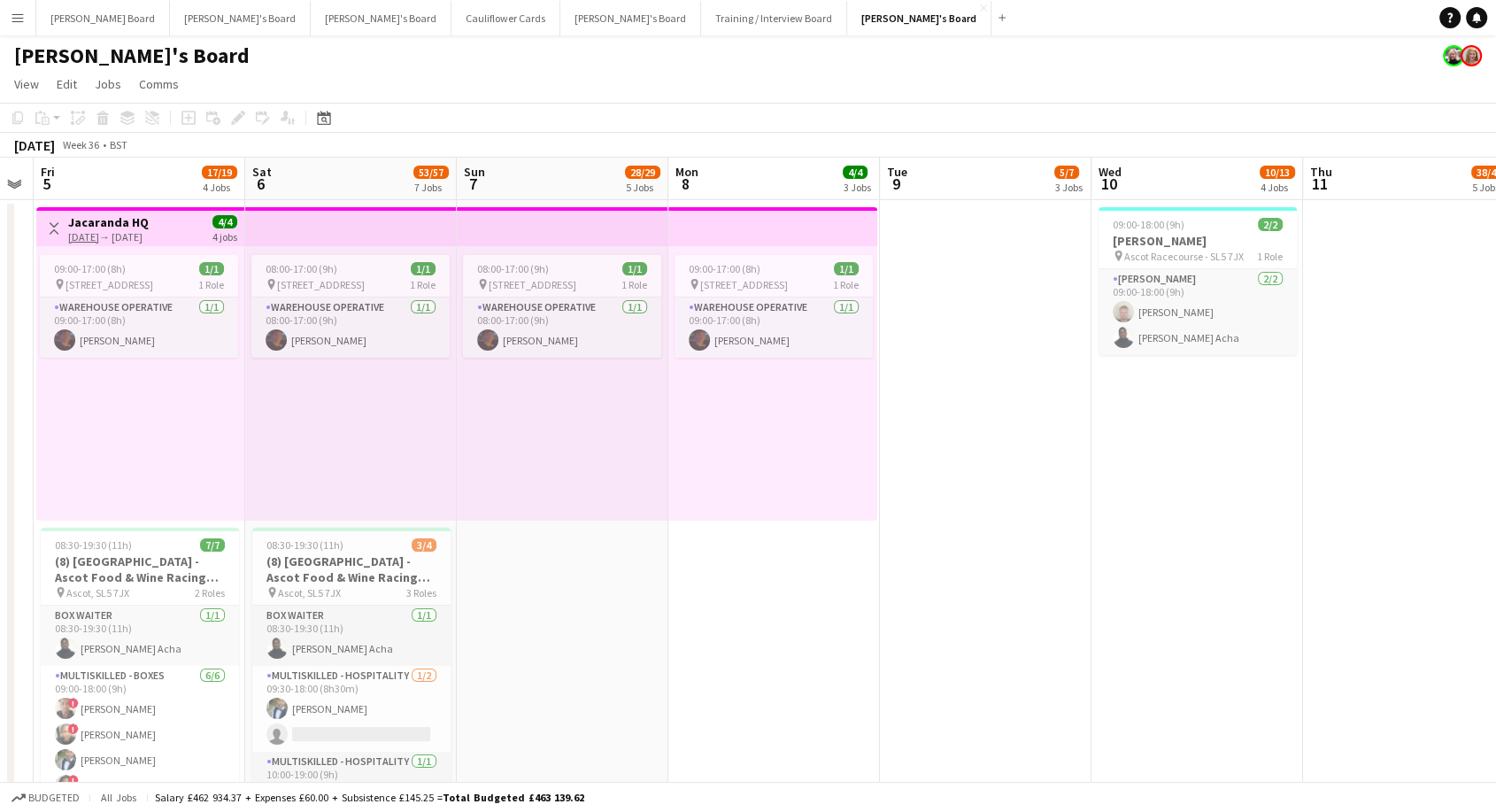
drag, startPoint x: 250, startPoint y: 504, endPoint x: 1509, endPoint y: 151, distance: 1307.6
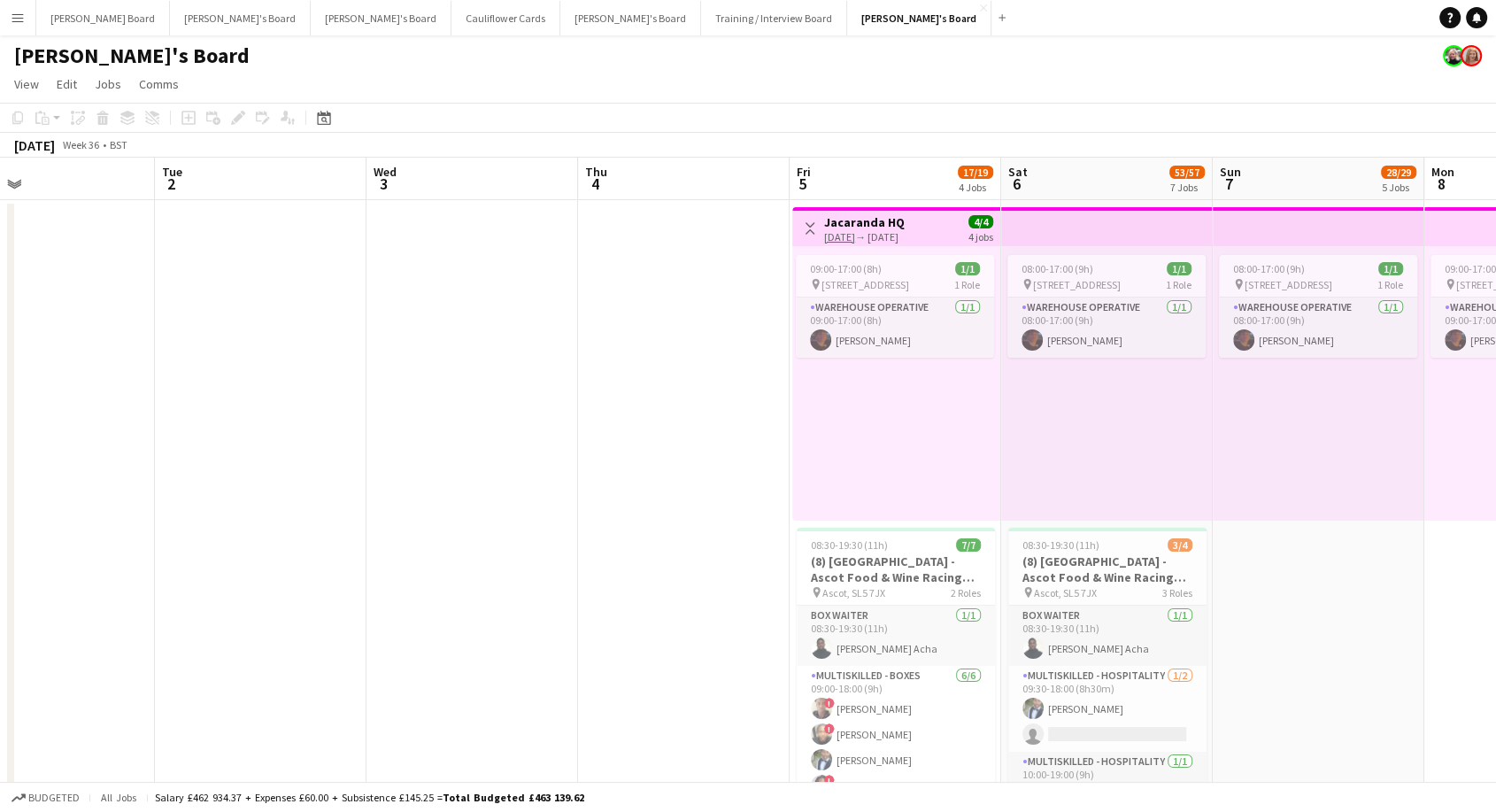
drag, startPoint x: 595, startPoint y: 646, endPoint x: 1509, endPoint y: 128, distance: 1050.6
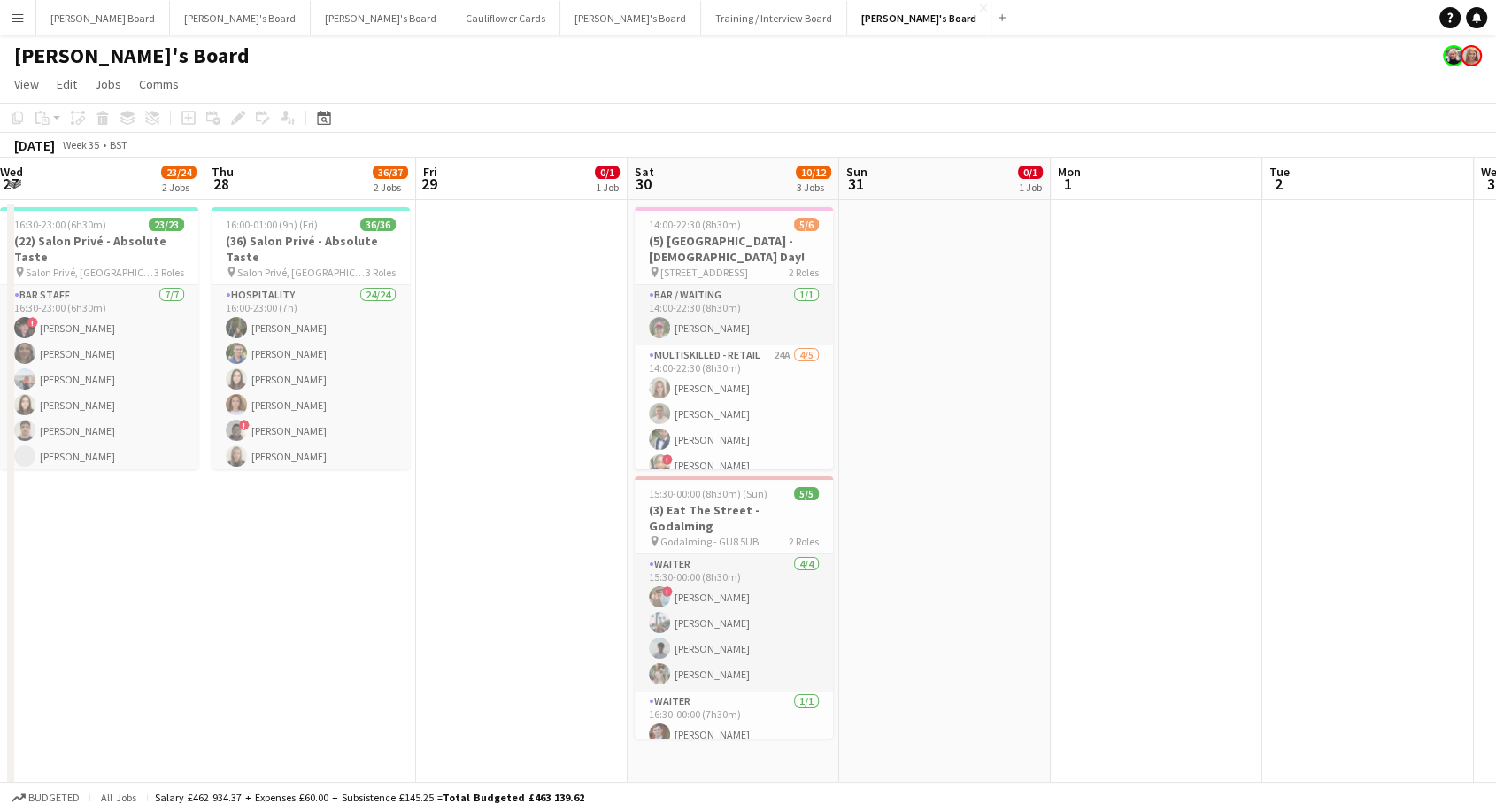
scroll to position [0, 517]
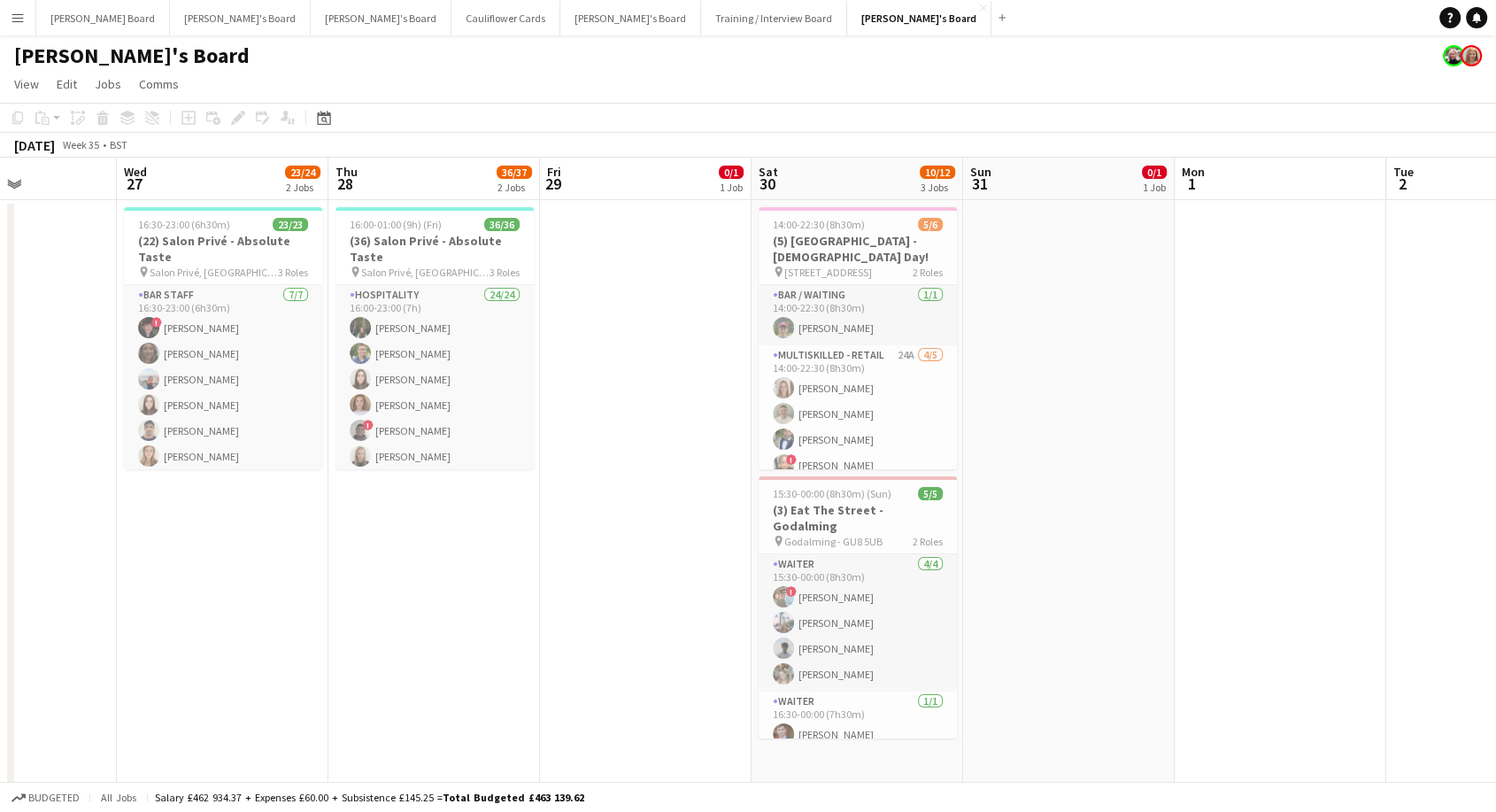
drag, startPoint x: 181, startPoint y: 432, endPoint x: 1509, endPoint y: 163, distance: 1355.0
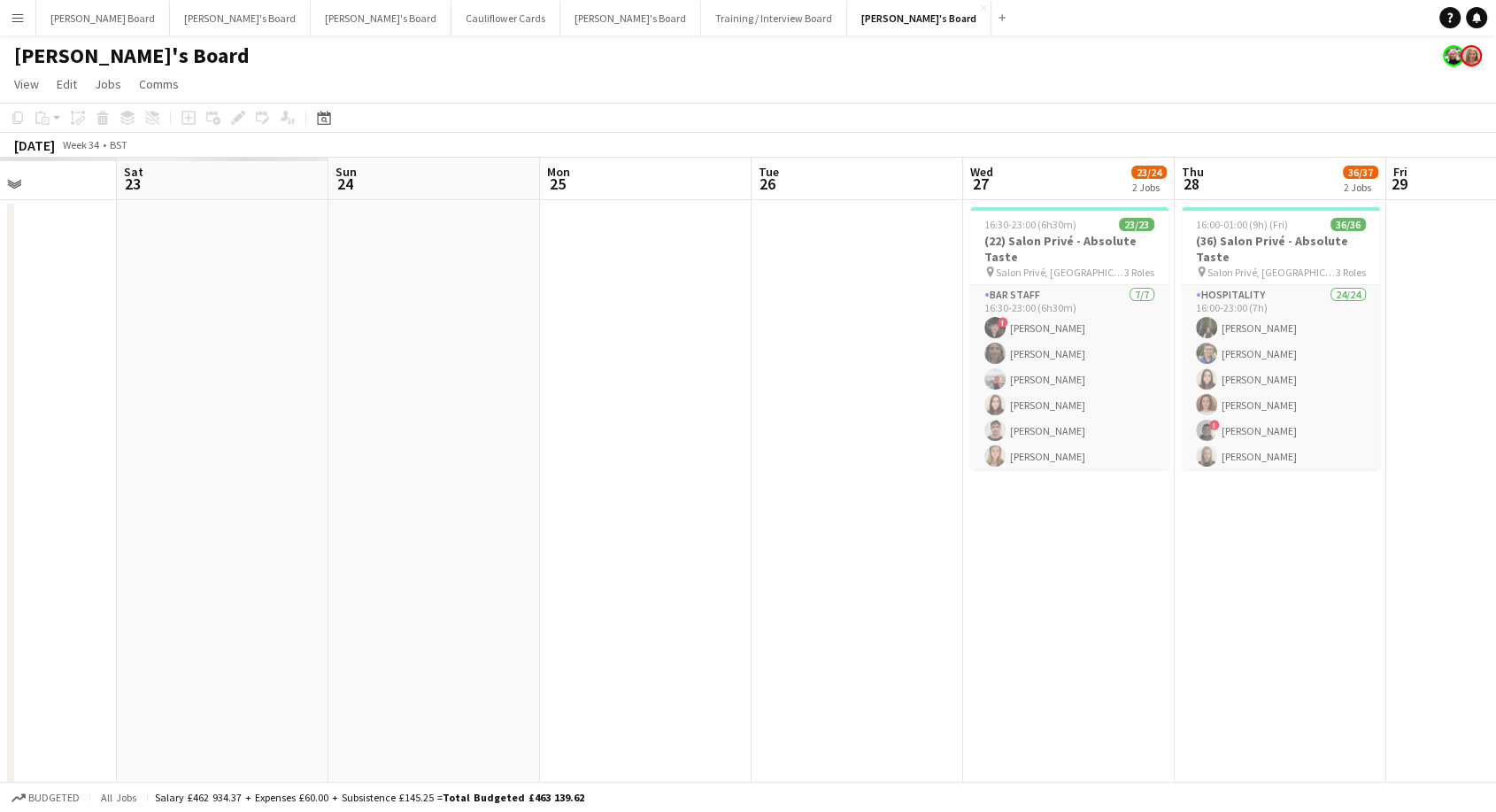
scroll to position [0, 517]
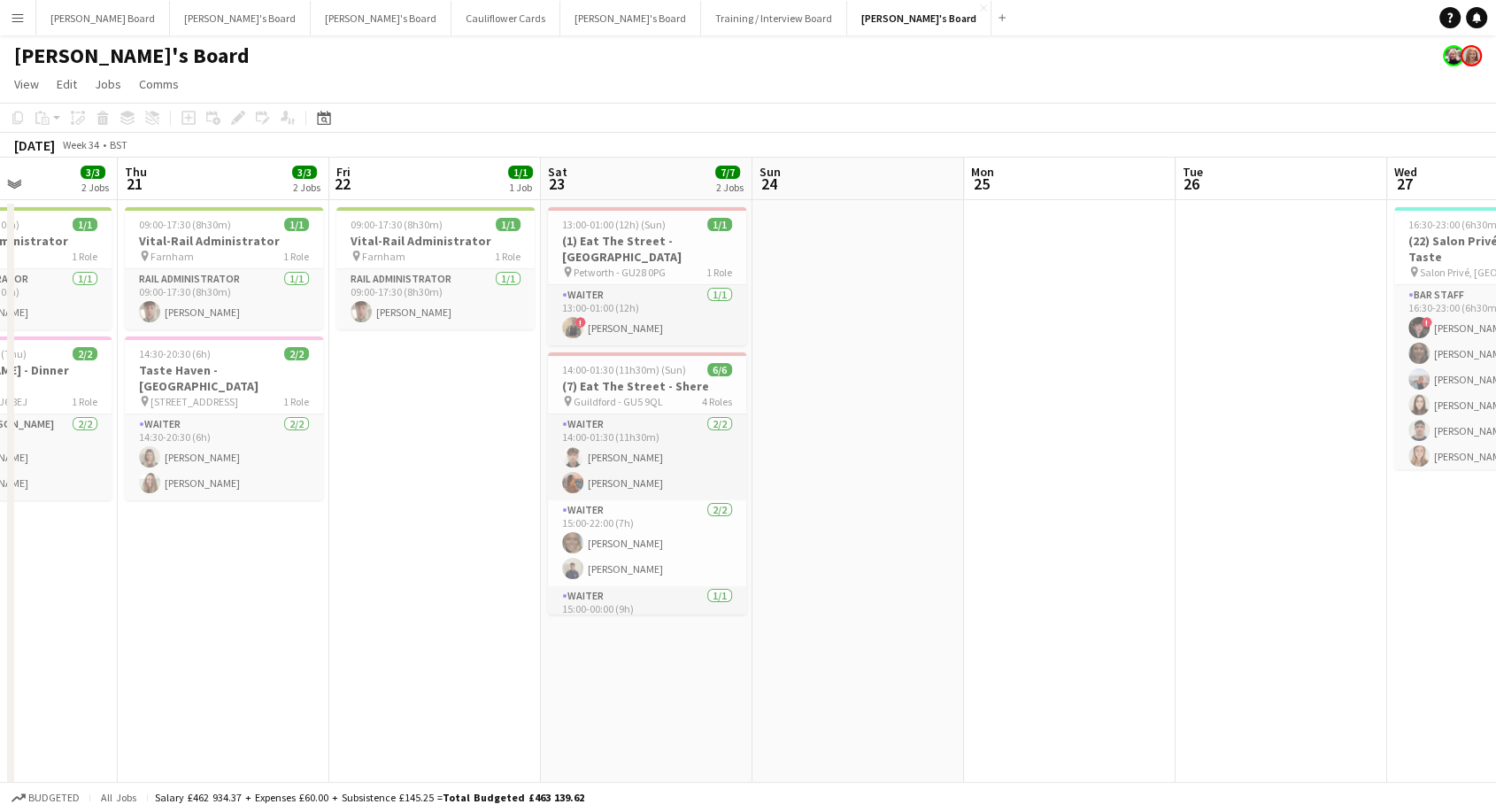
drag, startPoint x: 135, startPoint y: 568, endPoint x: 1509, endPoint y: 134, distance: 1440.9
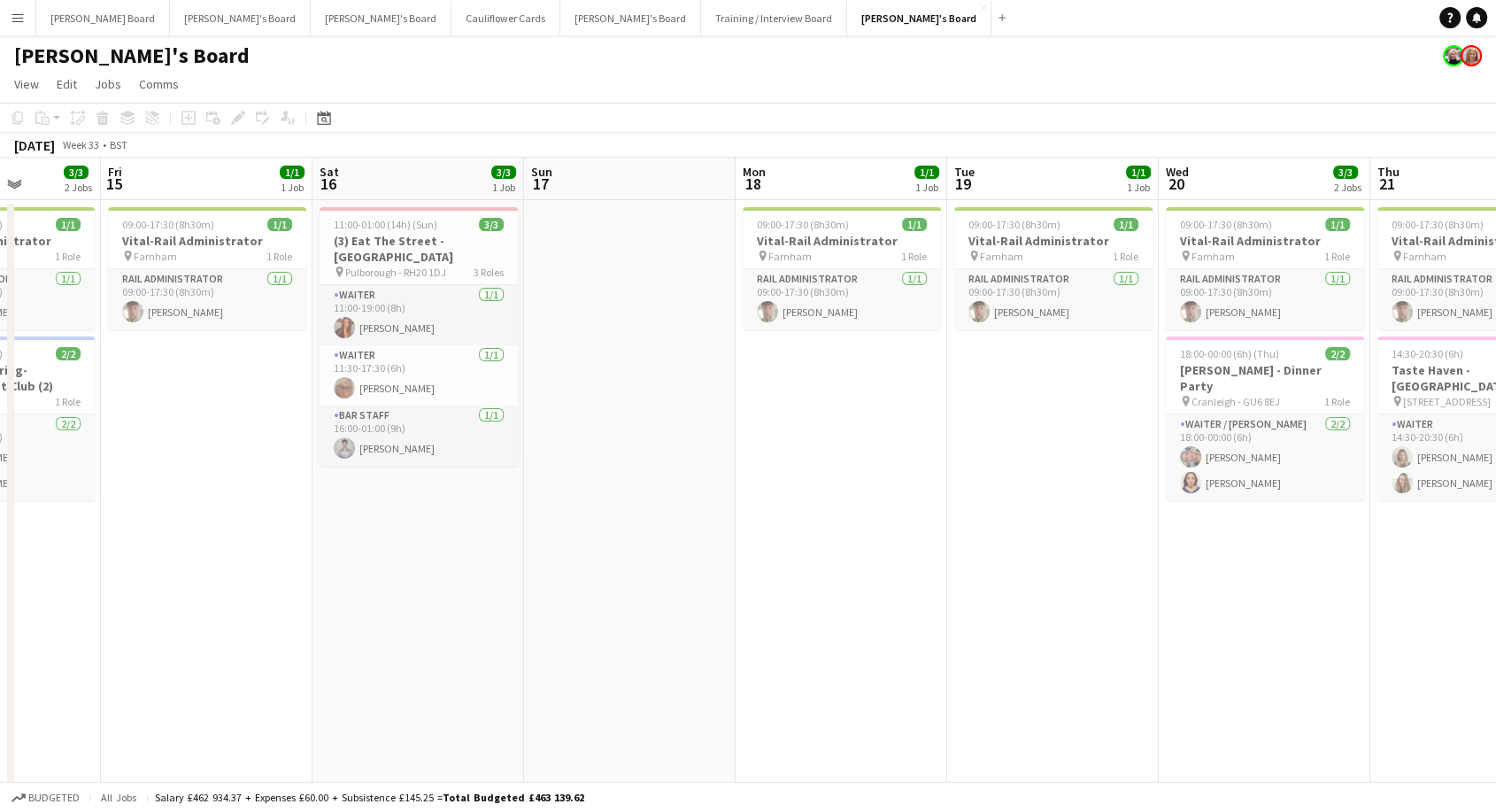
scroll to position [0, 518]
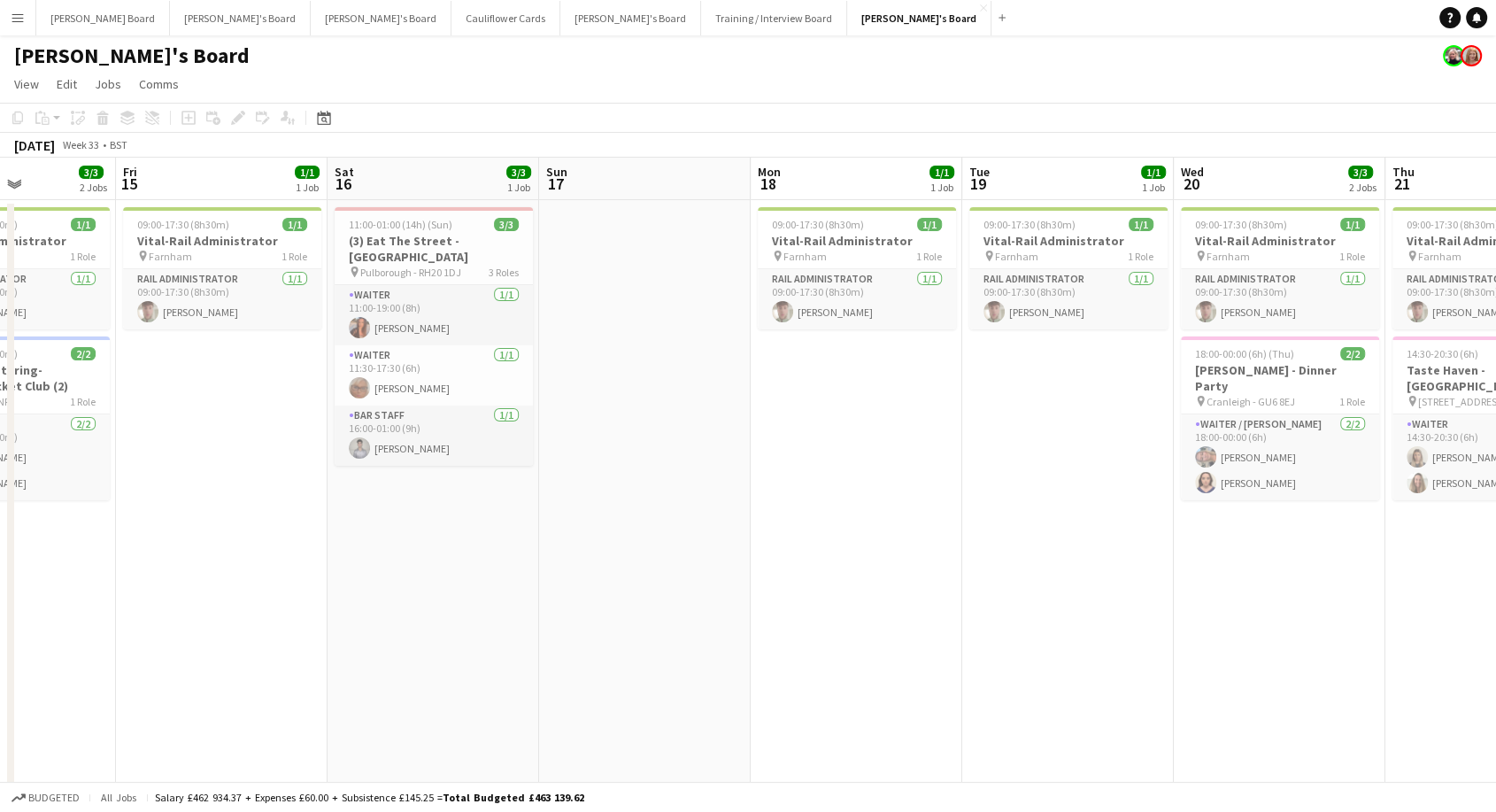
drag, startPoint x: 213, startPoint y: 629, endPoint x: 1509, endPoint y: 261, distance: 1347.2
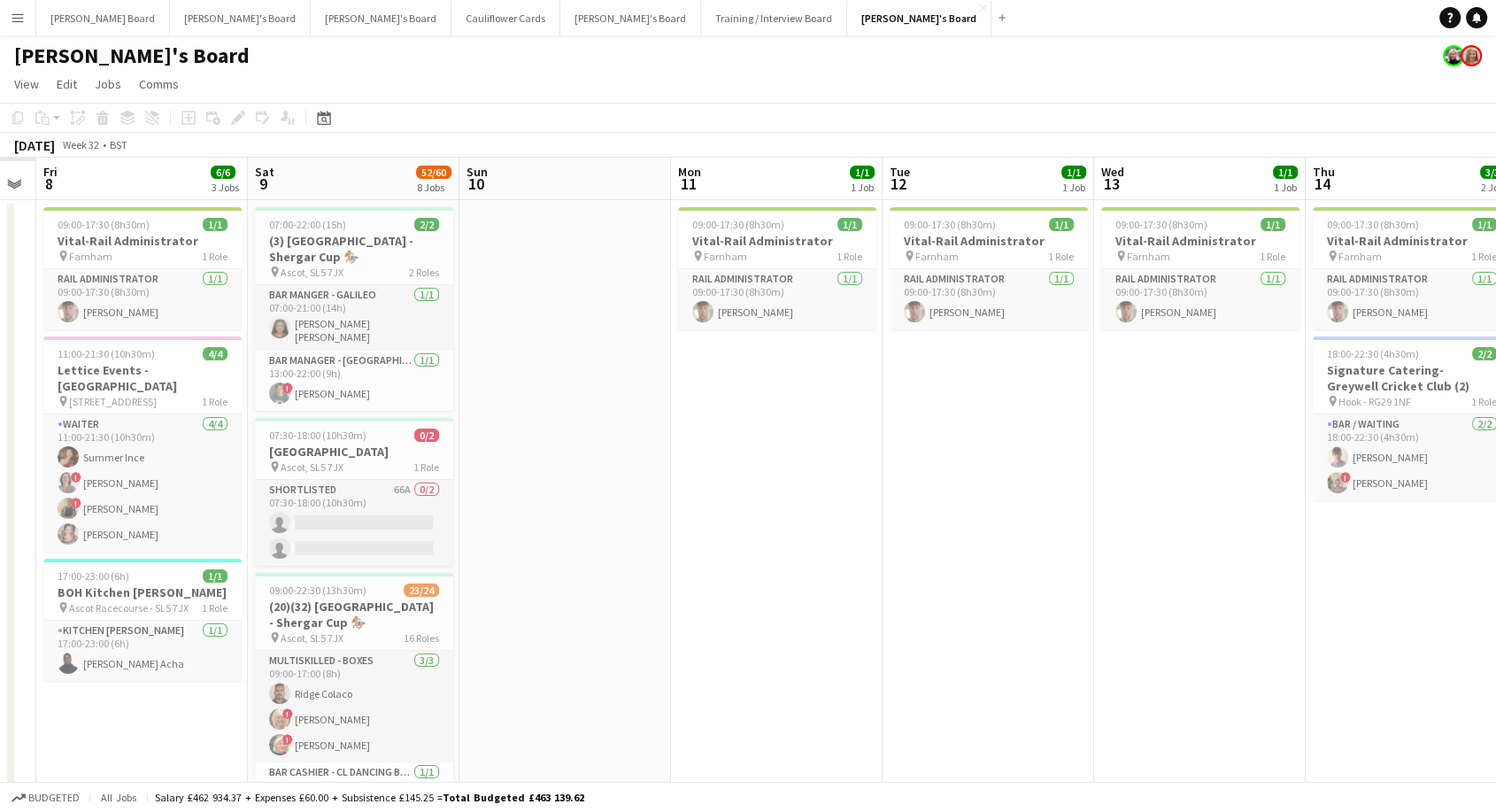
scroll to position [0, 474]
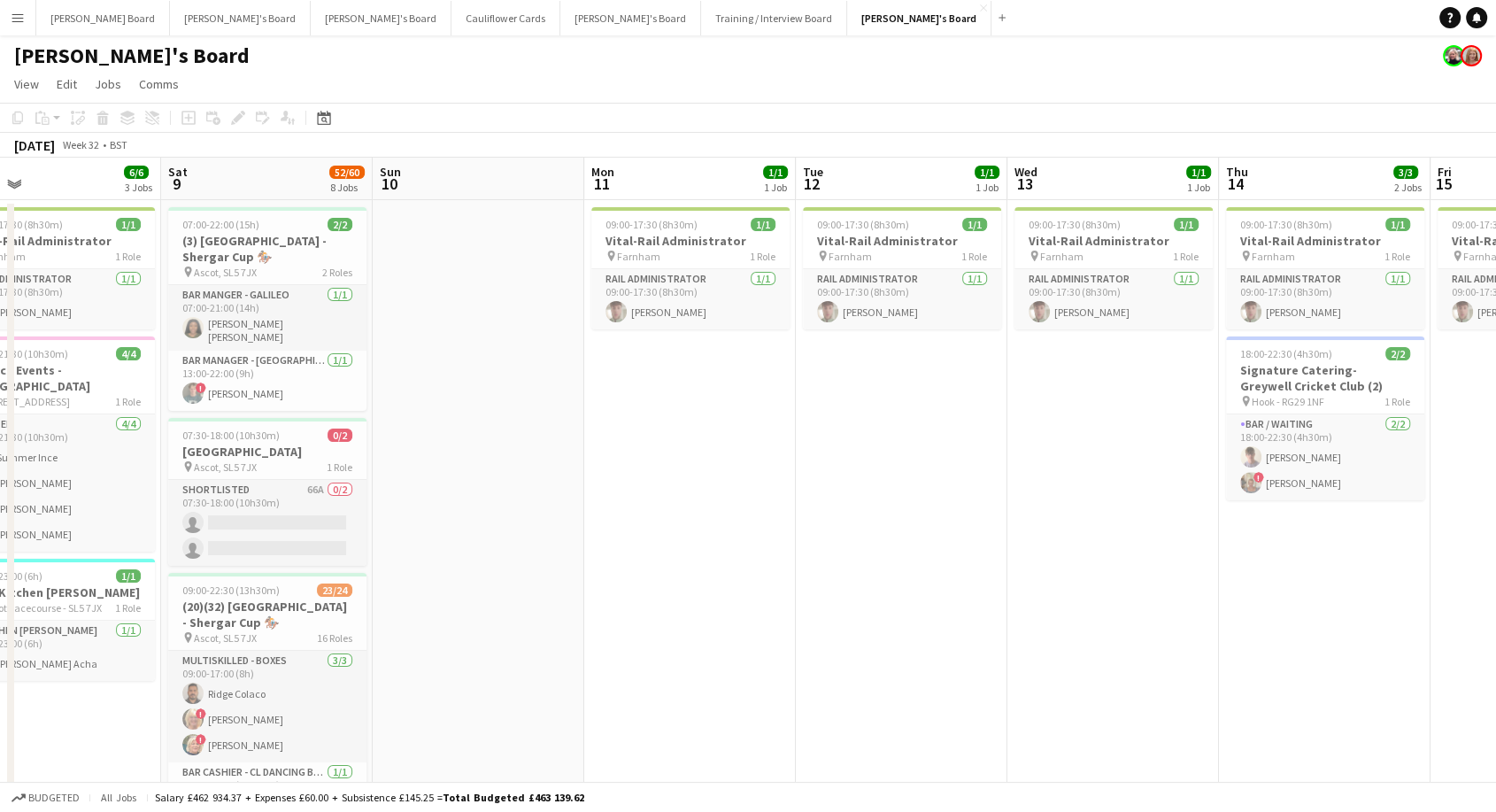
drag, startPoint x: 130, startPoint y: 618, endPoint x: 1509, endPoint y: 345, distance: 1405.8
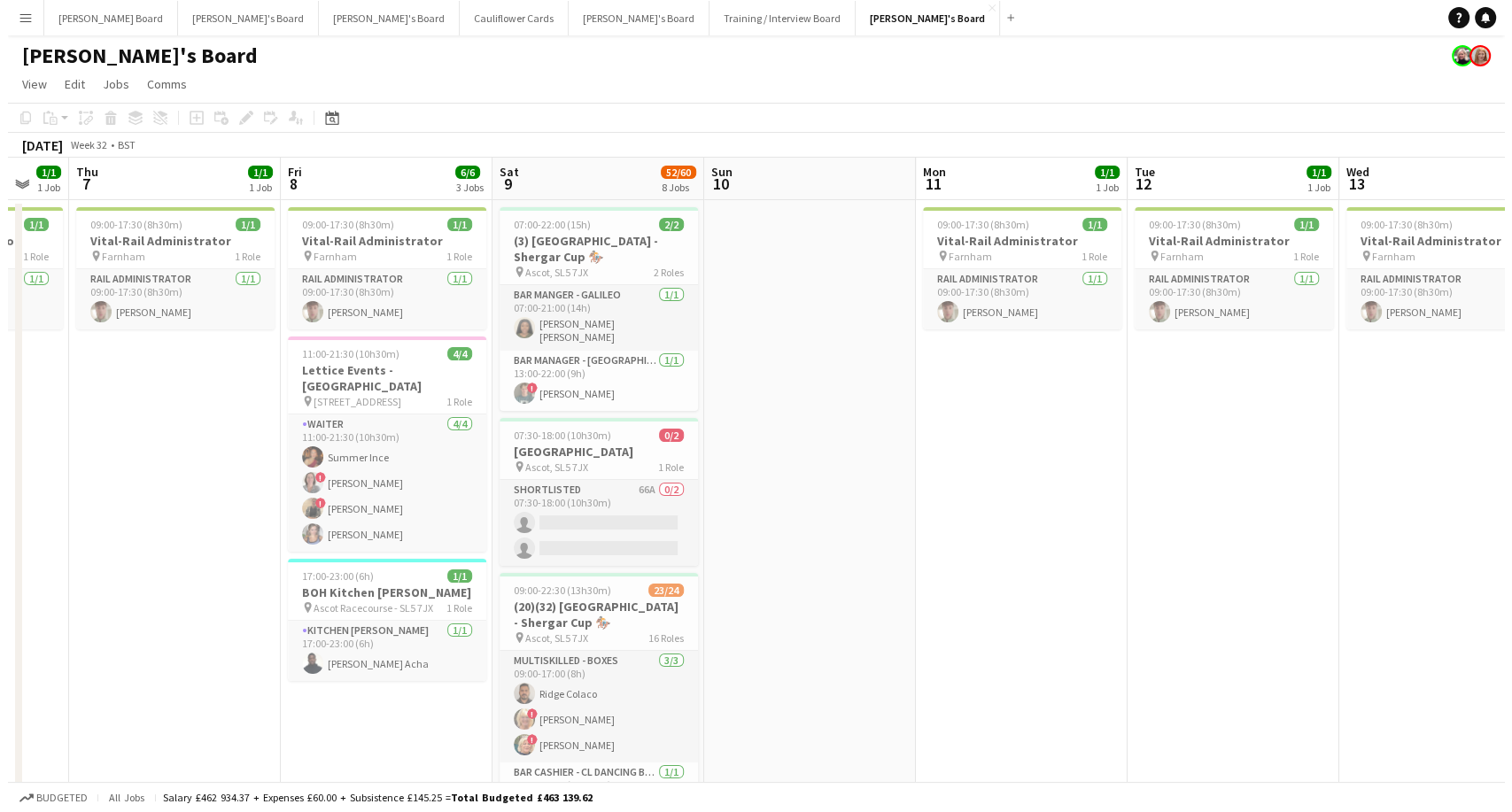
scroll to position [0, 574]
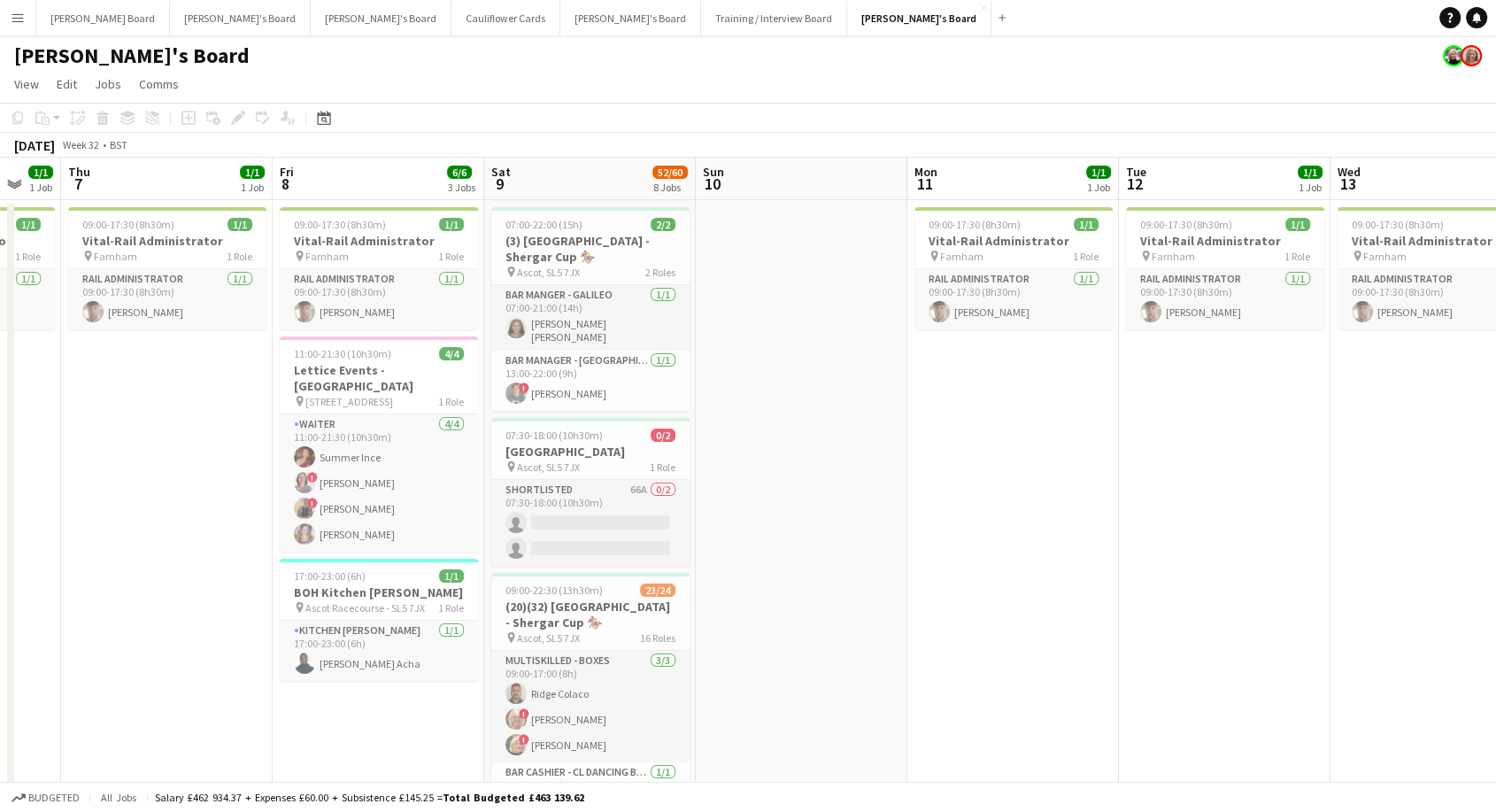
drag, startPoint x: 48, startPoint y: 755, endPoint x: 372, endPoint y: 665, distance: 336.3
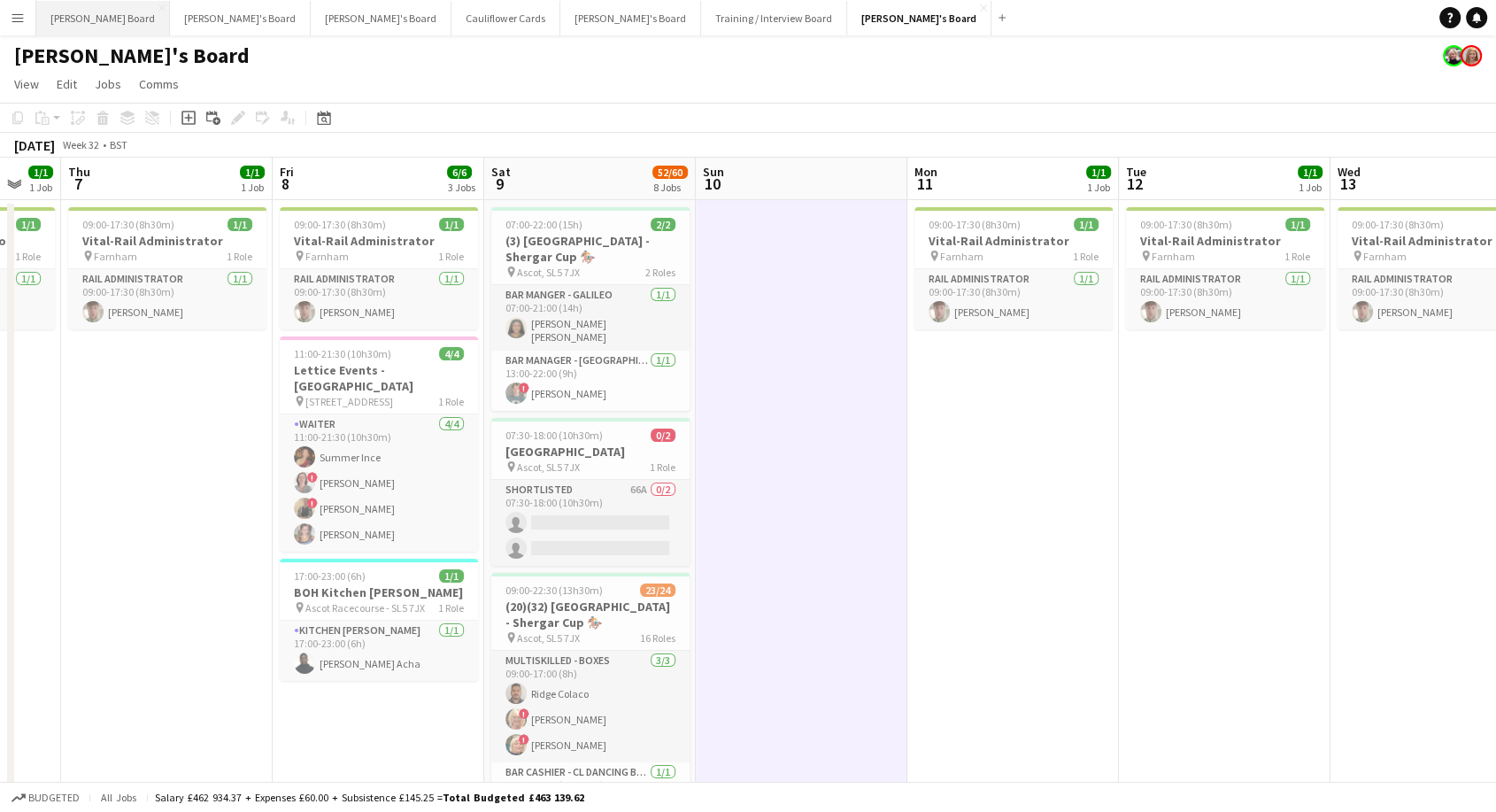
click at [55, 17] on button "[PERSON_NAME] Board Close" at bounding box center [103, 18] width 133 height 35
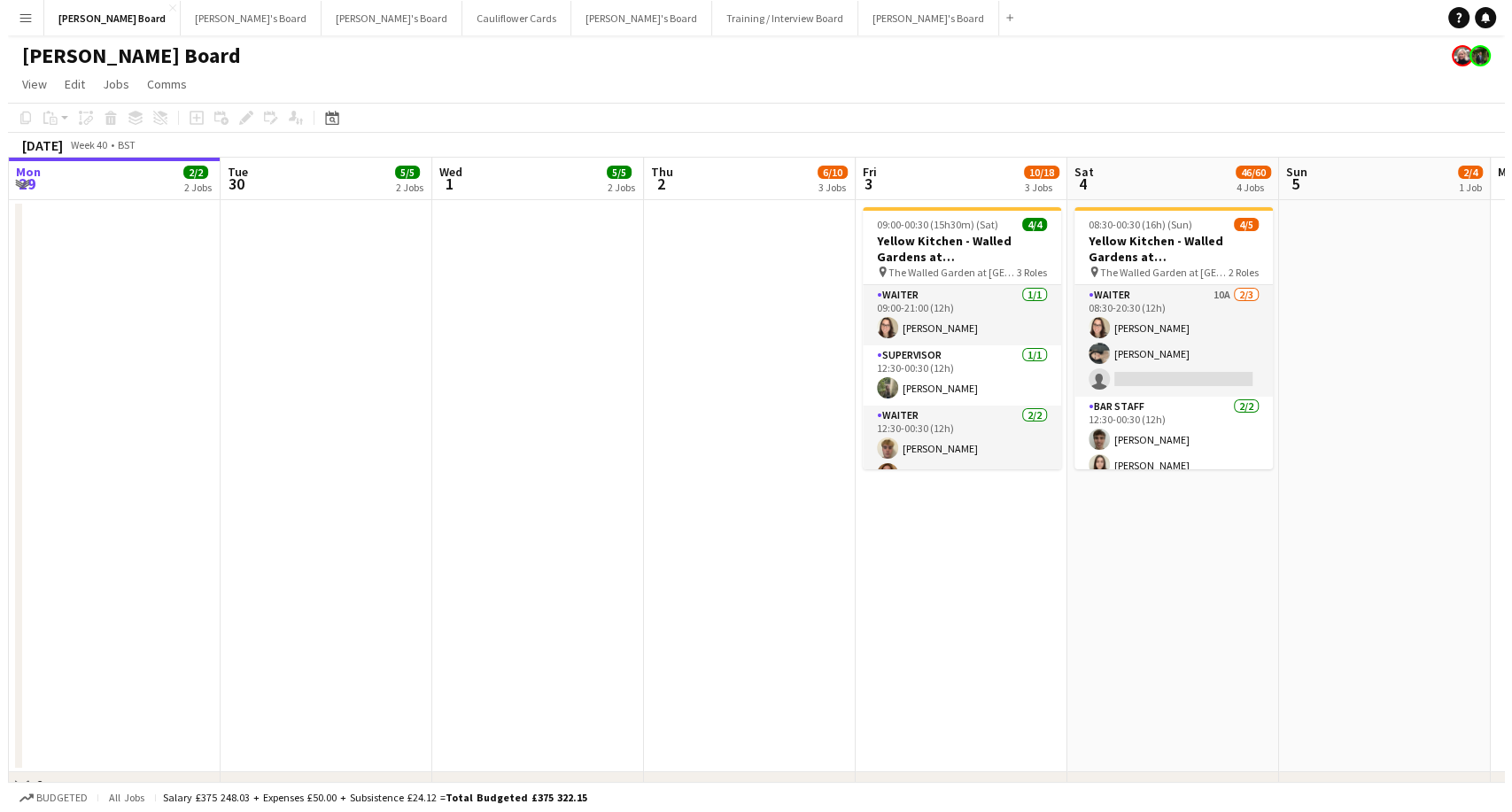
scroll to position [0, 648]
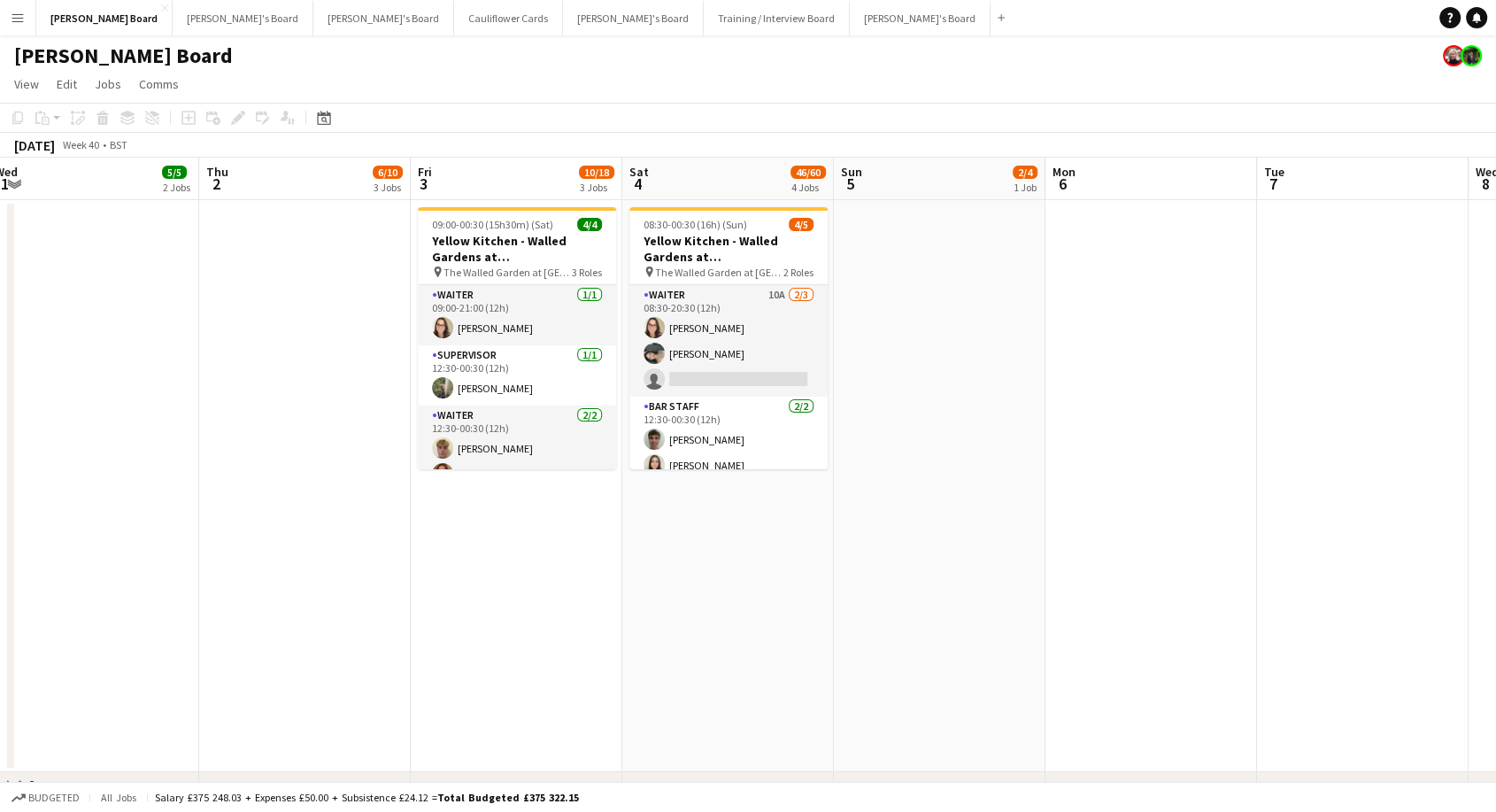
drag, startPoint x: 1117, startPoint y: 609, endPoint x: 571, endPoint y: 641, distance: 546.9
click at [850, 23] on button "[PERSON_NAME]'s Board Close" at bounding box center [919, 18] width 141 height 35
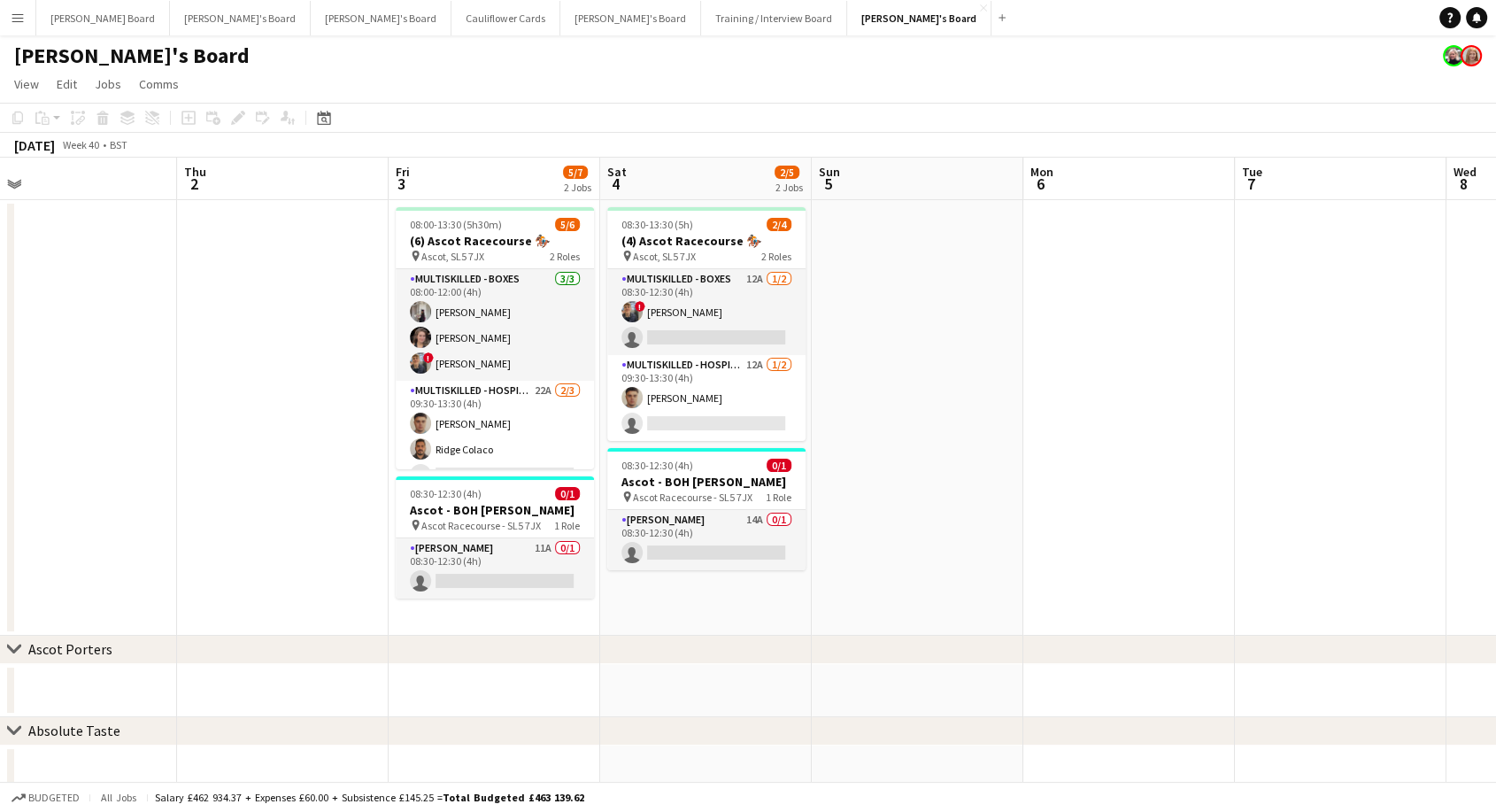
scroll to position [0, 665]
drag, startPoint x: 1027, startPoint y: 455, endPoint x: 361, endPoint y: 469, distance: 666.1
click at [361, 469] on app-calendar-viewport "Sun 28 Mon 29 Tue 30 Wed 1 Thu 2 Fri 3 5/7 2 Jobs Sat 4 2/5 2 Jobs Sun 5 Mon 6 …" at bounding box center [748, 681] width 1496 height 1047
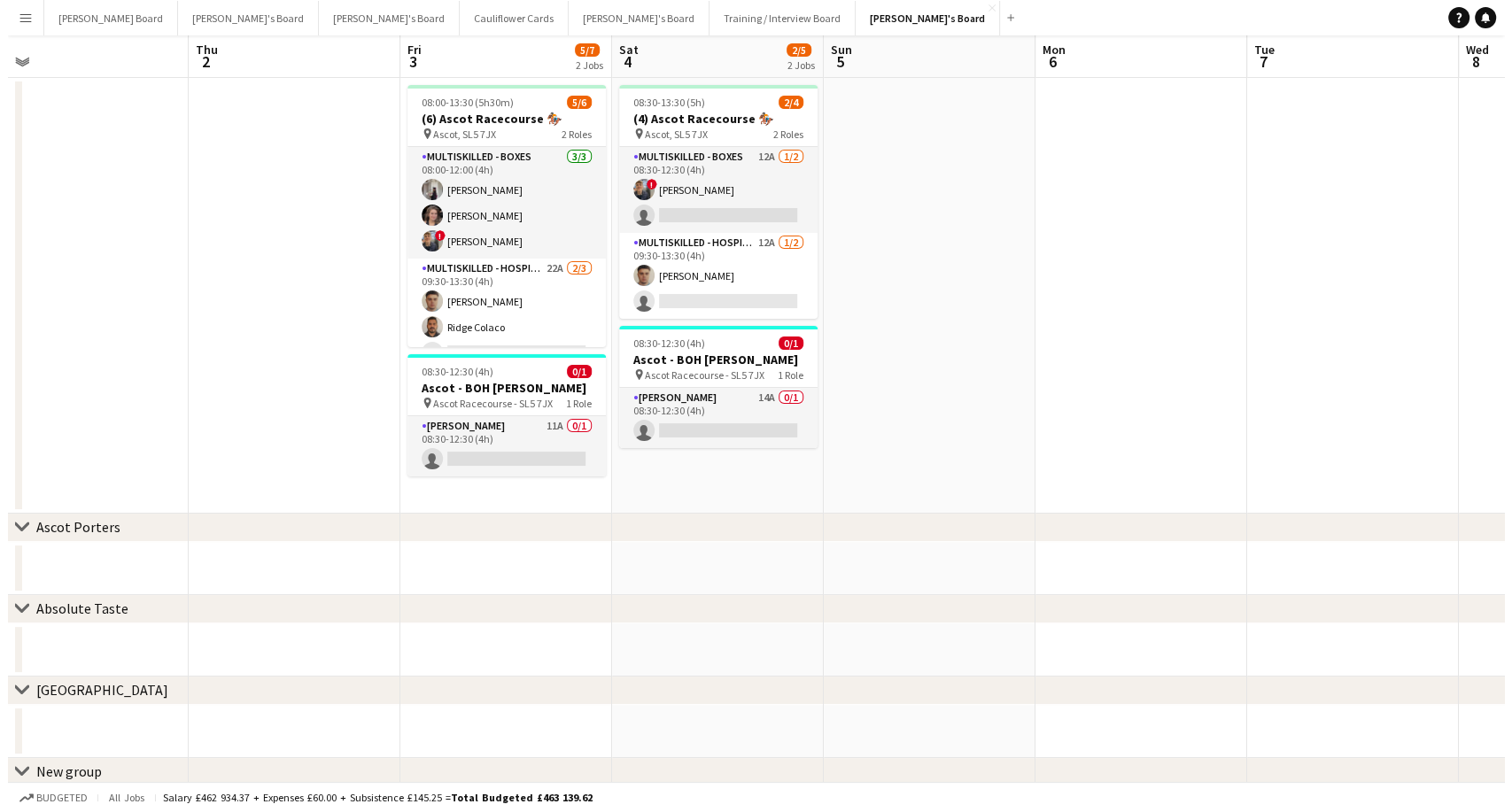
scroll to position [0, 0]
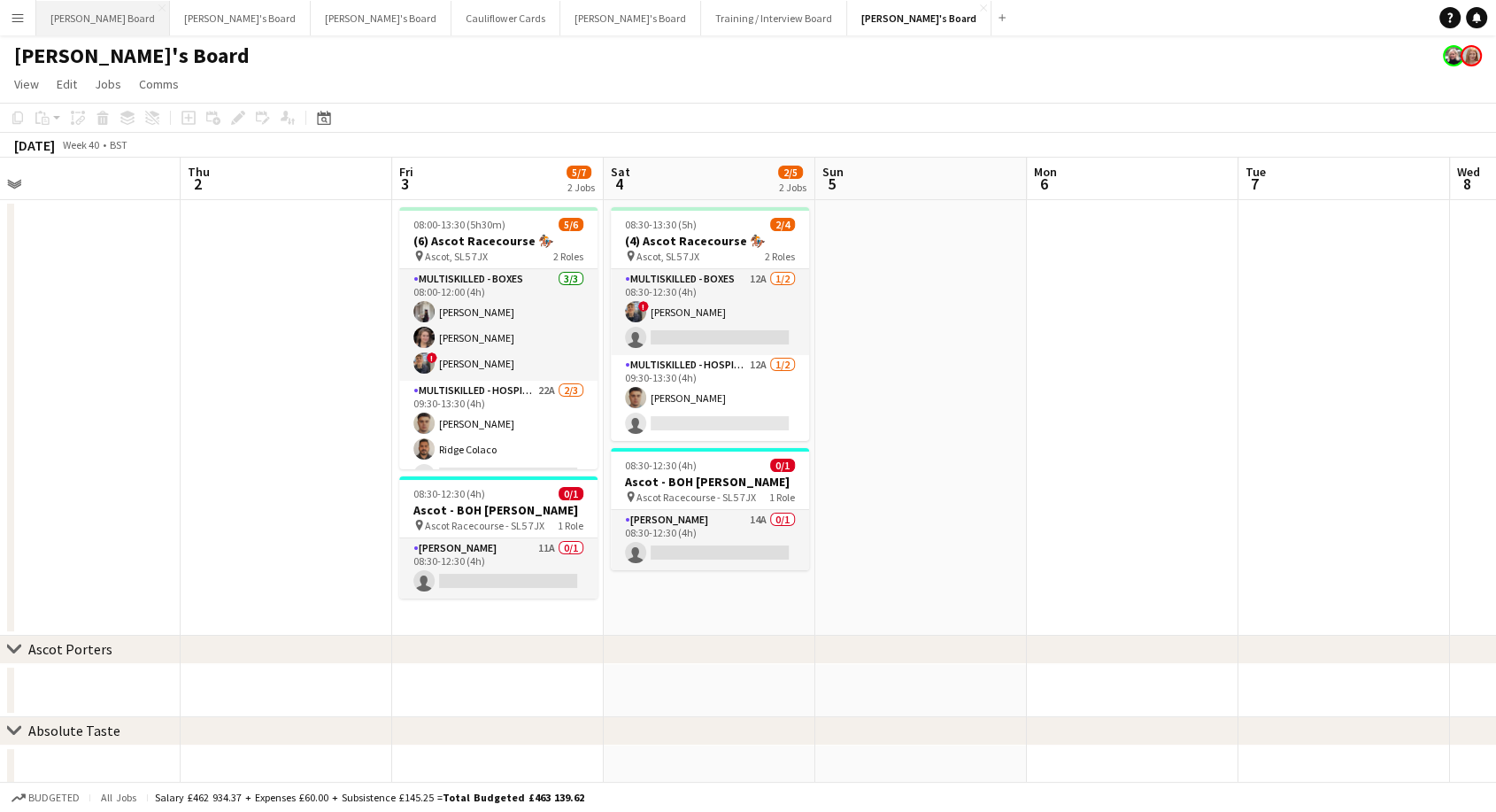
click at [64, 22] on button "[PERSON_NAME] Board Close" at bounding box center [103, 18] width 133 height 35
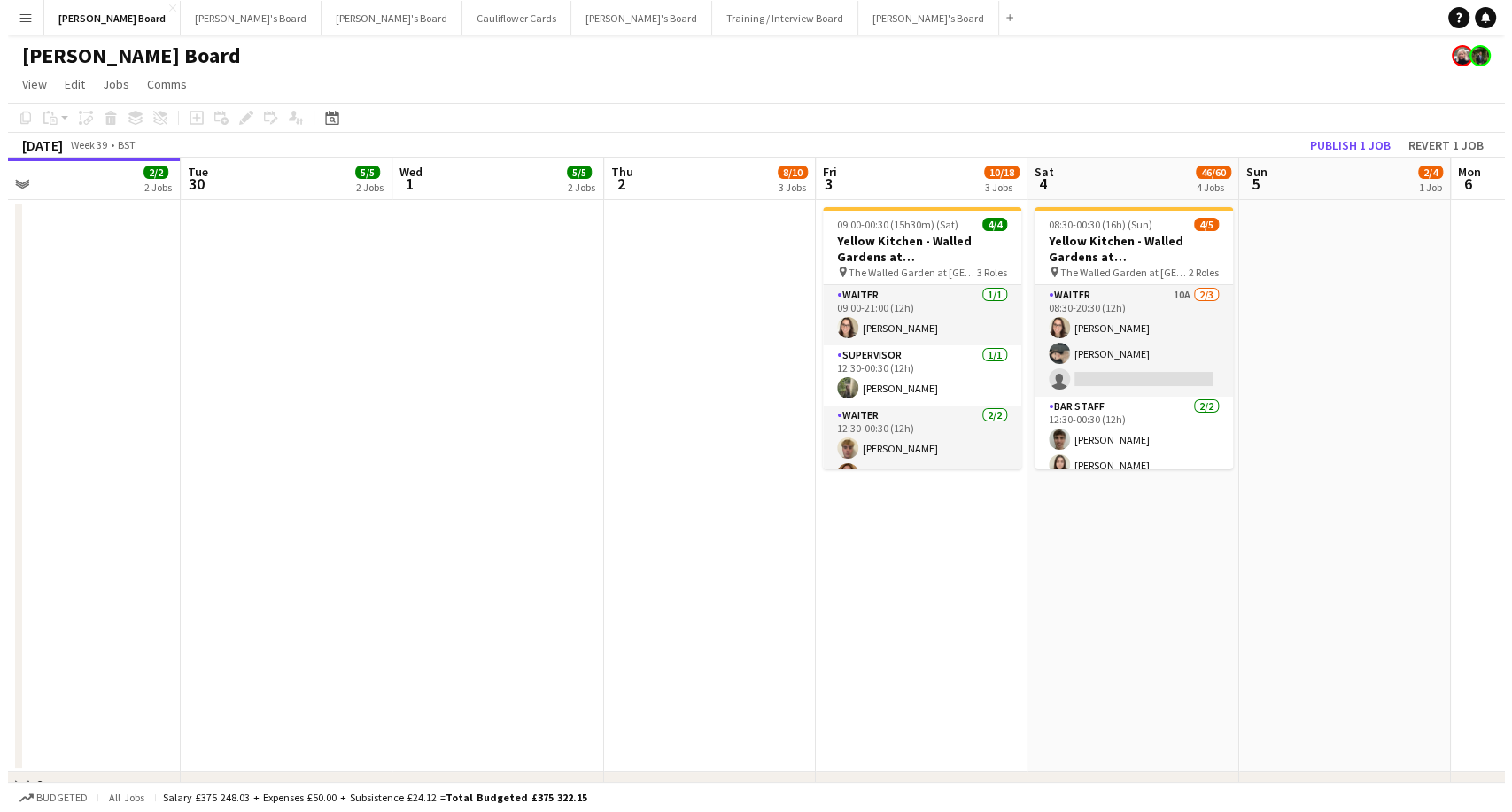
scroll to position [0, 462]
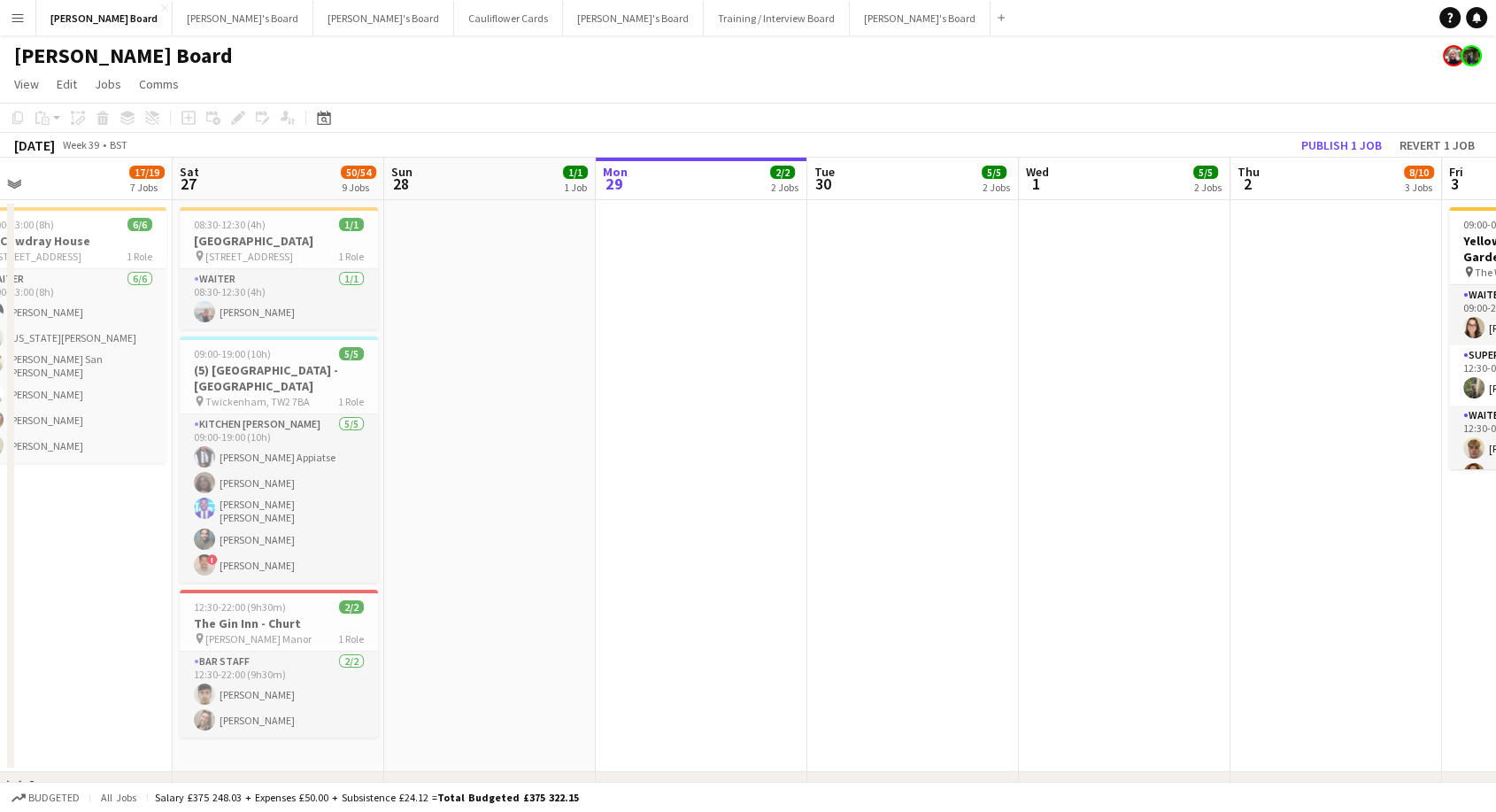
drag, startPoint x: 587, startPoint y: 479, endPoint x: 970, endPoint y: 205, distance: 470.9
click at [850, 16] on button "[PERSON_NAME]'s Board Close" at bounding box center [919, 18] width 141 height 35
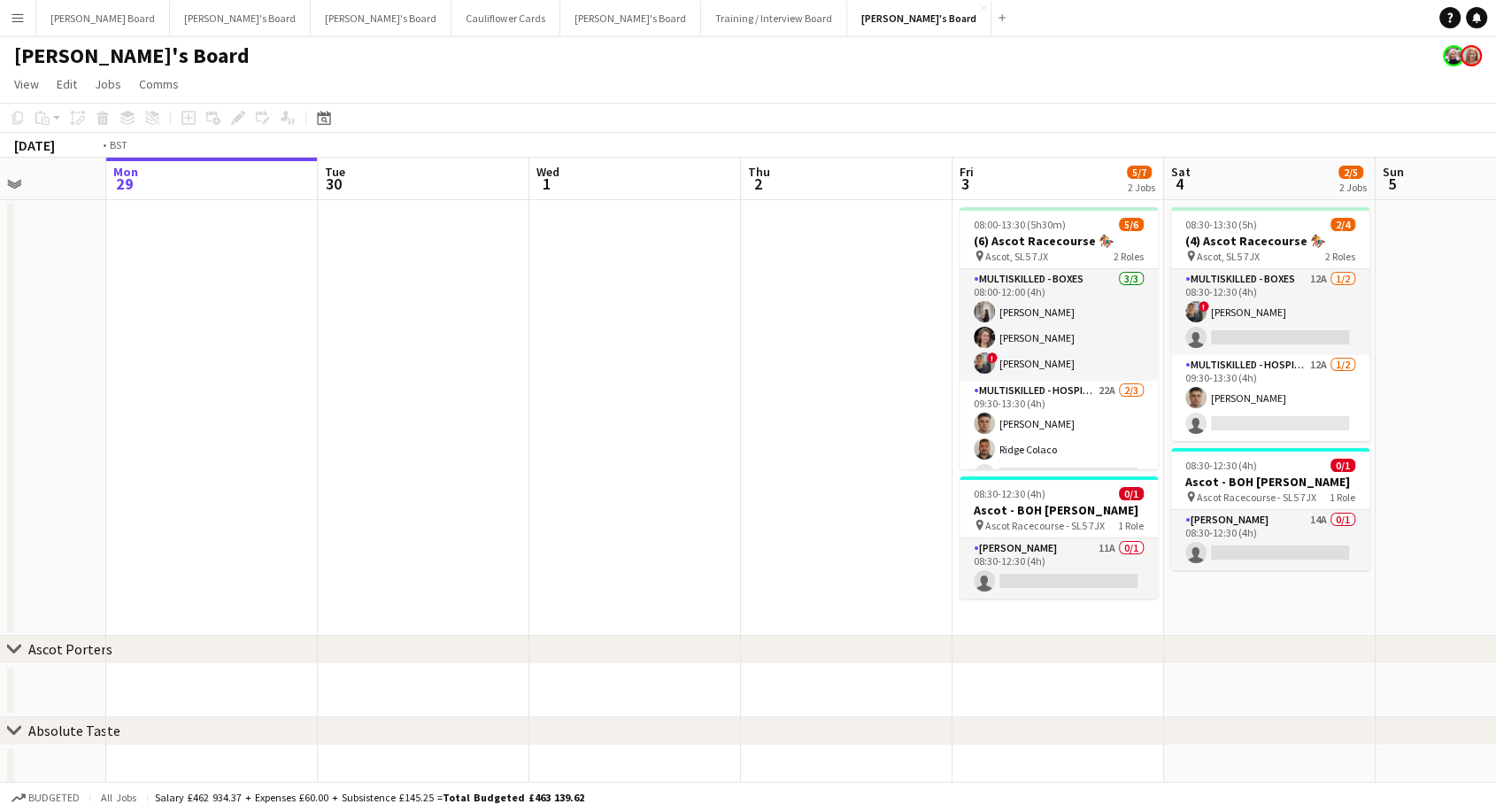
scroll to position [0, 889]
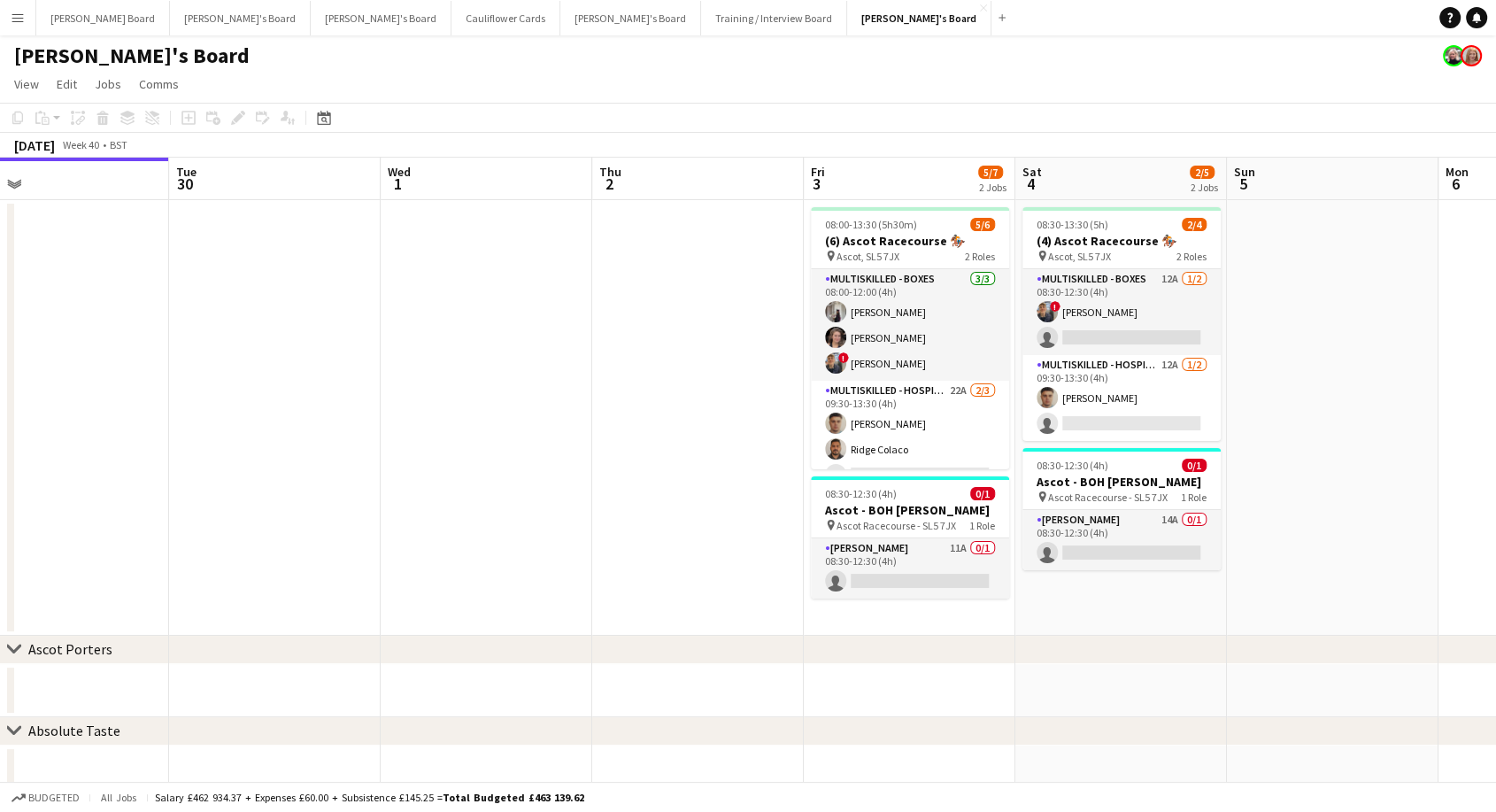
drag, startPoint x: 254, startPoint y: 410, endPoint x: 0, endPoint y: 783, distance: 451.3
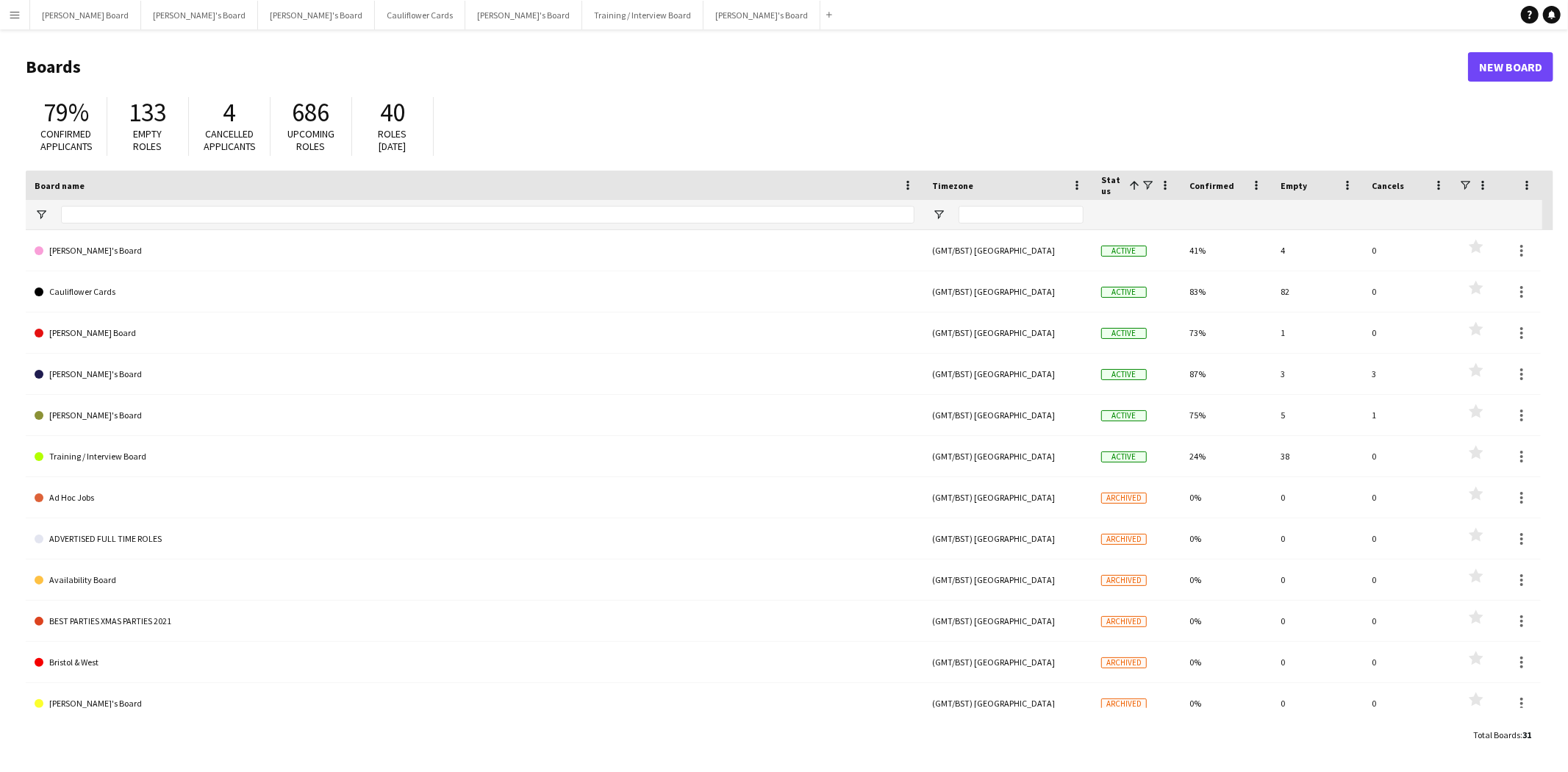
click at [16, 17] on app-icon "Menu" at bounding box center [15, 15] width 12 height 12
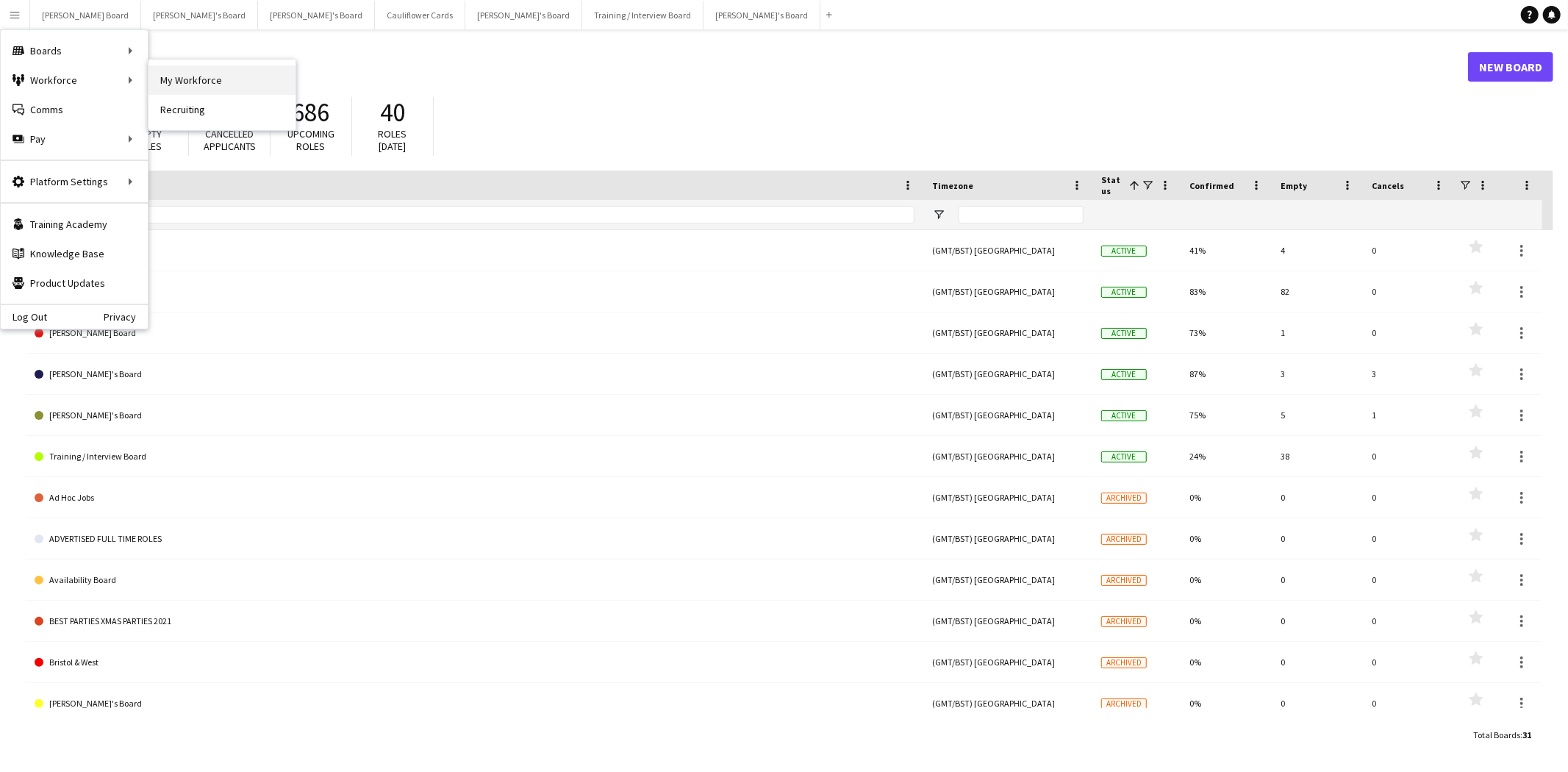
click at [260, 79] on link "My Workforce" at bounding box center [222, 80] width 147 height 30
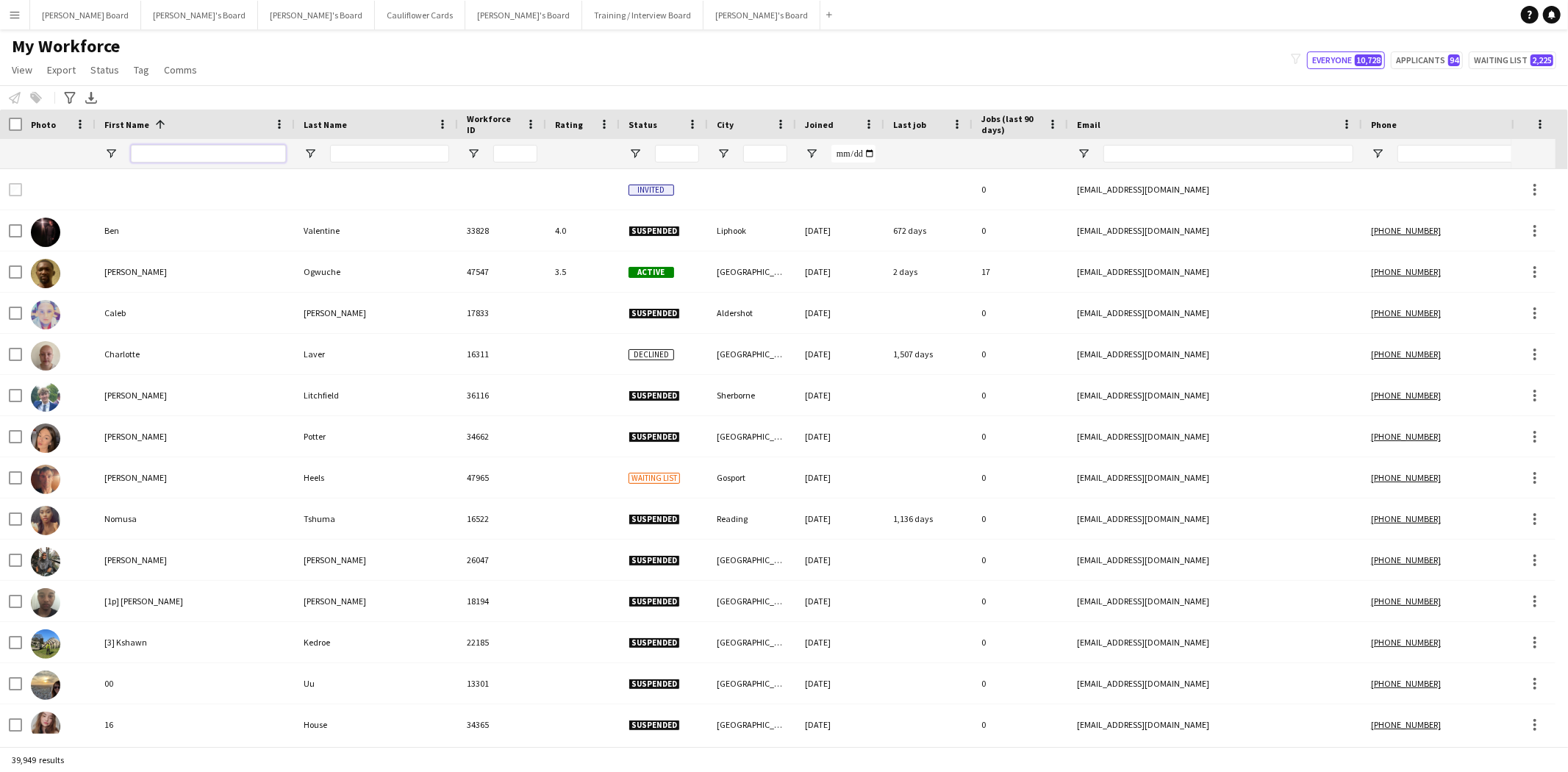
click at [184, 148] on input "First Name Filter Input" at bounding box center [208, 154] width 155 height 18
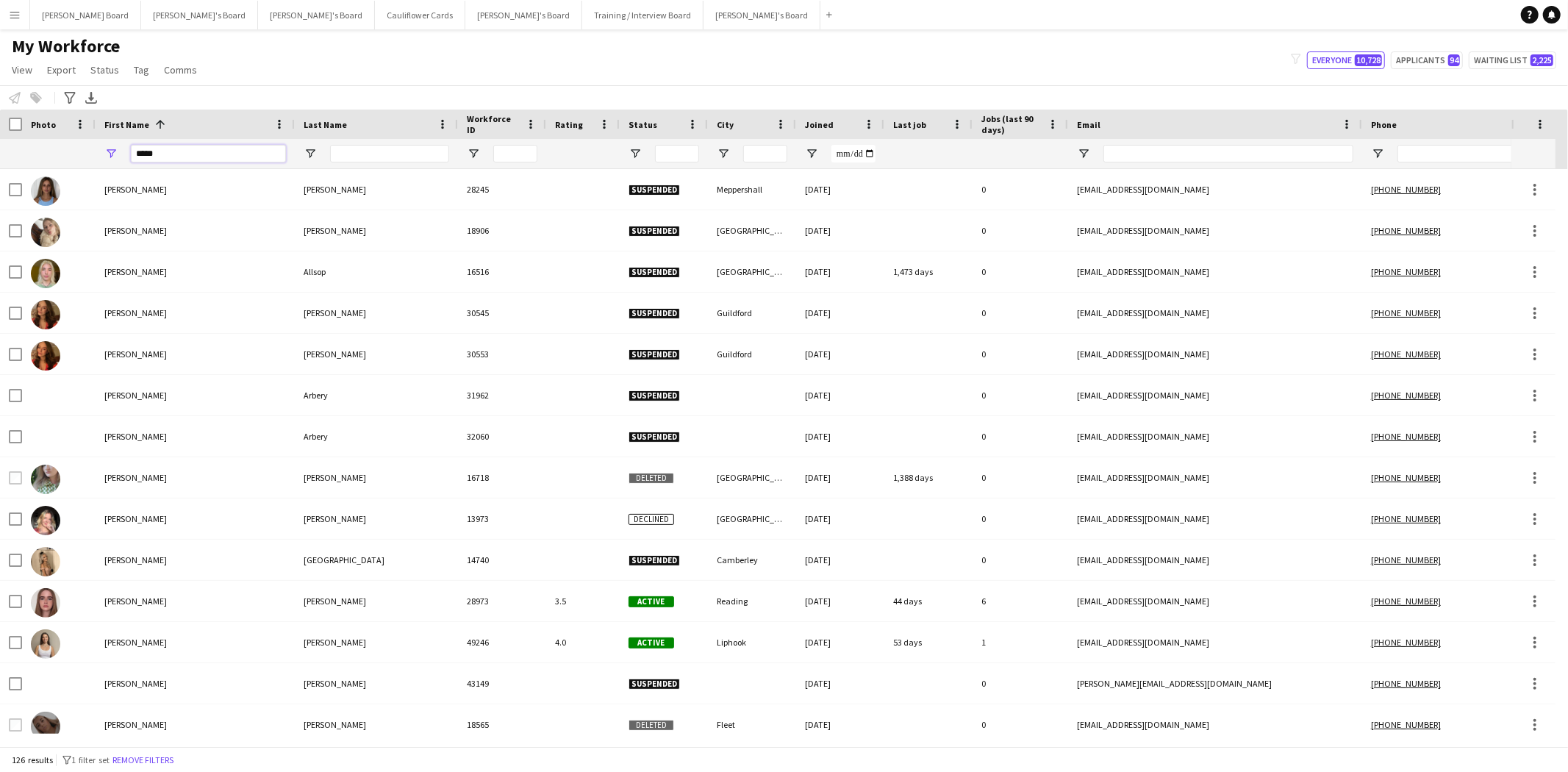
type input "*****"
click at [355, 156] on input "Last Name Filter Input" at bounding box center [390, 154] width 119 height 18
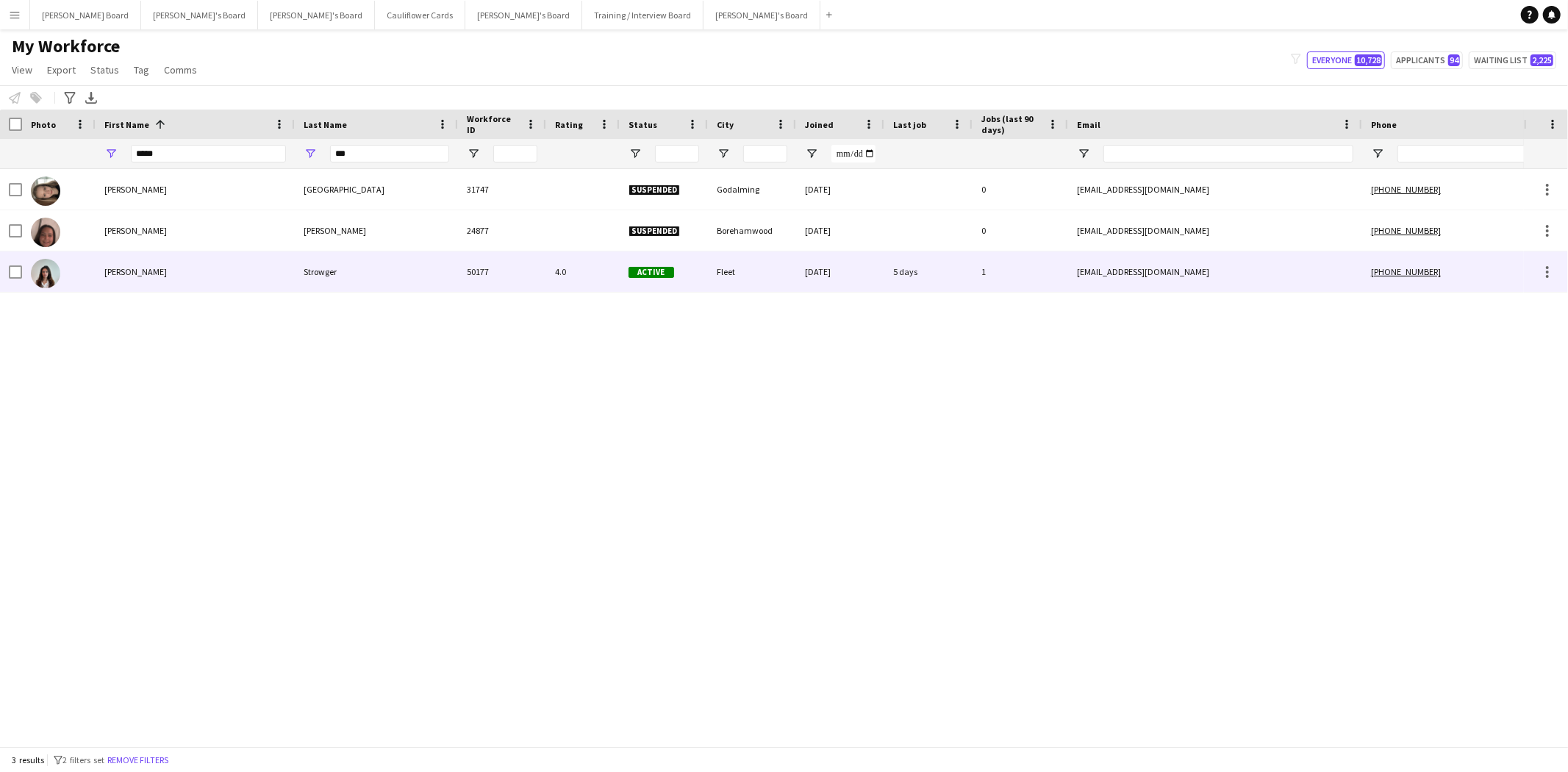
click at [309, 274] on div "Strowger" at bounding box center [375, 271] width 163 height 40
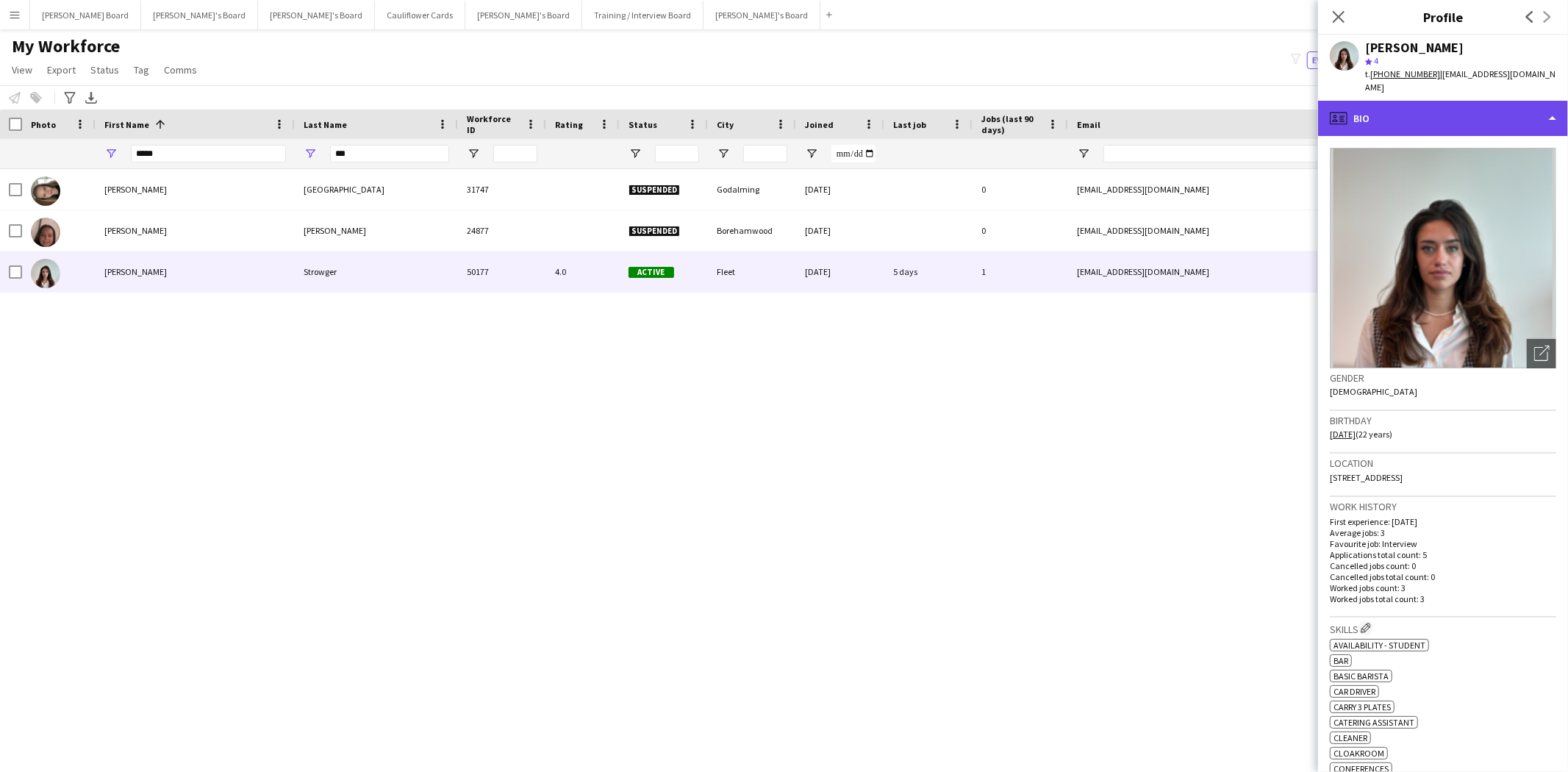
click at [1398, 104] on div "profile Bio" at bounding box center [1443, 118] width 250 height 35
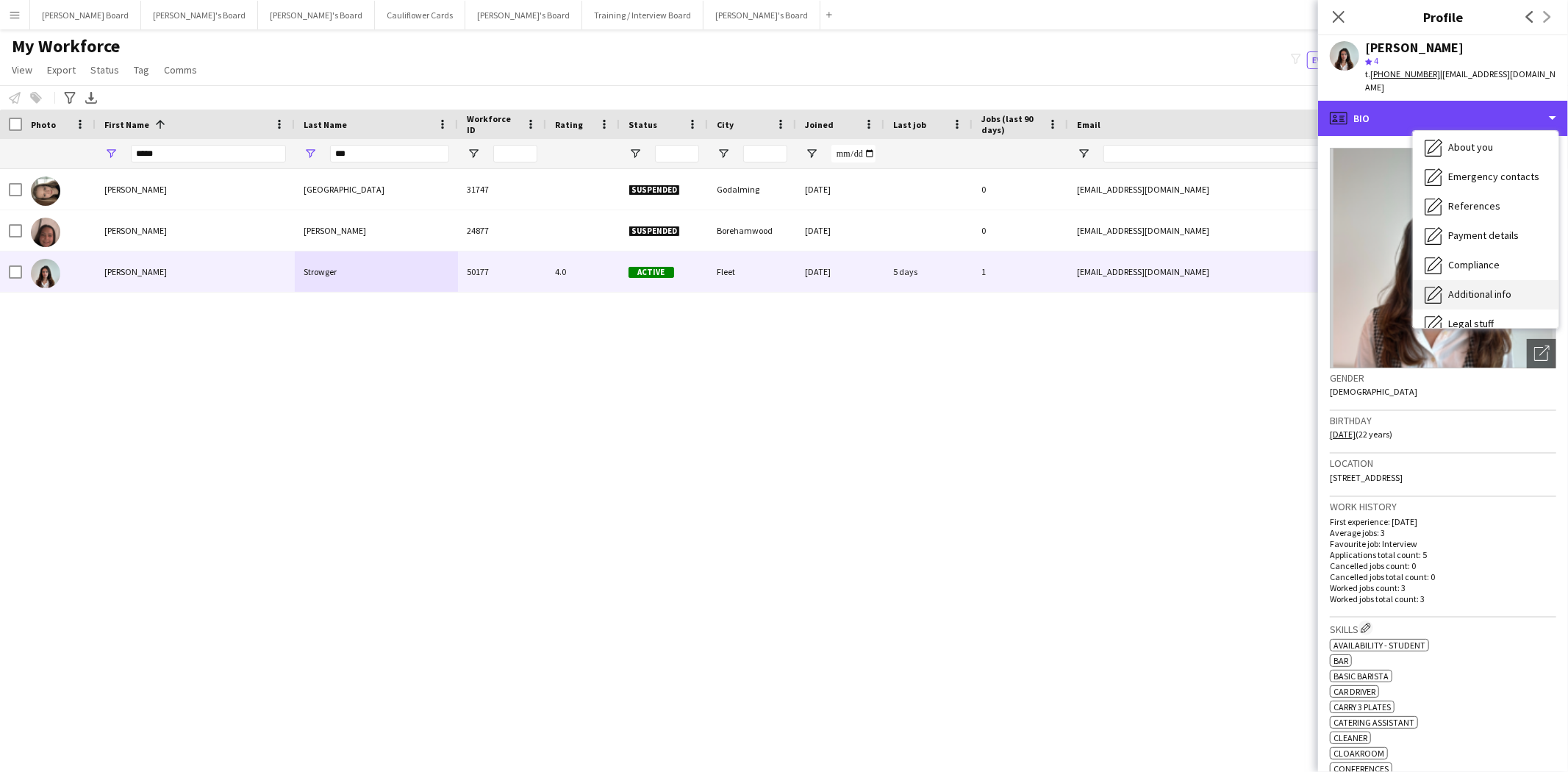
scroll to position [196, 0]
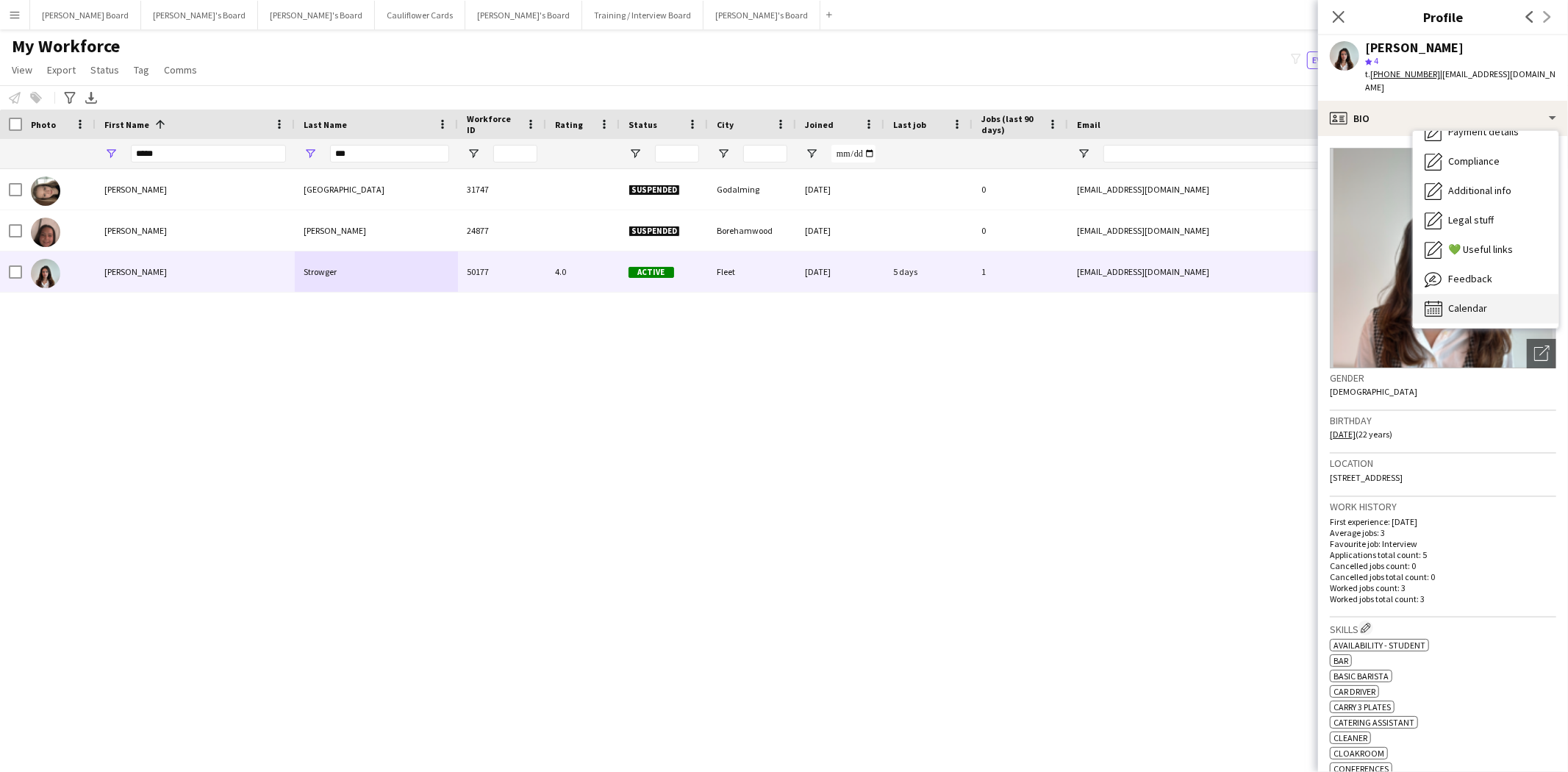
drag, startPoint x: 1488, startPoint y: 273, endPoint x: 1488, endPoint y: 292, distance: 19.0
click at [1488, 292] on div "Bio Bio Company application Company application Employment Employment About you…" at bounding box center [1485, 229] width 146 height 197
click at [1483, 301] on span "Calendar" at bounding box center [1468, 308] width 39 height 13
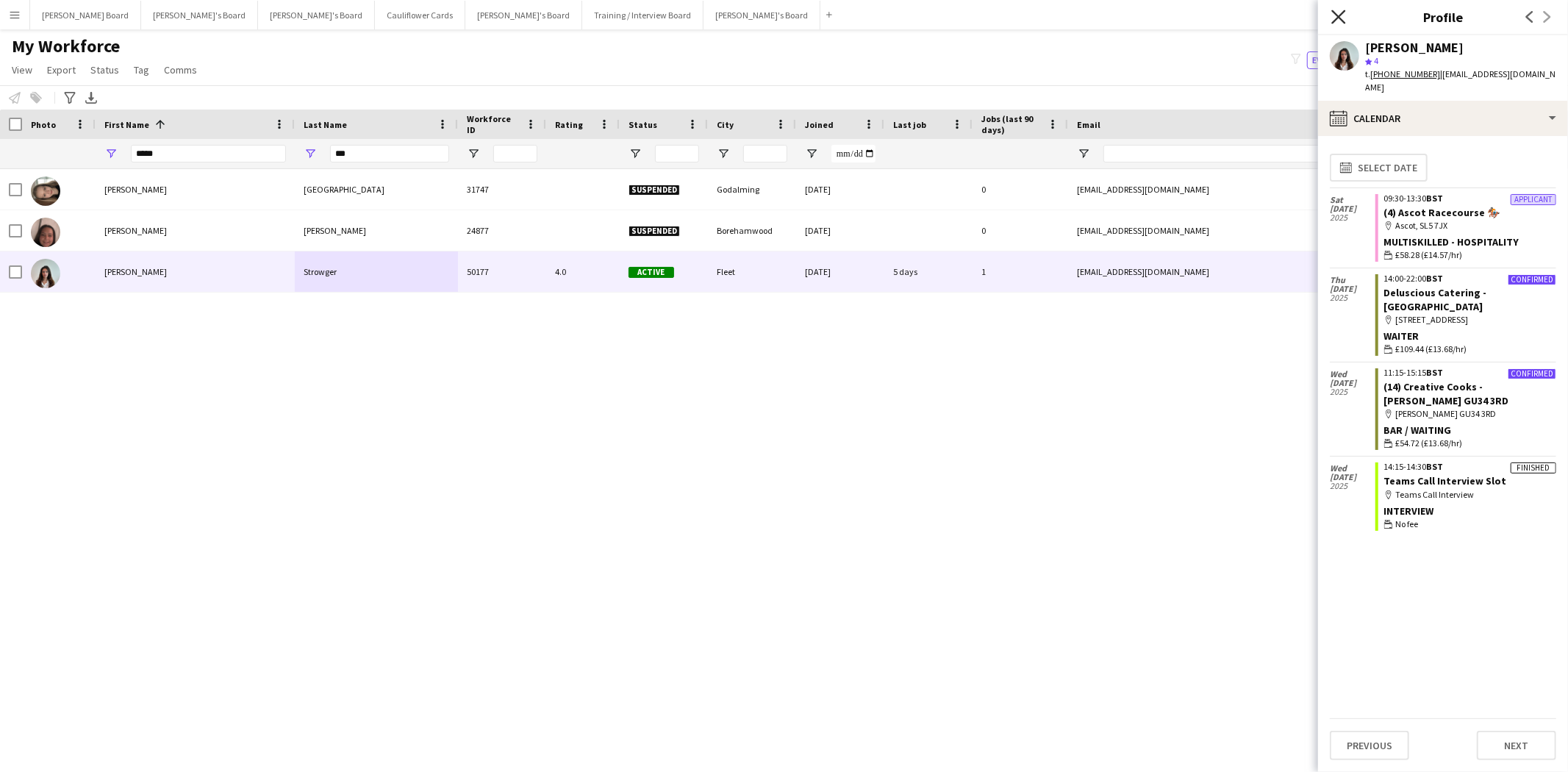
click at [1339, 19] on icon at bounding box center [1338, 16] width 14 height 14
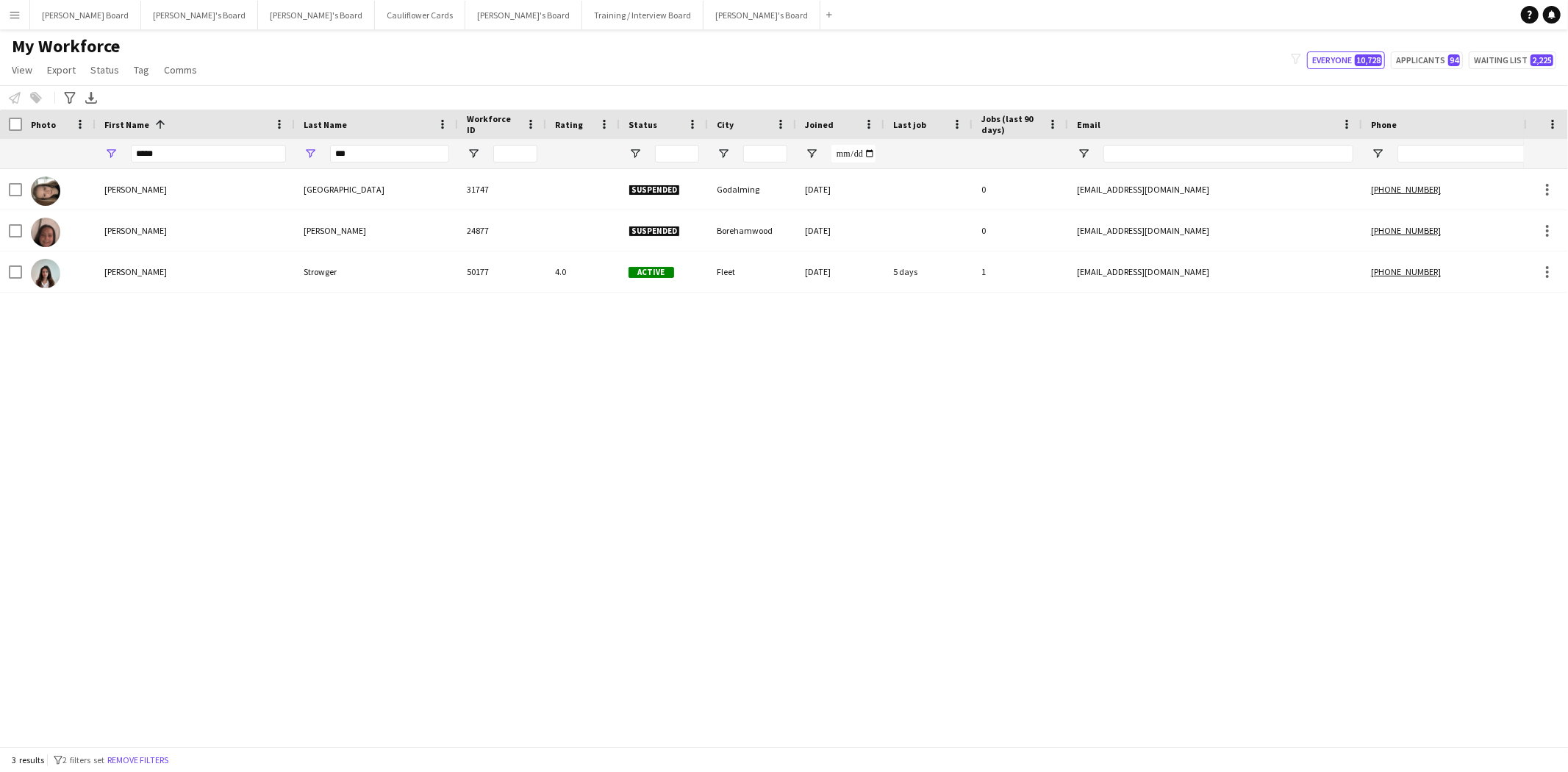
drag, startPoint x: 197, startPoint y: 169, endPoint x: 181, endPoint y: 158, distance: 19.4
click at [181, 158] on div "Workforce Details Photo First Name 1 Age" at bounding box center [784, 428] width 1568 height 637
drag, startPoint x: 156, startPoint y: 148, endPoint x: 104, endPoint y: 138, distance: 53.0
click at [104, 139] on div "*****" at bounding box center [196, 154] width 199 height 30
drag, startPoint x: 372, startPoint y: 155, endPoint x: 262, endPoint y: 137, distance: 111.5
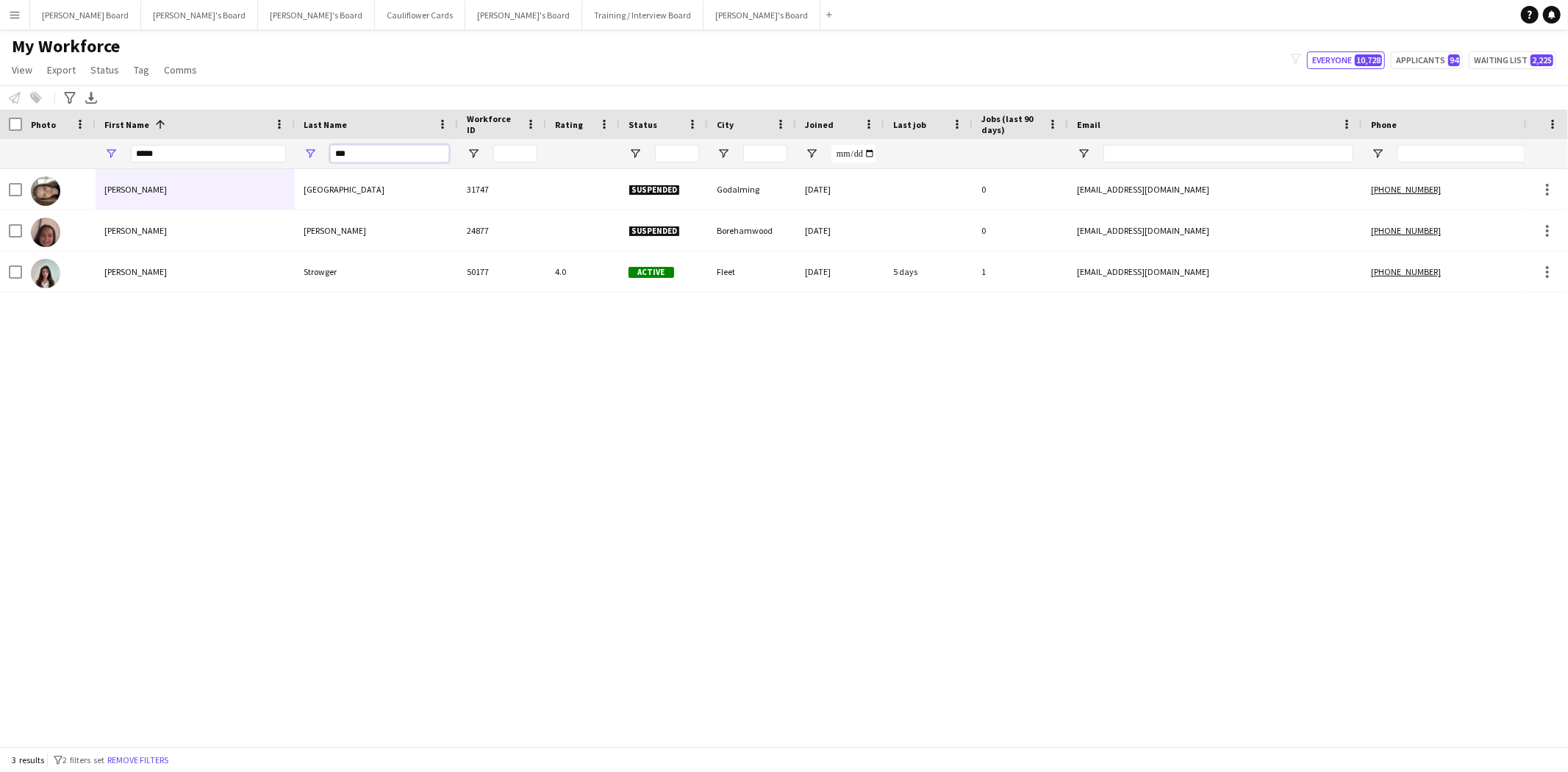
click at [267, 139] on div "***** ***" at bounding box center [897, 154] width 1794 height 30
type input "****"
drag, startPoint x: 178, startPoint y: 150, endPoint x: 45, endPoint y: 151, distance: 133.0
click at [46, 149] on div "***** ****" at bounding box center [897, 154] width 1794 height 30
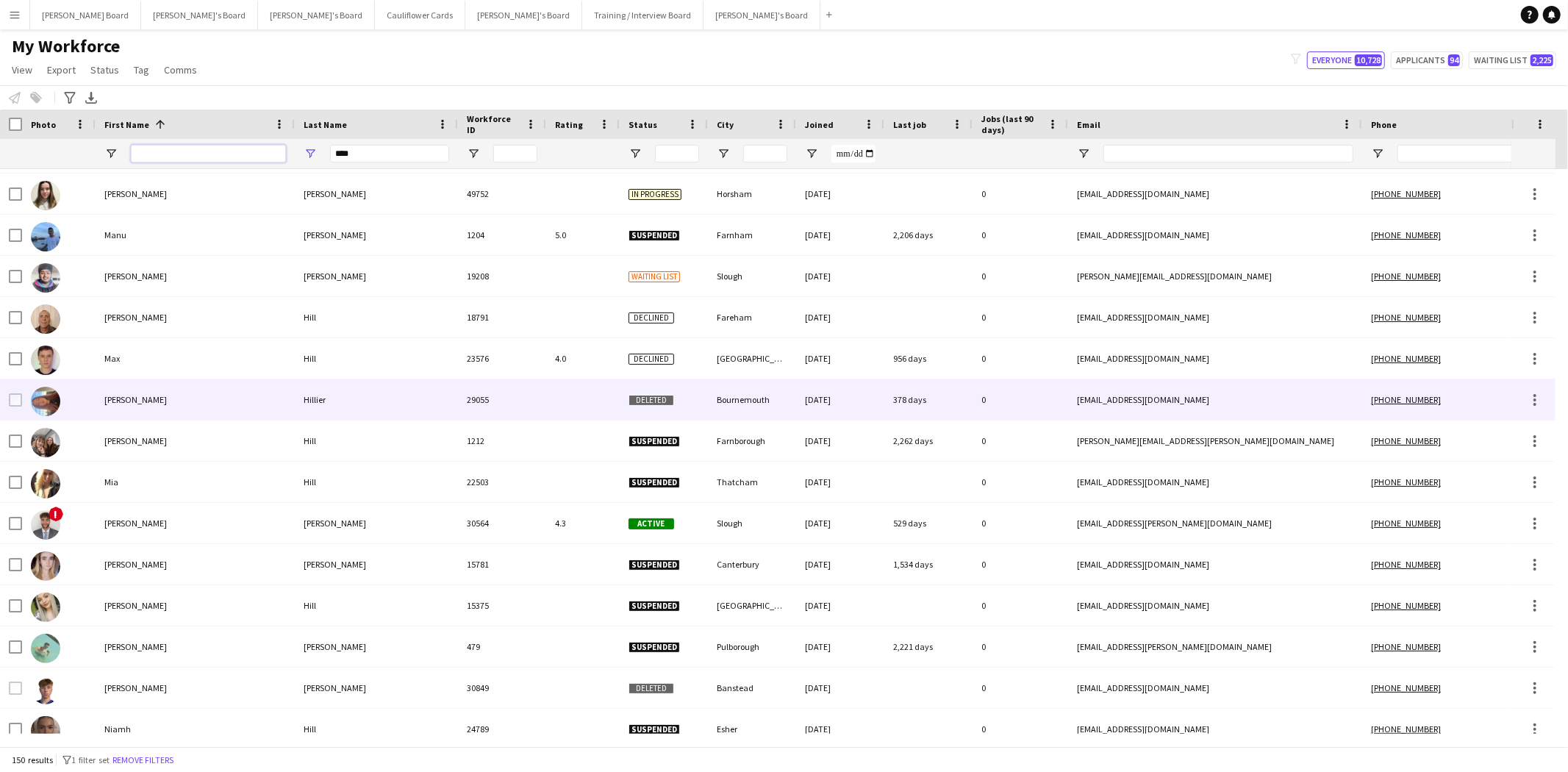
scroll to position [3921, 0]
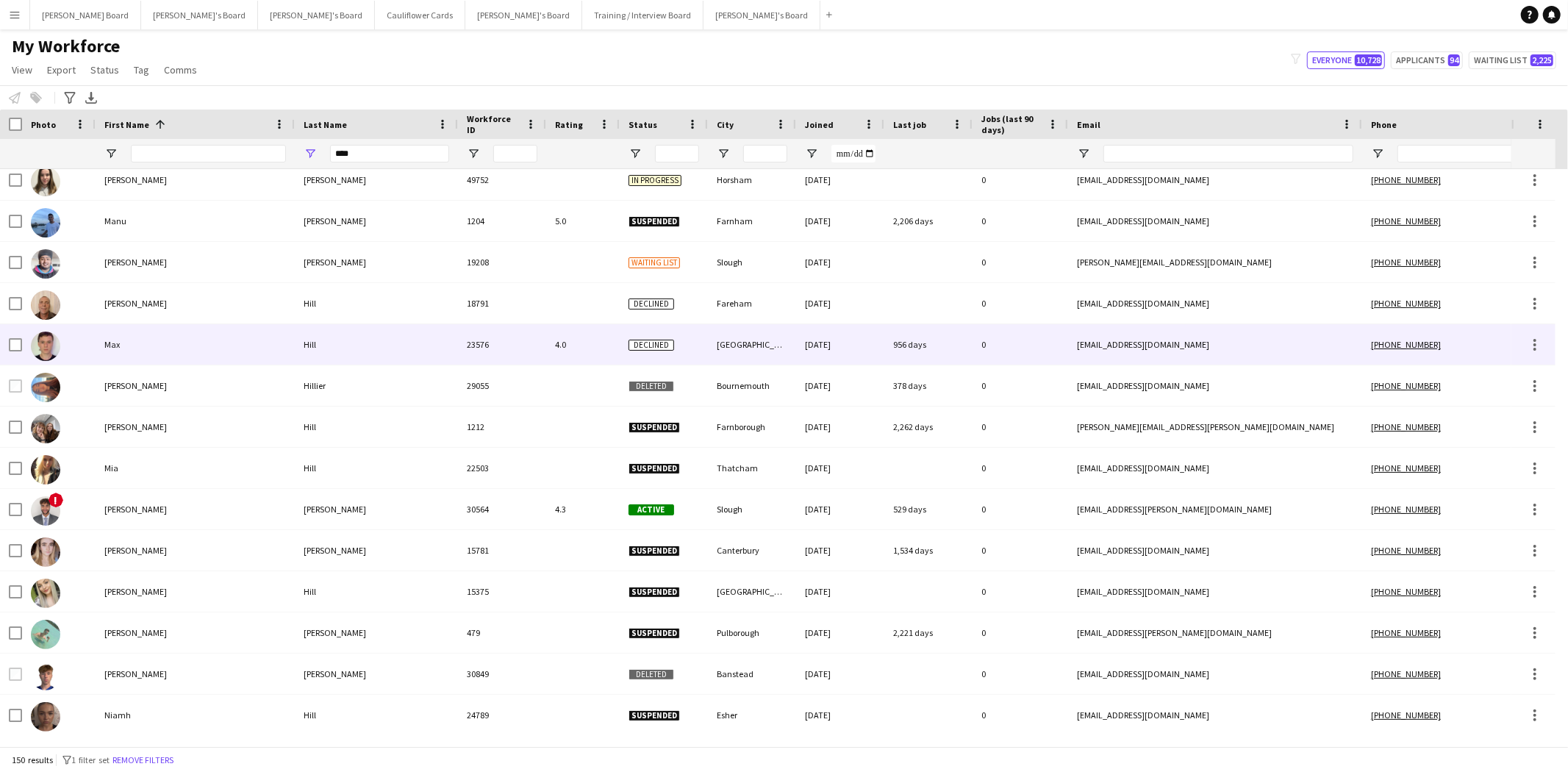
click at [317, 344] on div "Hill" at bounding box center [375, 344] width 163 height 40
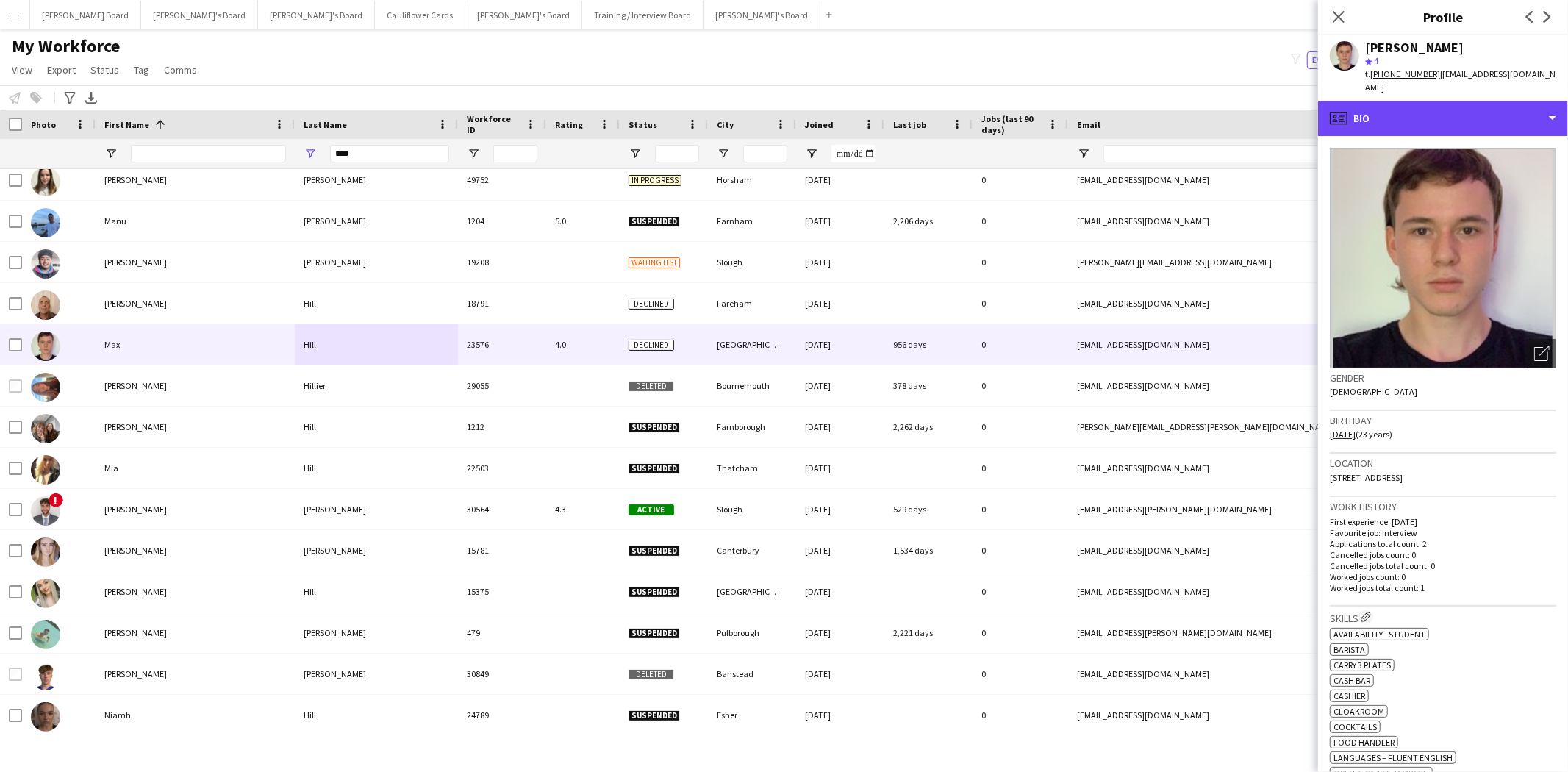
drag, startPoint x: 1457, startPoint y: 99, endPoint x: 1482, endPoint y: 208, distance: 111.8
click at [1457, 100] on div "profile Bio" at bounding box center [1443, 118] width 250 height 35
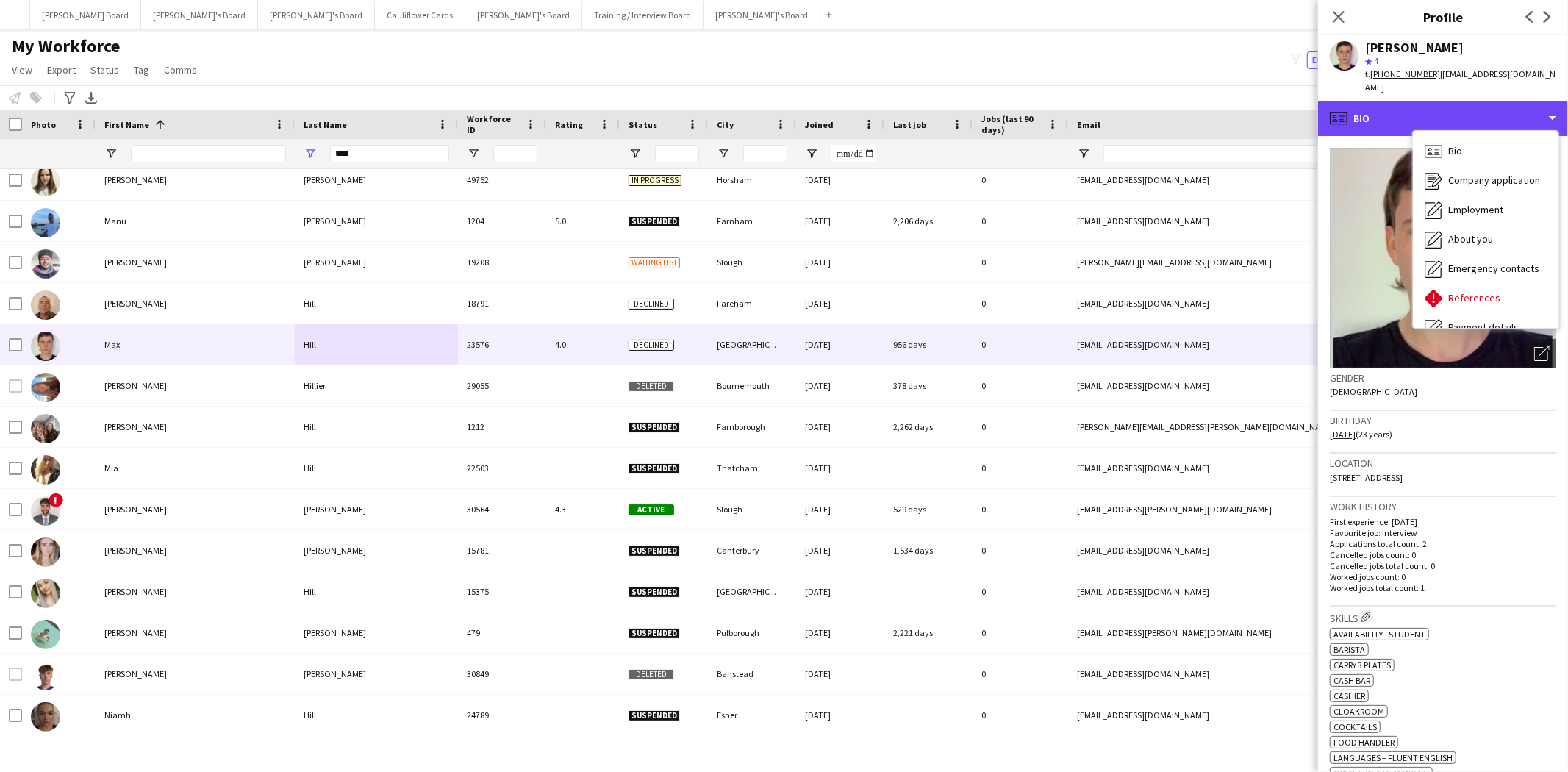
scroll to position [196, 0]
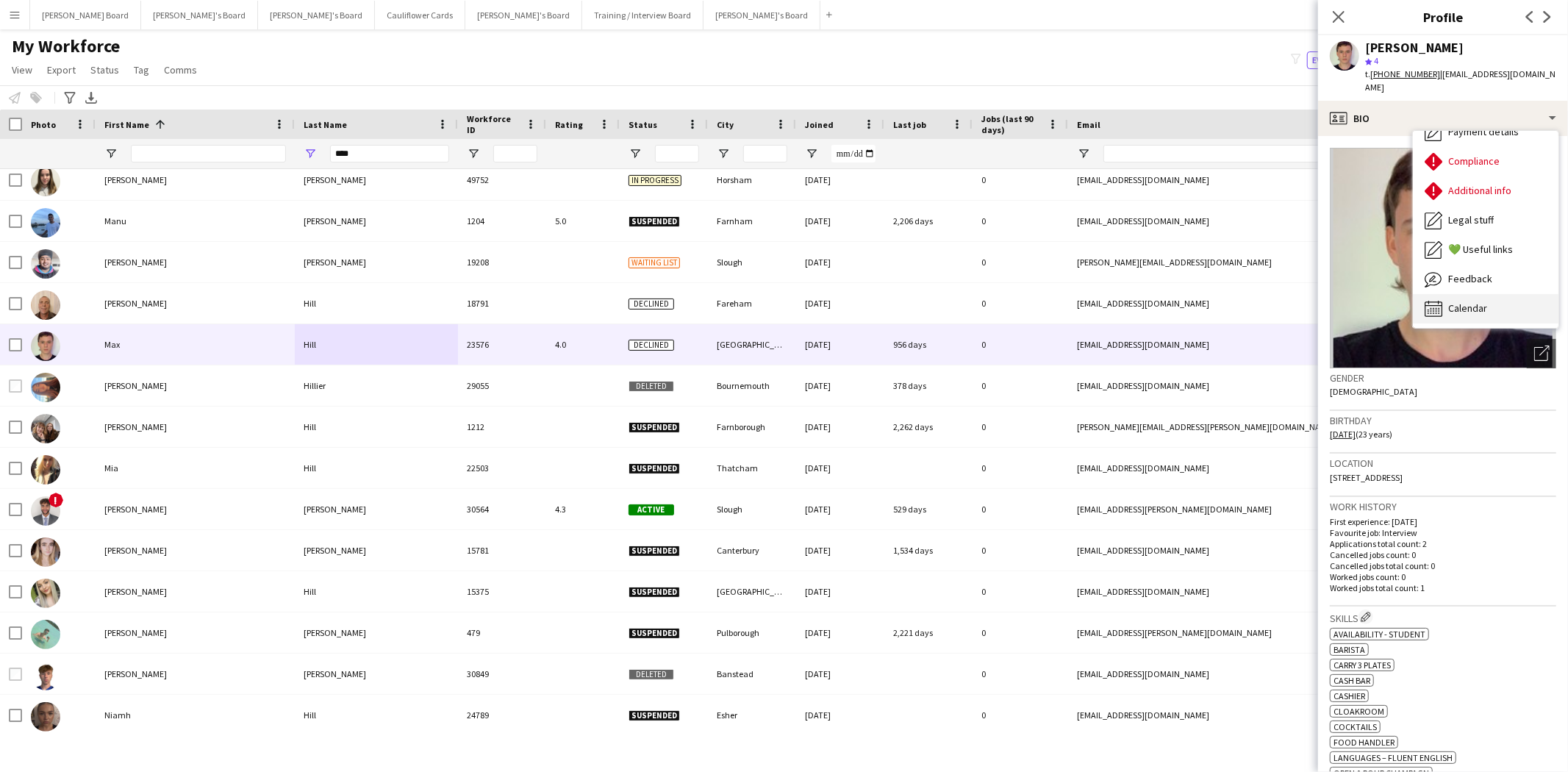
click at [1495, 299] on div "Calendar Calendar" at bounding box center [1485, 309] width 146 height 30
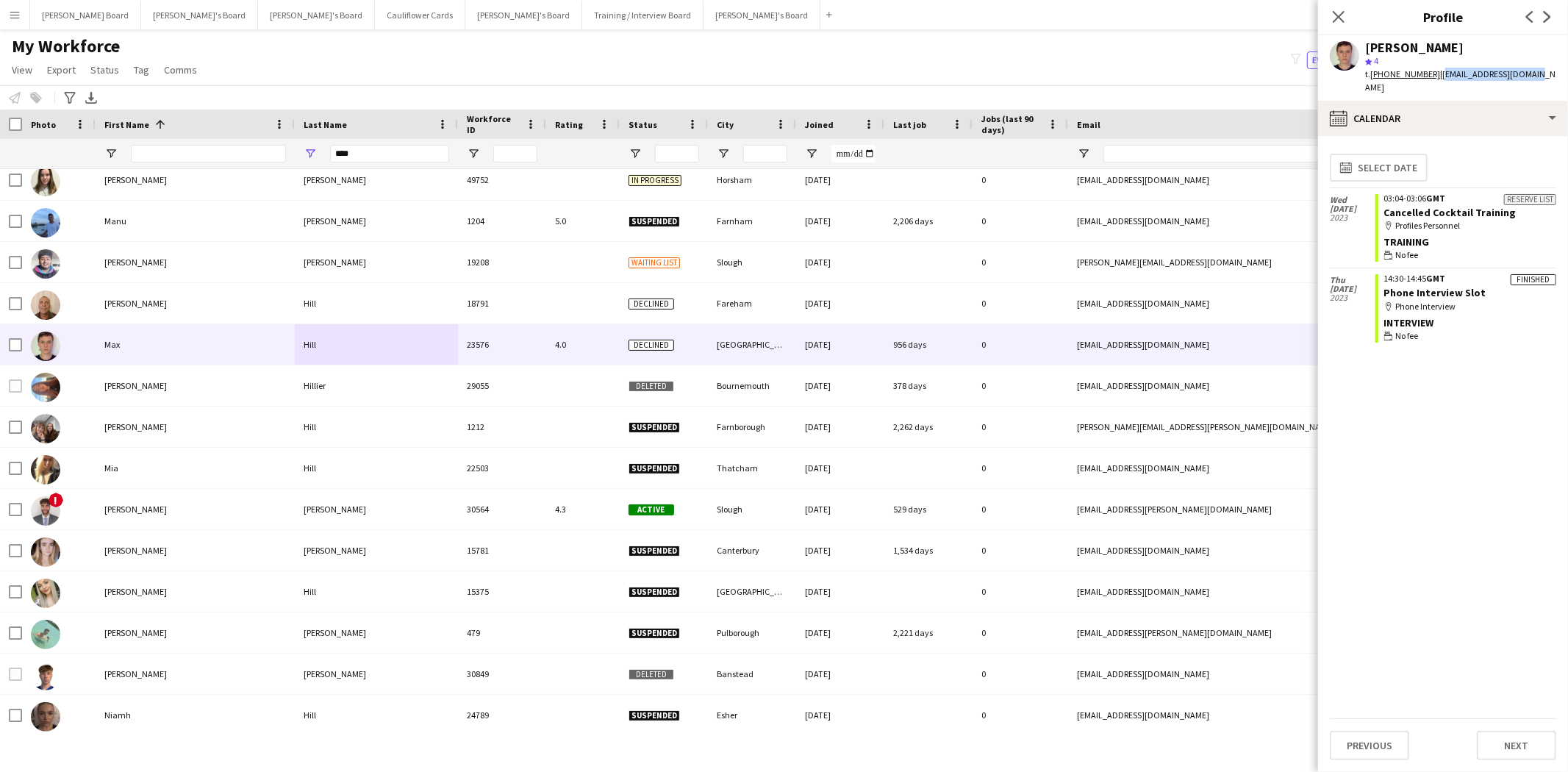
drag, startPoint x: 1532, startPoint y: 72, endPoint x: 1439, endPoint y: 78, distance: 93.2
click at [1439, 78] on div "Max Hill star 4 t. +4407460380013 | maxahill286@gmail.com" at bounding box center [1443, 68] width 250 height 65
copy span "maxahill286@gmail.com"
click at [1338, 13] on icon "Close pop-in" at bounding box center [1338, 16] width 14 height 14
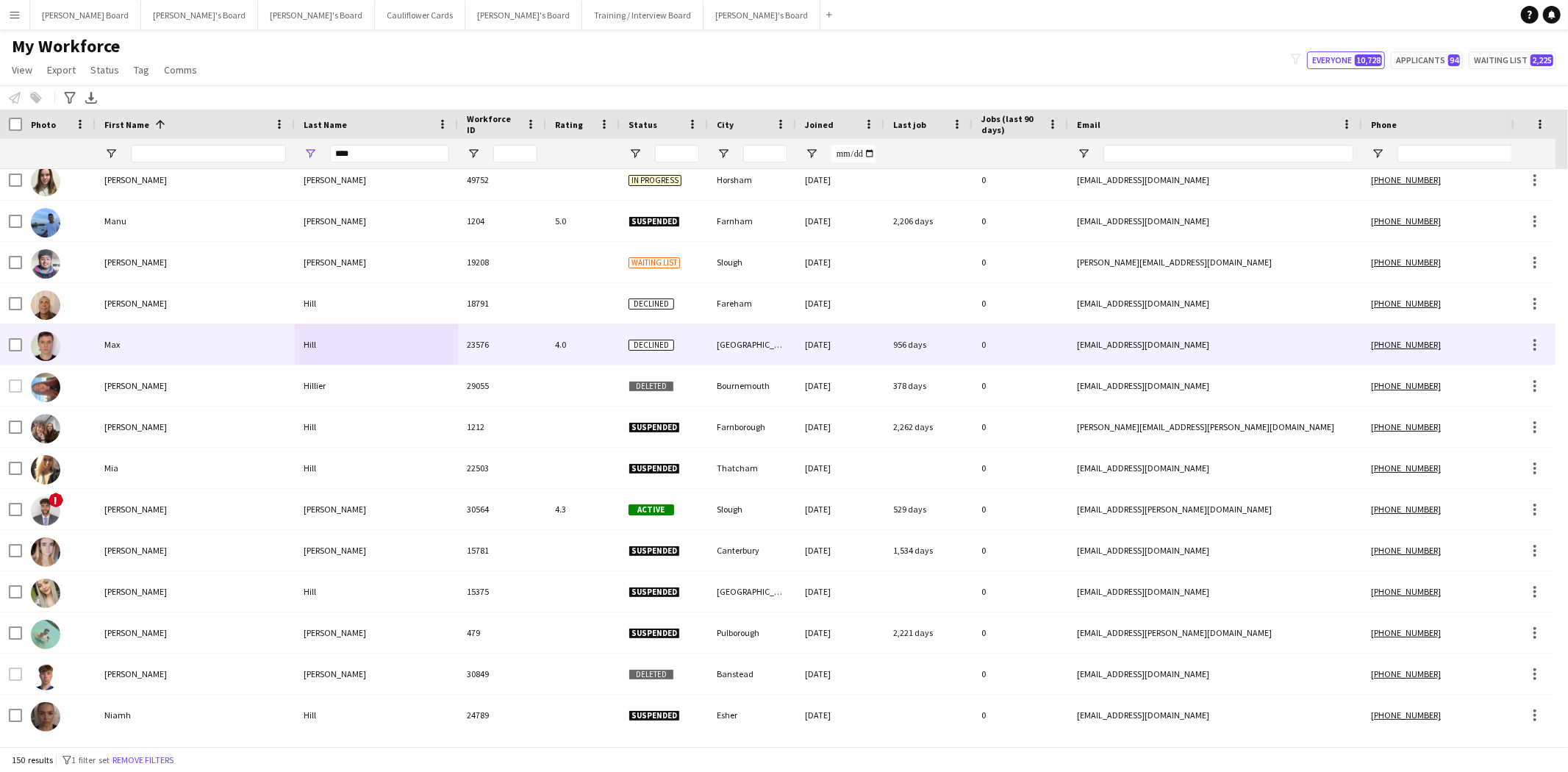
click at [648, 347] on span "Declined" at bounding box center [651, 345] width 45 height 11
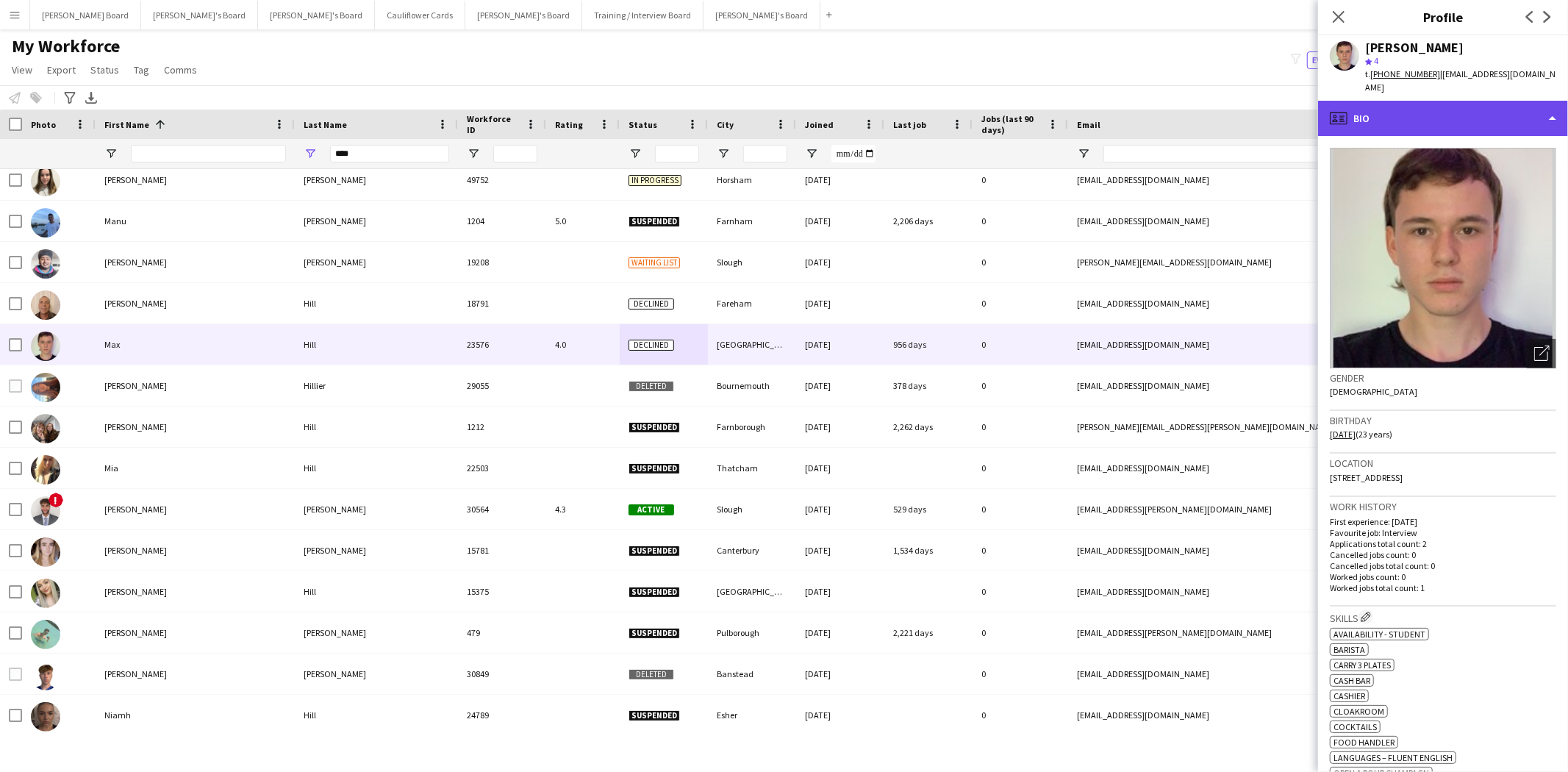
click at [1419, 100] on div "profile Bio" at bounding box center [1443, 118] width 250 height 35
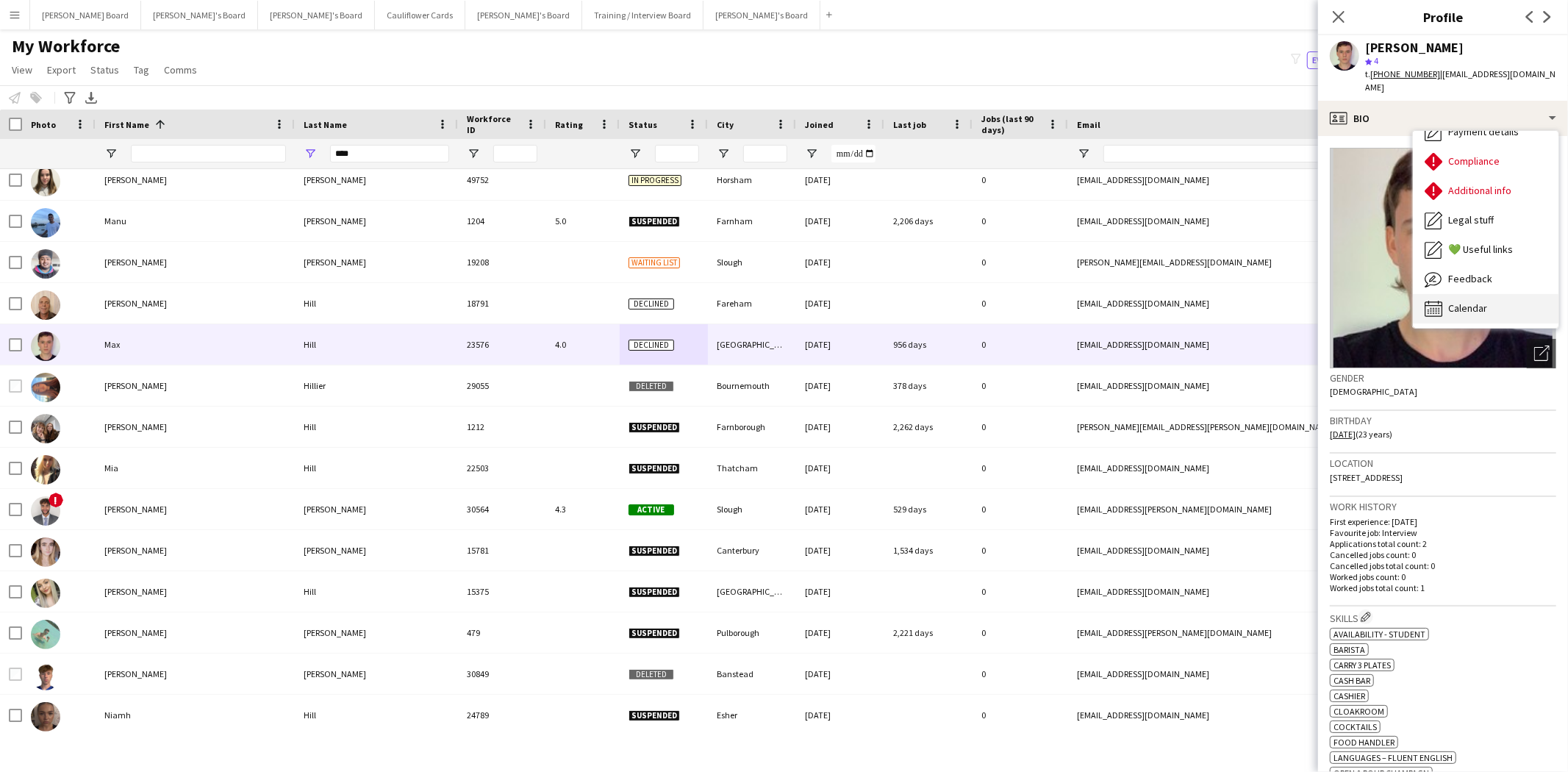
click at [1467, 301] on span "Calendar" at bounding box center [1468, 308] width 39 height 13
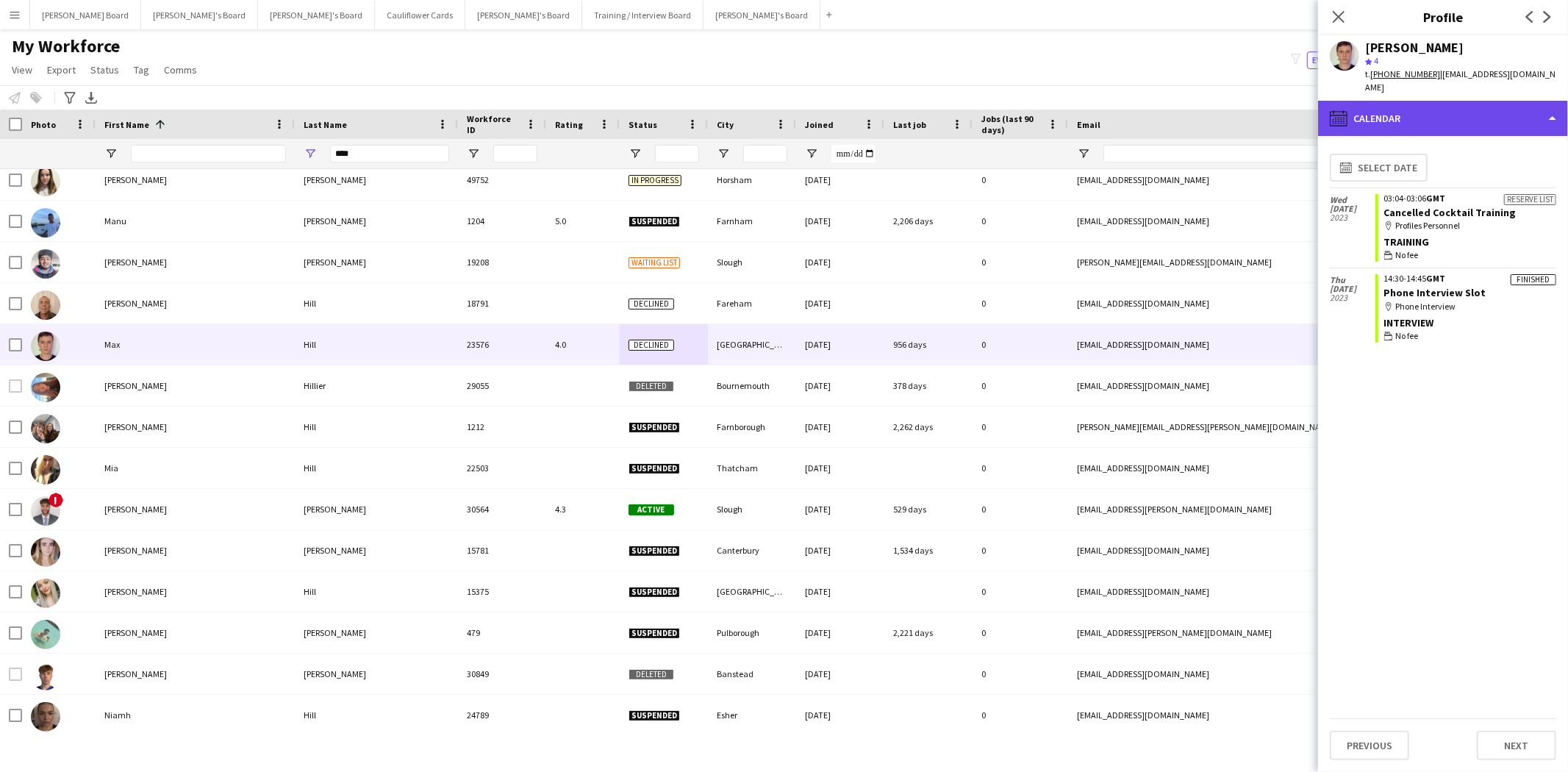
drag, startPoint x: 1405, startPoint y: 115, endPoint x: 1410, endPoint y: 100, distance: 15.8
click at [1407, 110] on div "calendar-full Calendar" at bounding box center [1443, 118] width 250 height 35
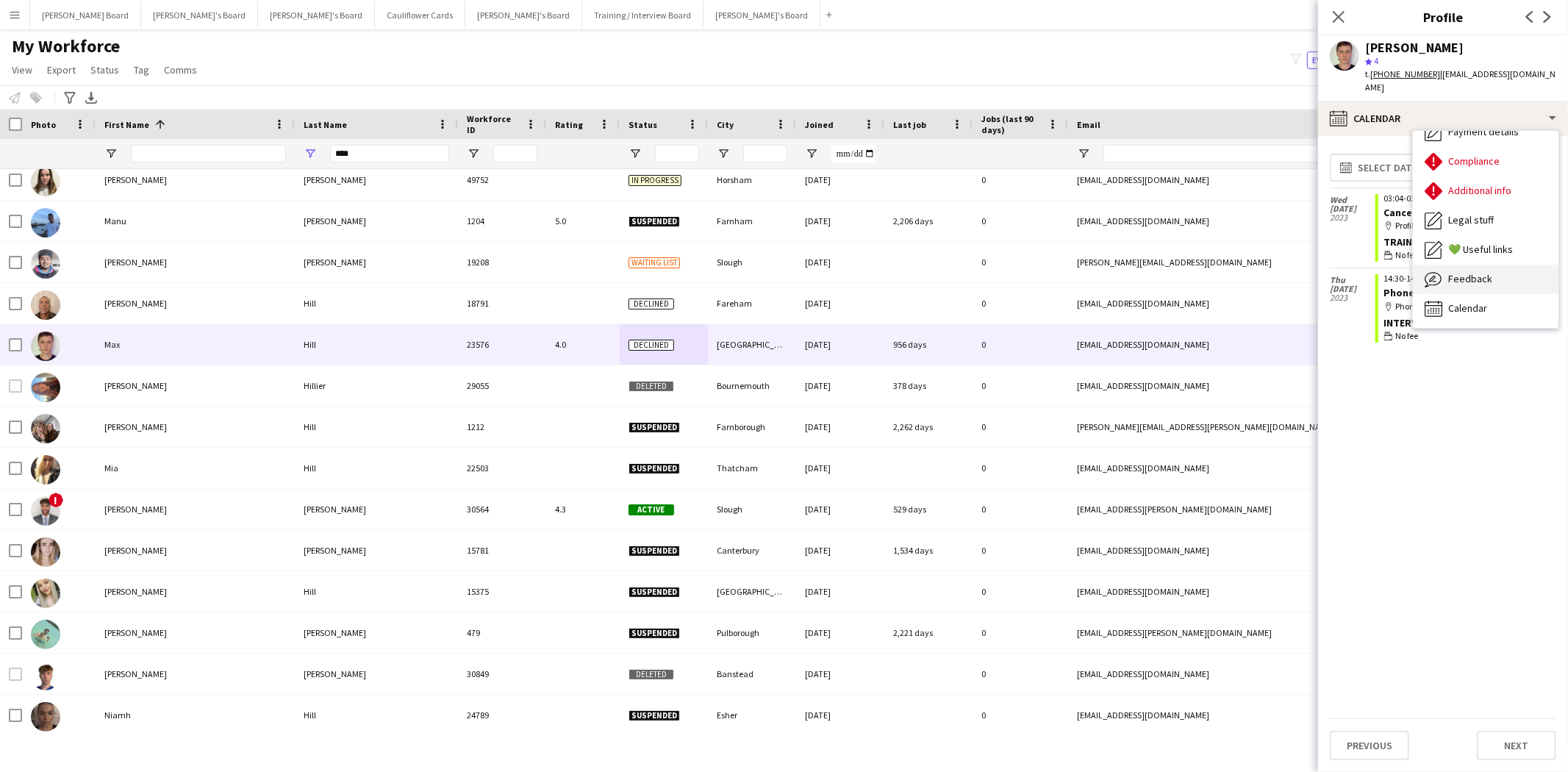
click at [1481, 272] on span "Feedback" at bounding box center [1470, 279] width 44 height 13
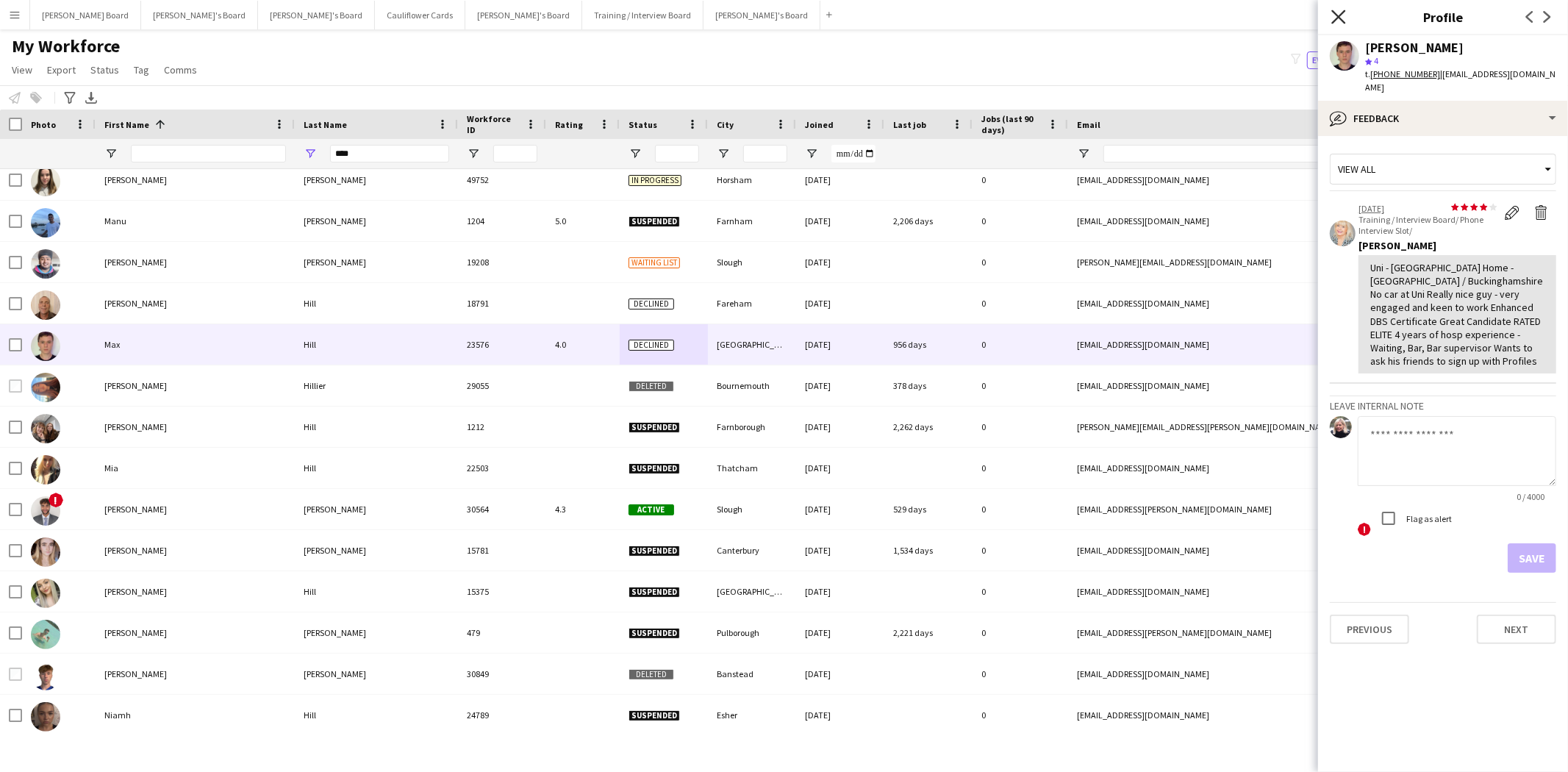
click at [1335, 19] on icon "Close pop-in" at bounding box center [1338, 16] width 14 height 14
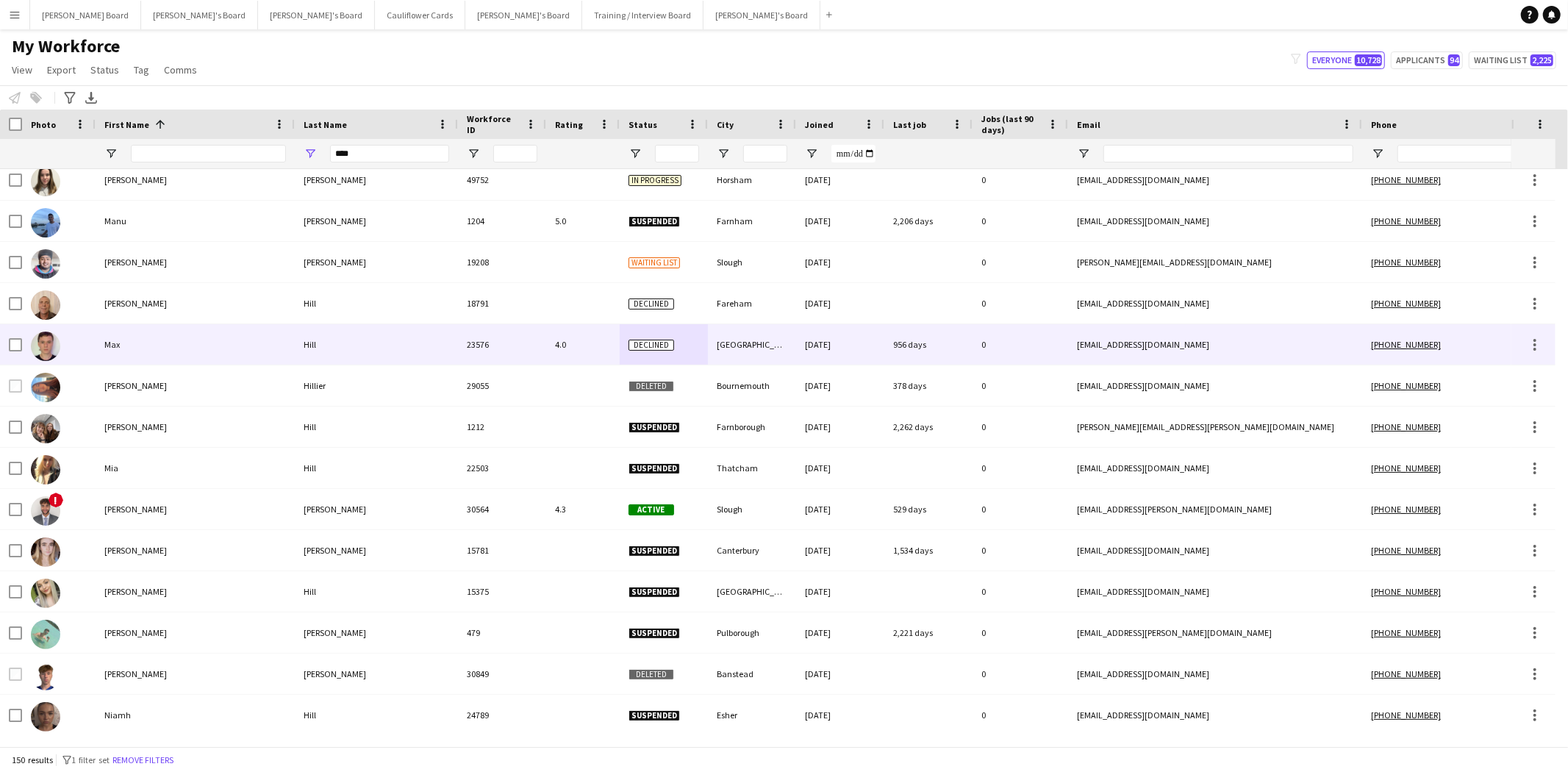
click at [667, 344] on span "Declined" at bounding box center [651, 345] width 45 height 11
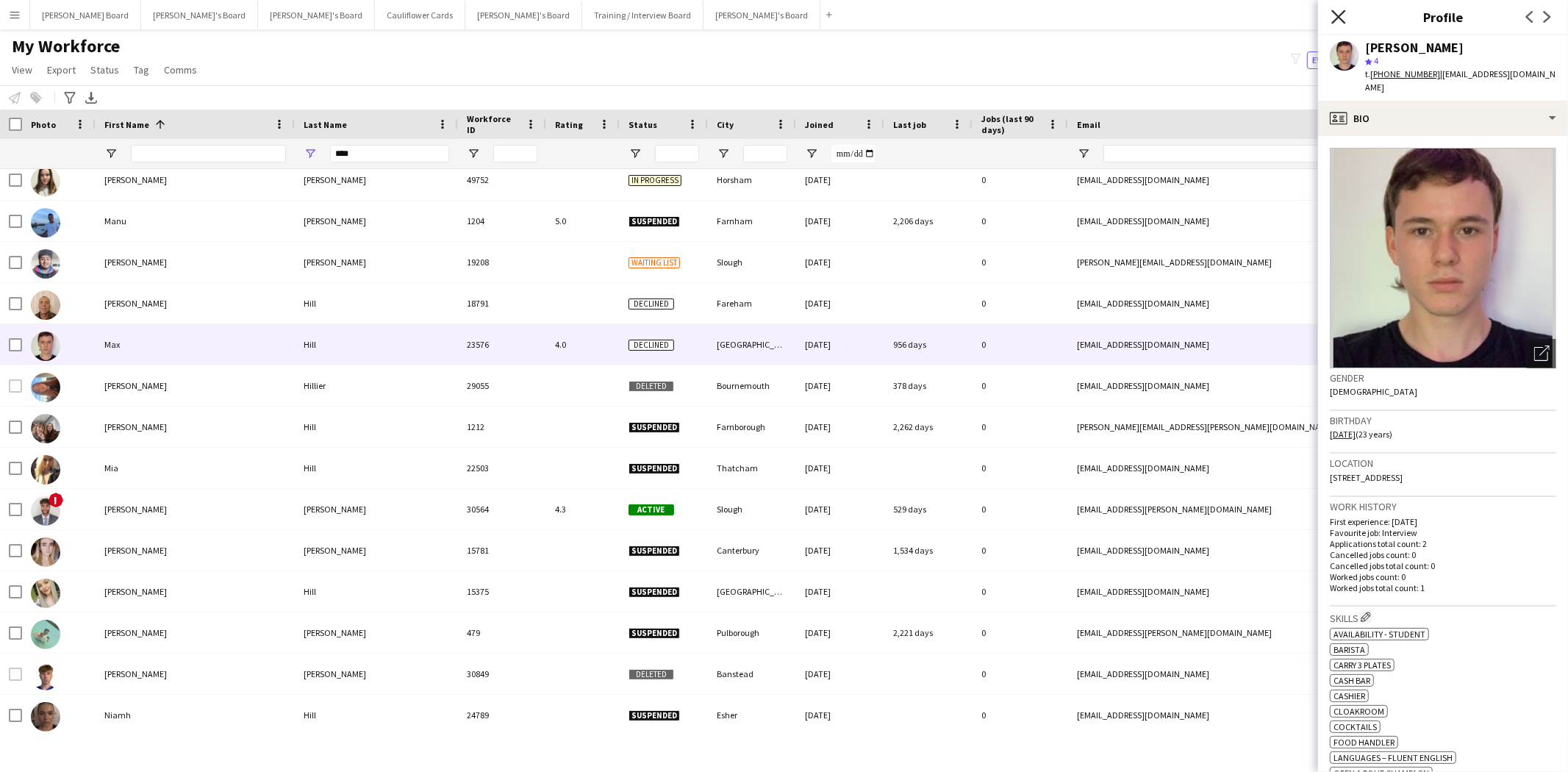
click at [1336, 17] on icon "Close pop-in" at bounding box center [1338, 16] width 14 height 14
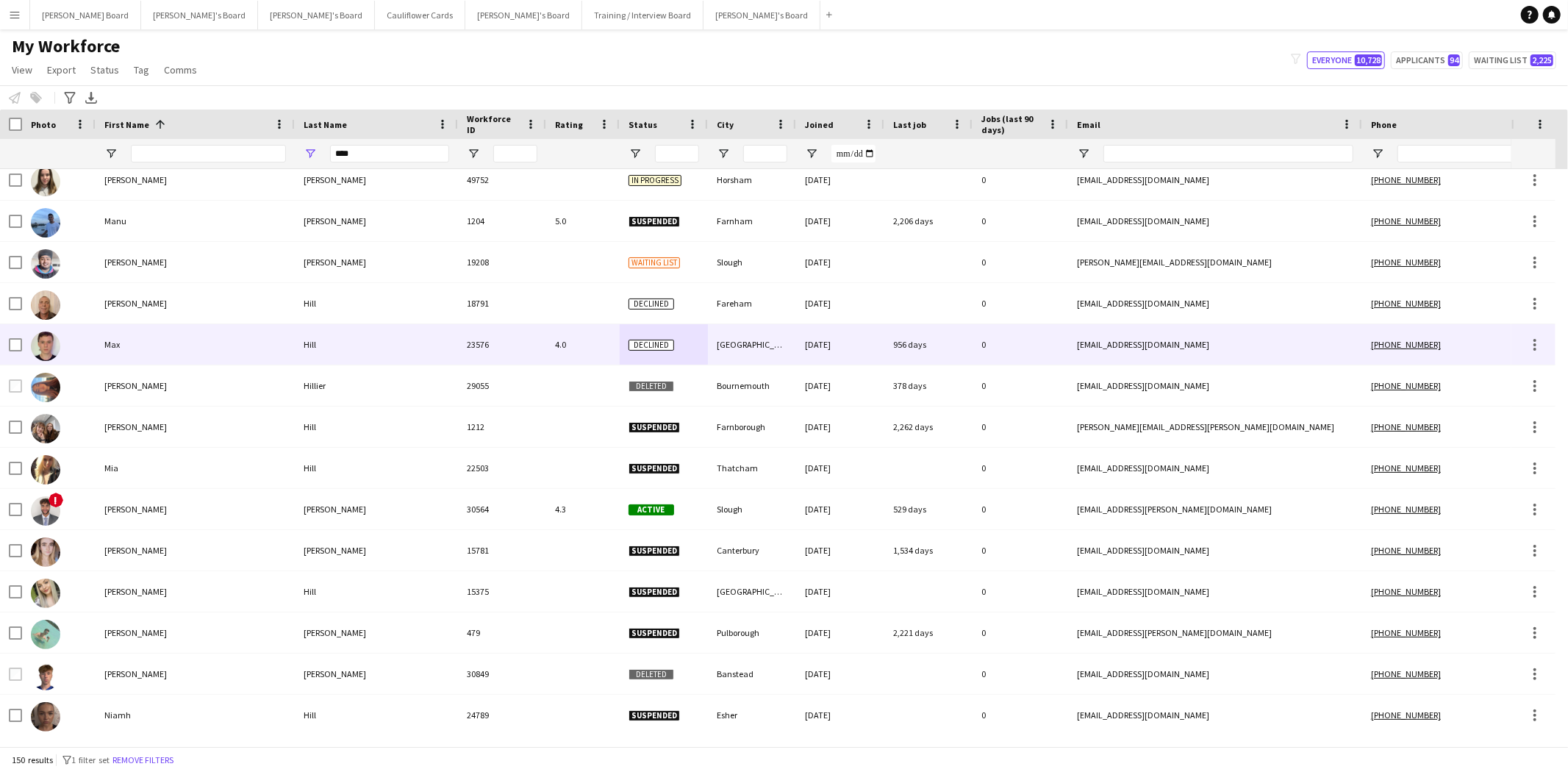
click at [302, 343] on div "Hill" at bounding box center [375, 344] width 163 height 40
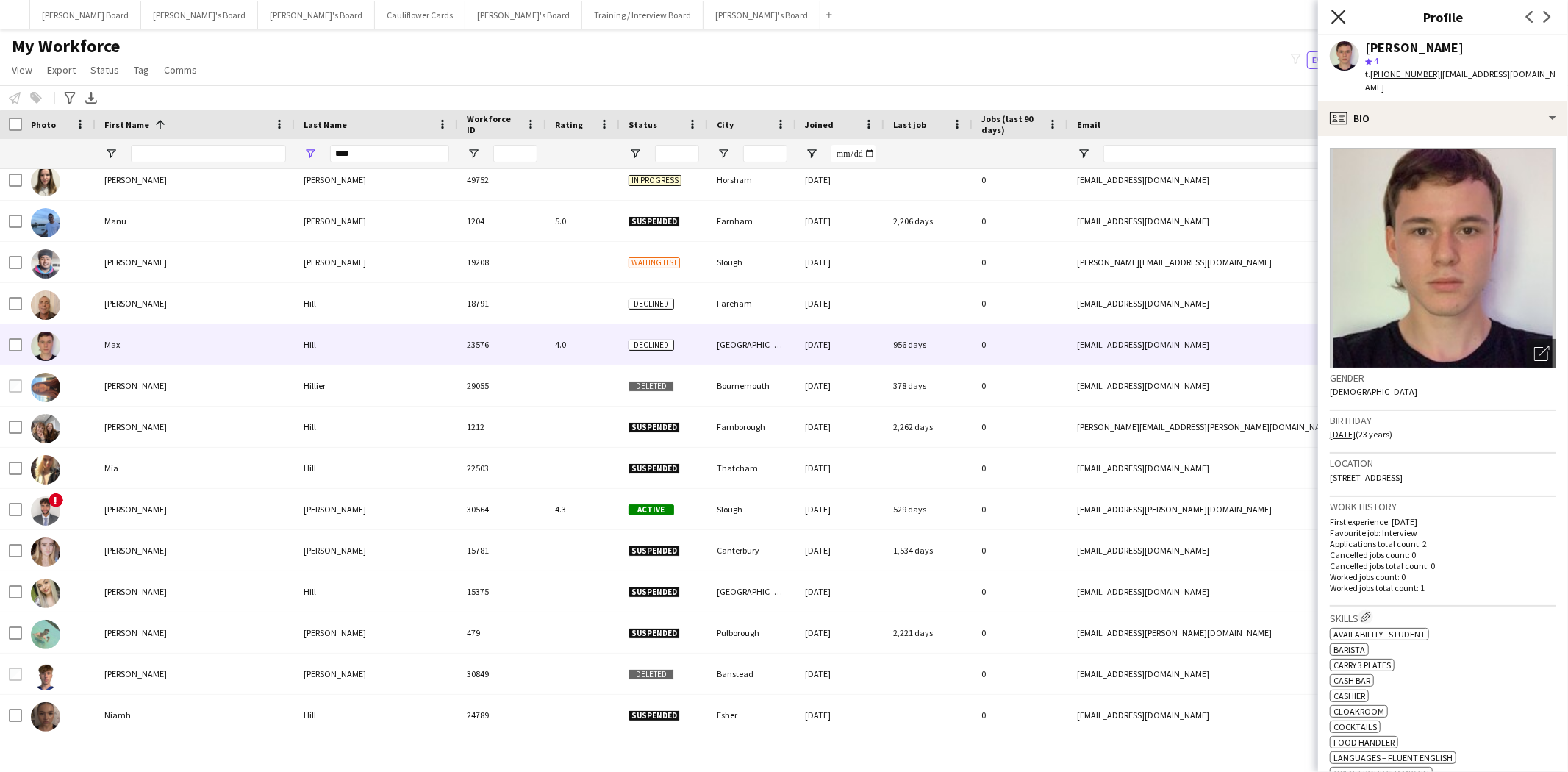
click at [1334, 10] on icon "Close pop-in" at bounding box center [1338, 16] width 14 height 14
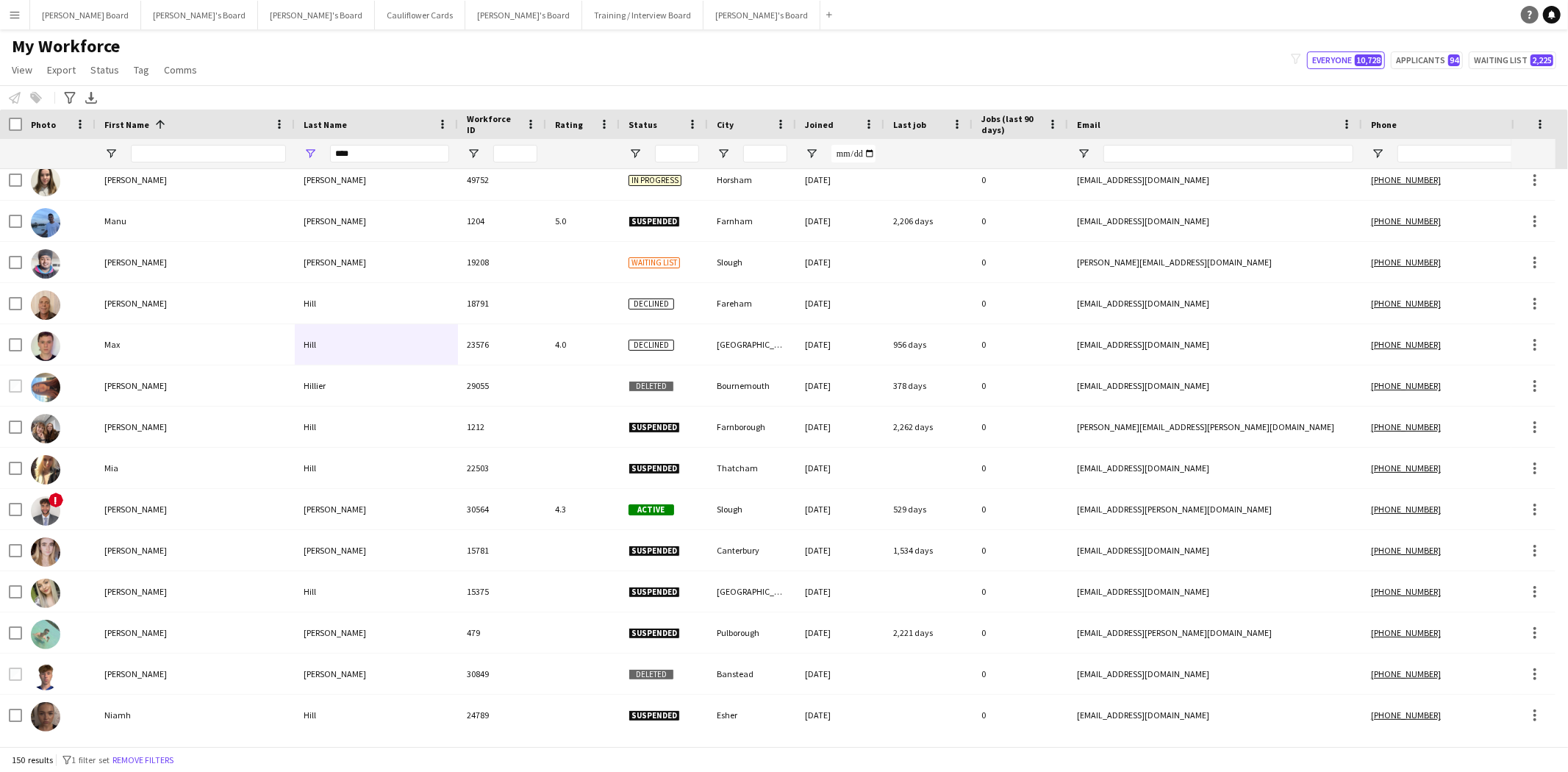
click at [1525, 13] on icon "Help" at bounding box center [1529, 15] width 9 height 9
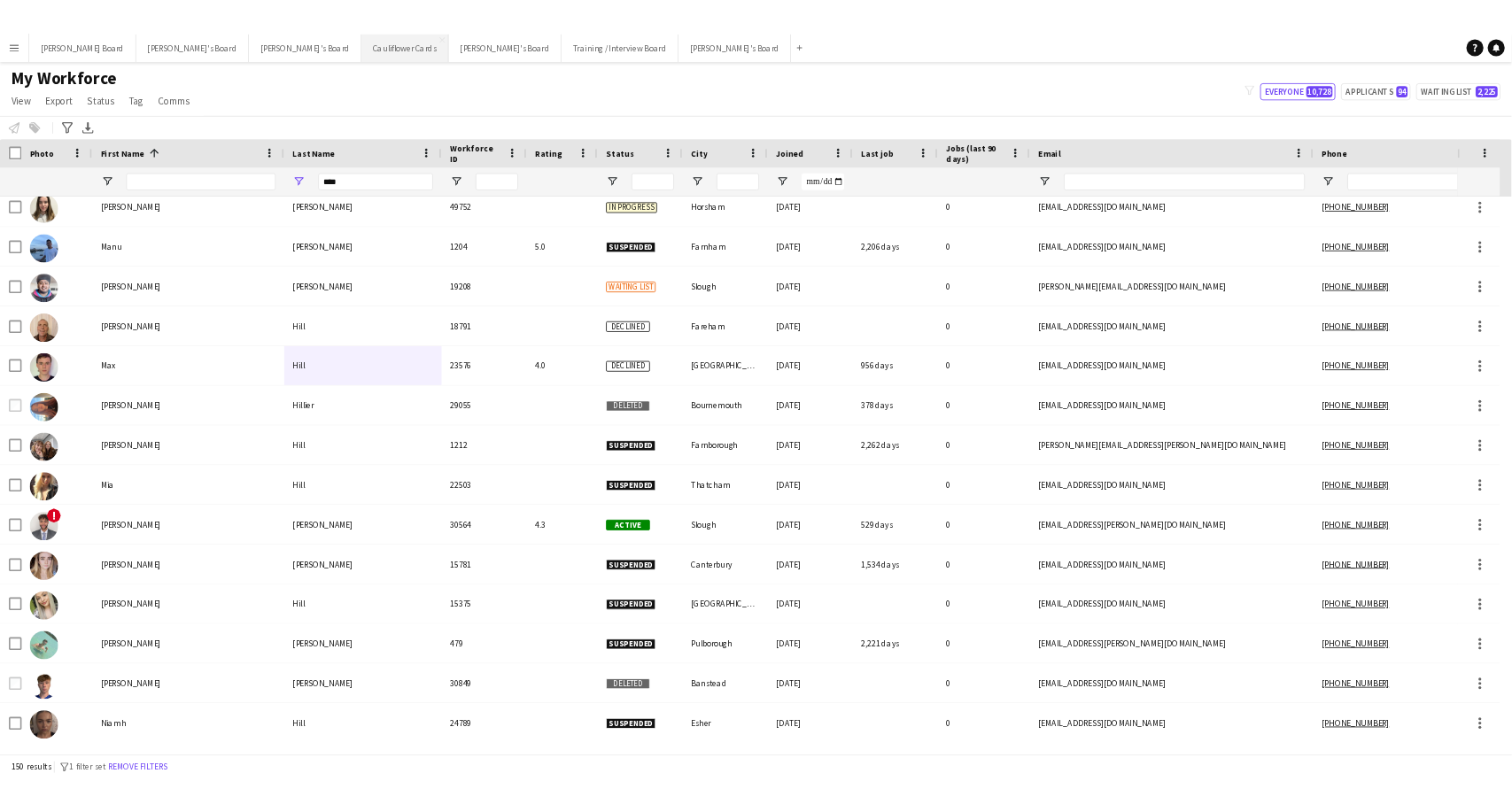
scroll to position [4720, 0]
